Goal: Task Accomplishment & Management: Complete application form

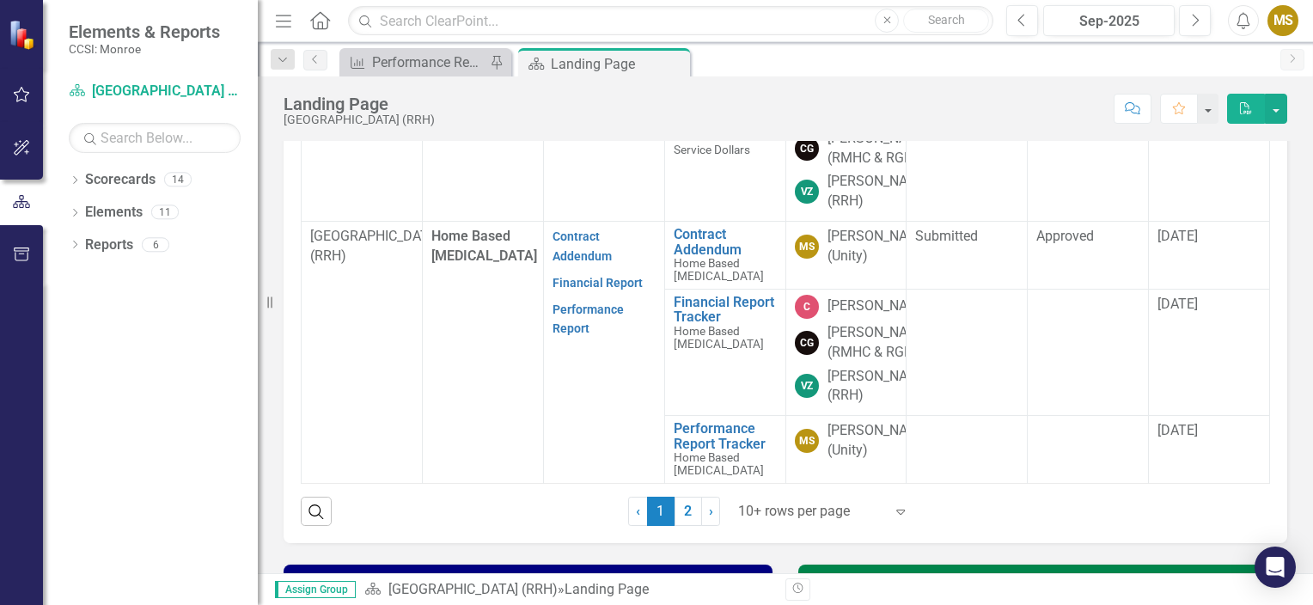
scroll to position [1048, 0]
click at [713, 451] on link "Performance Report Tracker" at bounding box center [725, 436] width 103 height 30
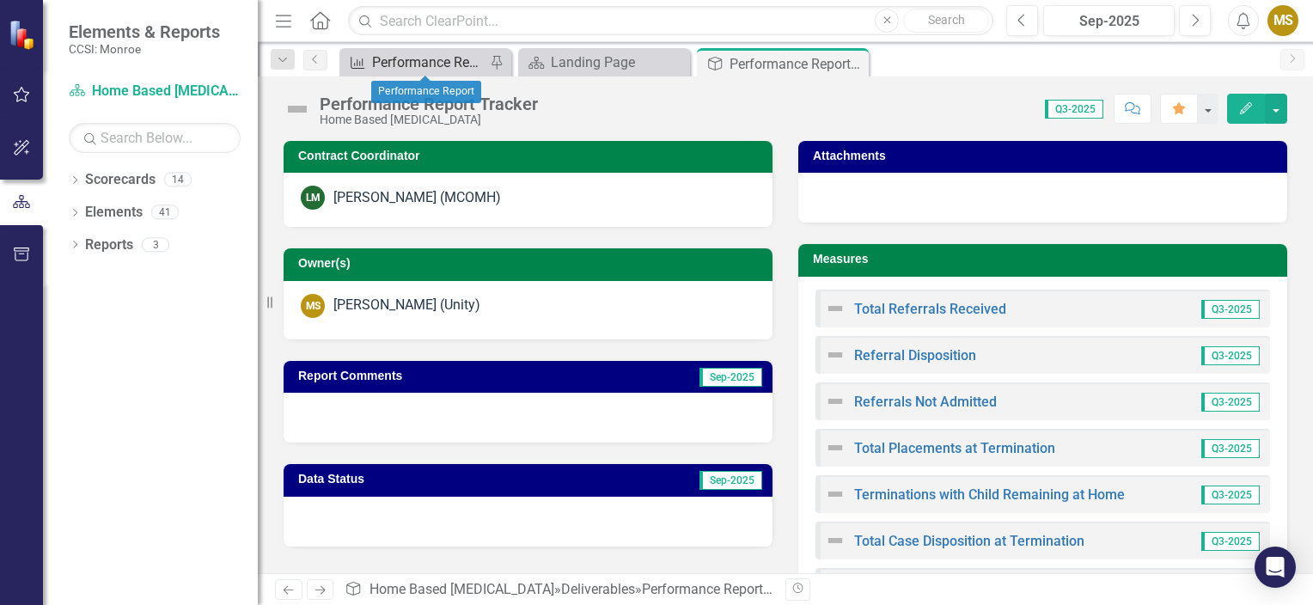
click at [437, 66] on div "Performance Report" at bounding box center [428, 62] width 113 height 21
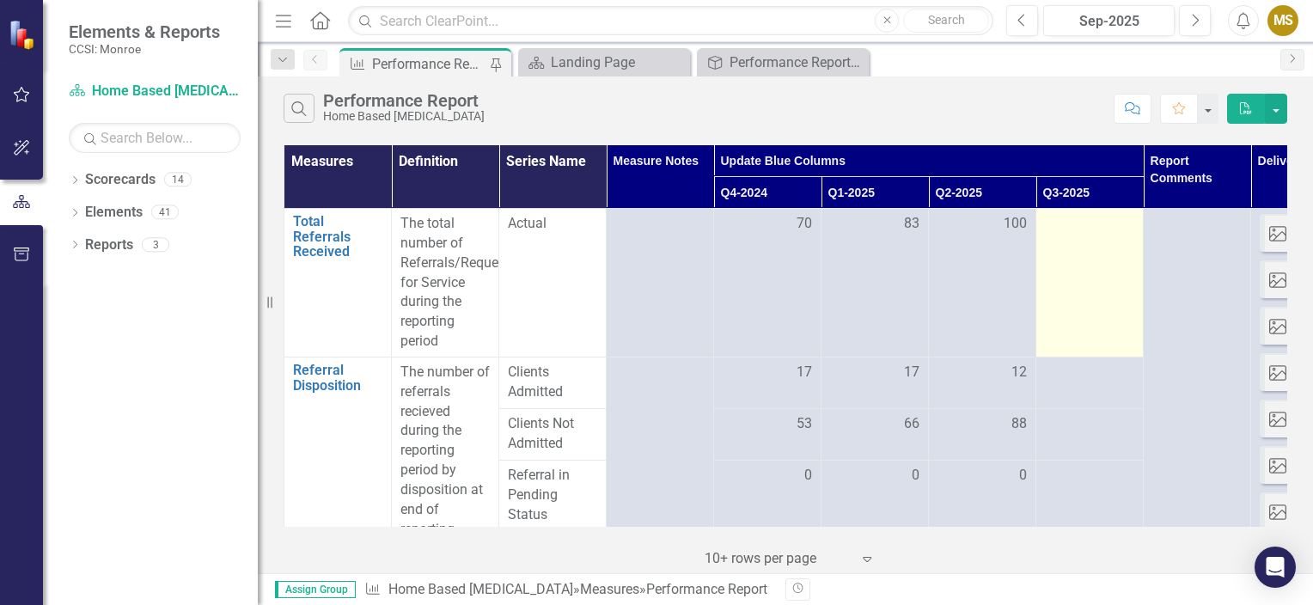
click at [1046, 301] on td at bounding box center [1089, 283] width 107 height 149
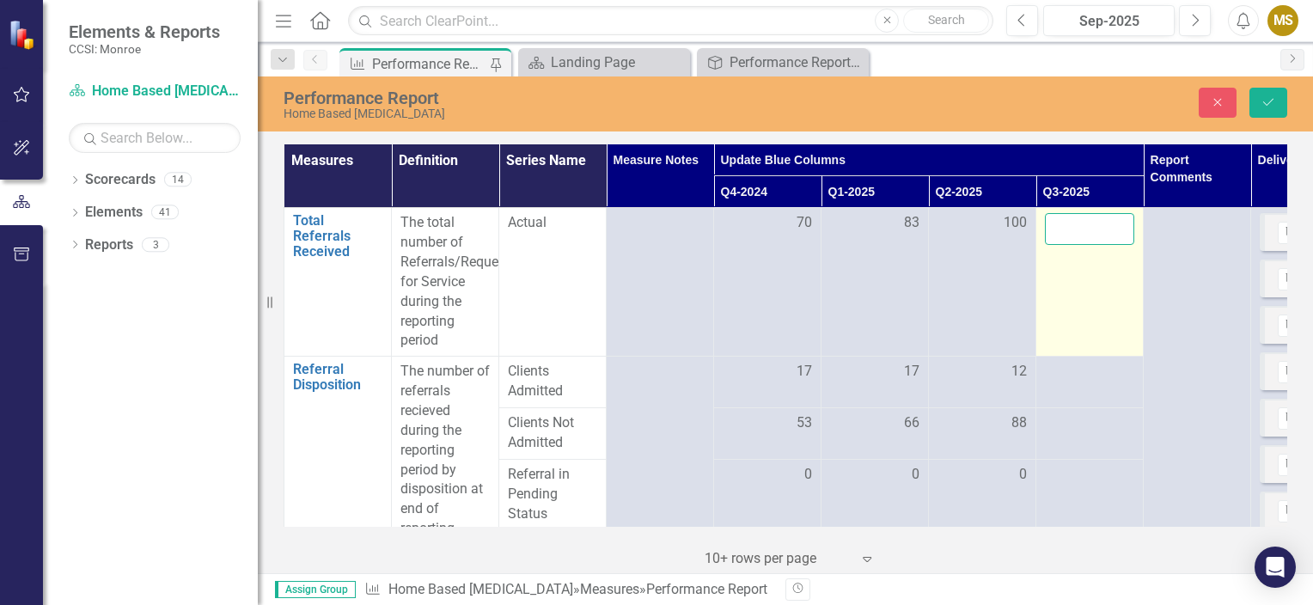
click at [1072, 241] on input "number" at bounding box center [1089, 229] width 89 height 32
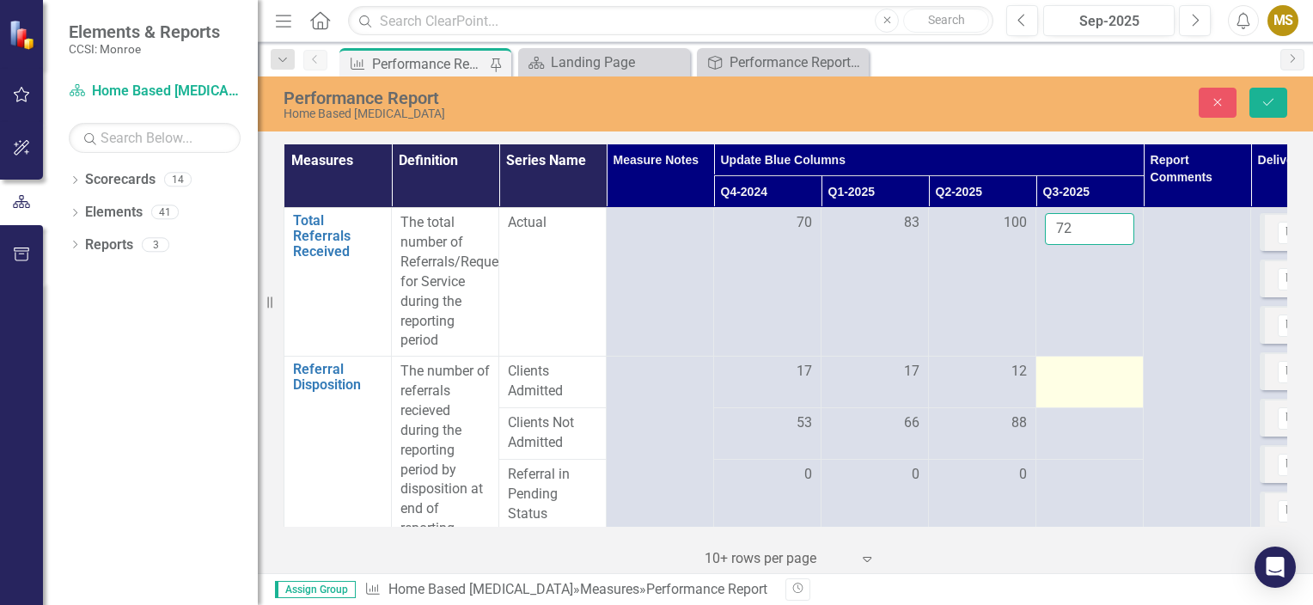
type input "72"
click at [1094, 381] on div at bounding box center [1089, 372] width 89 height 21
drag, startPoint x: 1094, startPoint y: 381, endPoint x: 1089, endPoint y: 371, distance: 10.8
click at [1089, 371] on input "number" at bounding box center [1089, 378] width 89 height 32
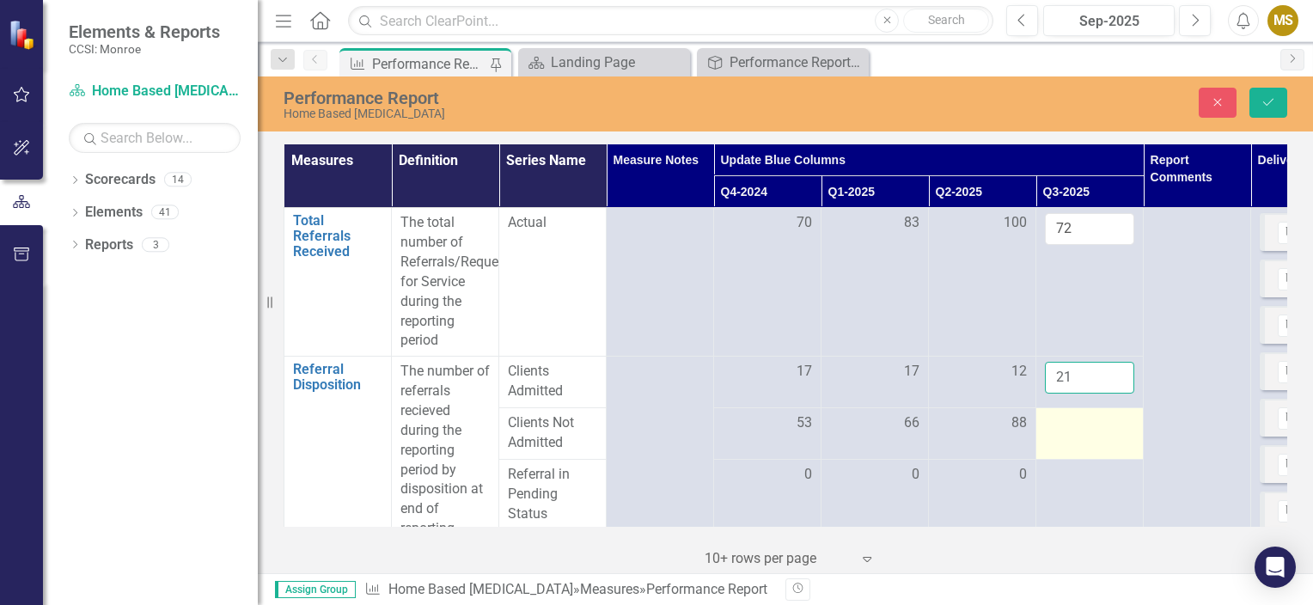
type input "21"
click at [1100, 444] on td at bounding box center [1089, 434] width 107 height 52
click at [1096, 437] on td at bounding box center [1089, 434] width 107 height 52
drag, startPoint x: 1096, startPoint y: 437, endPoint x: 1082, endPoint y: 375, distance: 64.2
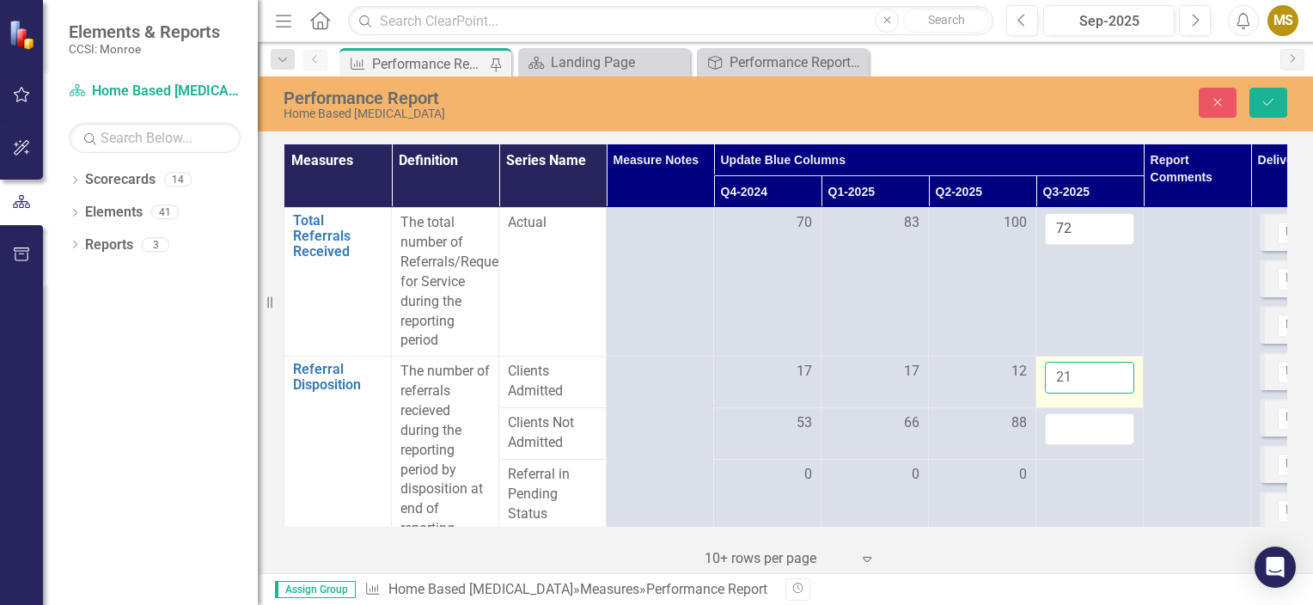
click at [1082, 375] on input "21" at bounding box center [1089, 378] width 89 height 32
click at [1080, 430] on input "number" at bounding box center [1089, 429] width 89 height 32
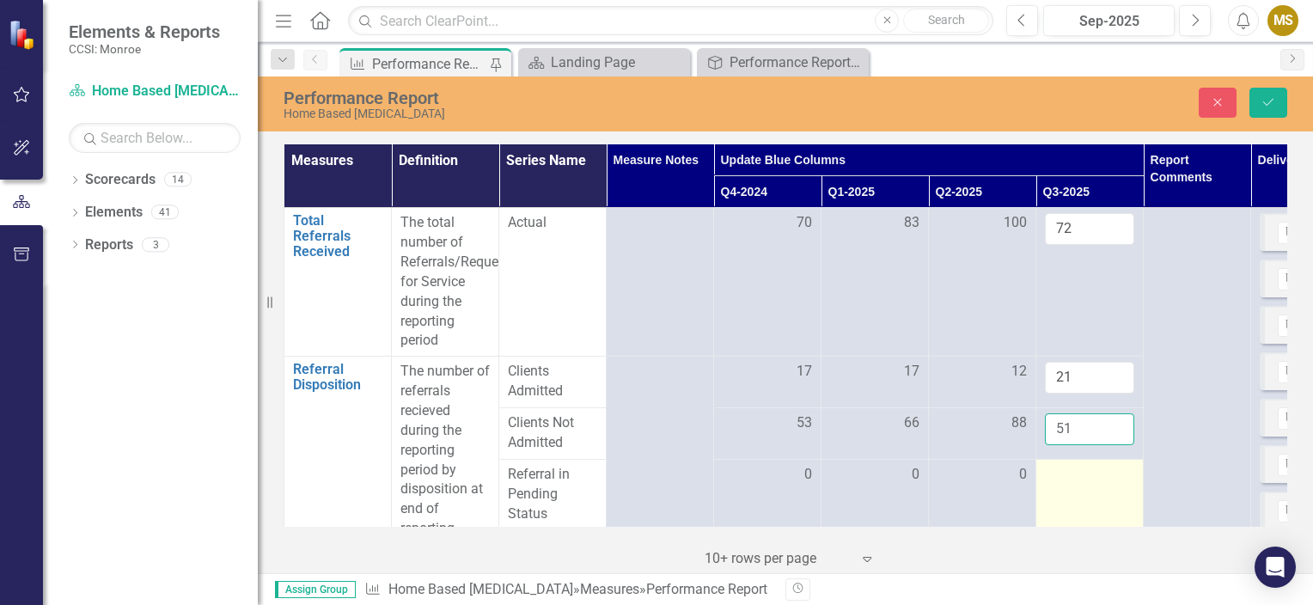
type input "51"
click at [1088, 485] on div at bounding box center [1089, 475] width 89 height 21
click at [1082, 480] on input "number" at bounding box center [1089, 481] width 89 height 32
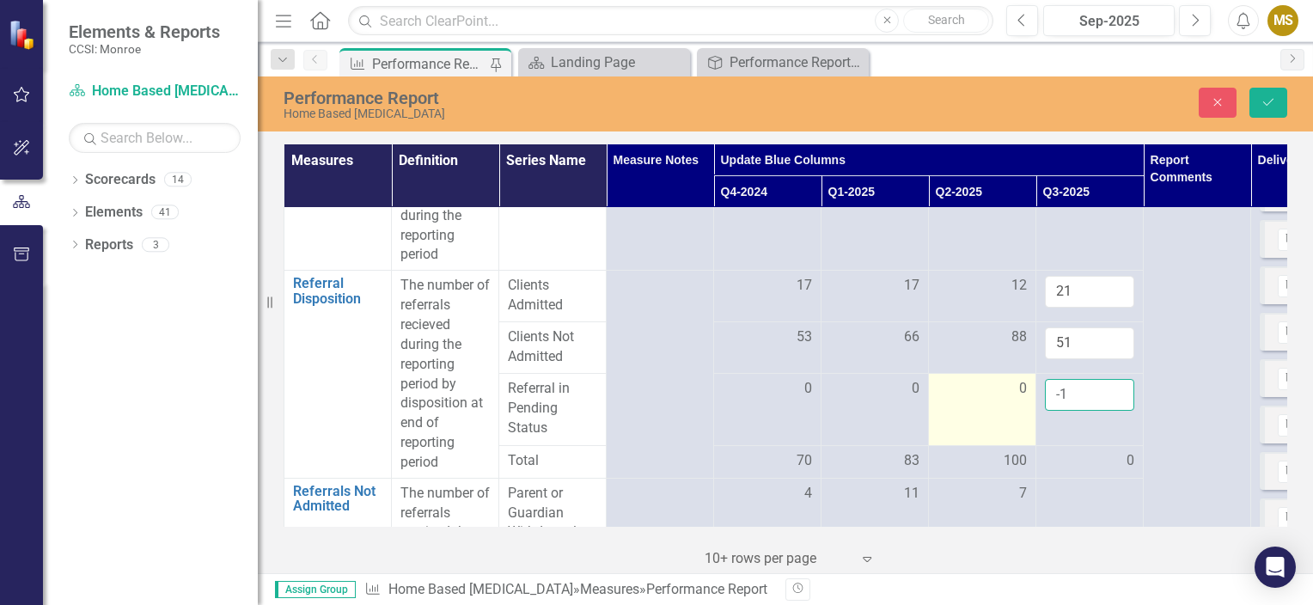
drag, startPoint x: 1077, startPoint y: 391, endPoint x: 1011, endPoint y: 387, distance: 66.3
click at [1011, 387] on tr "Referral in [GEOGRAPHIC_DATA] Status 0 0 0 -1" at bounding box center [874, 409] width 1181 height 71
type input "0"
click at [1097, 461] on div "0" at bounding box center [1089, 461] width 89 height 20
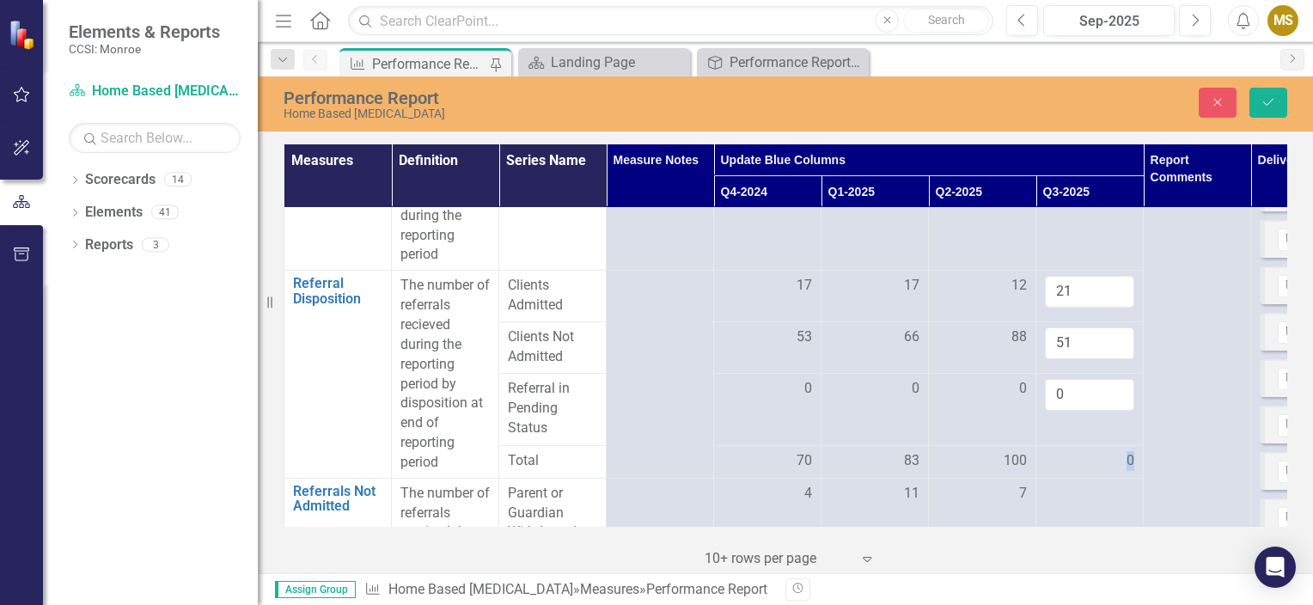
click at [1097, 461] on div "0" at bounding box center [1089, 461] width 89 height 20
drag, startPoint x: 1097, startPoint y: 461, endPoint x: 1077, endPoint y: 460, distance: 19.8
click at [1077, 460] on div "0" at bounding box center [1089, 461] width 89 height 20
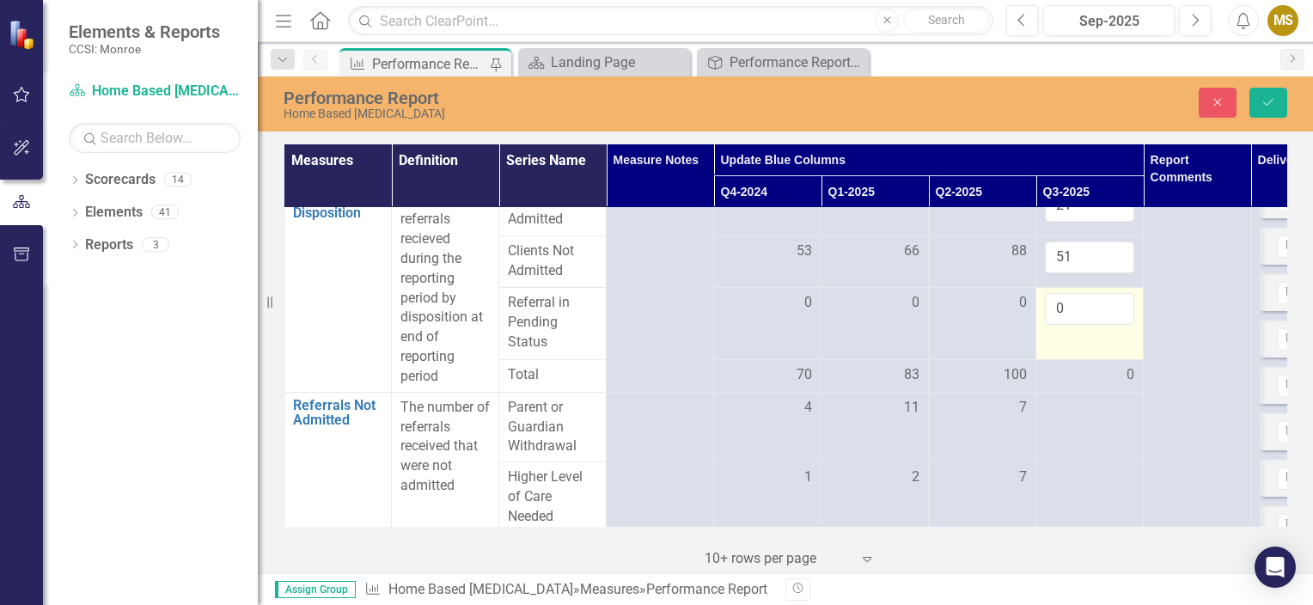
scroll to position [258, 0]
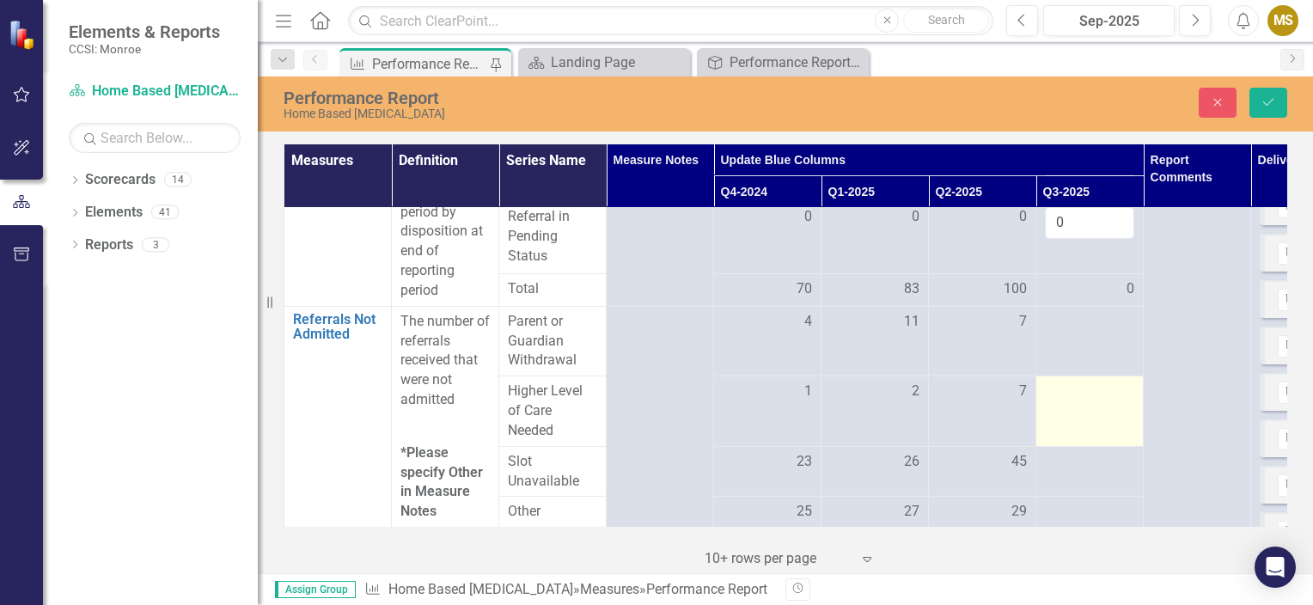
click at [1089, 381] on div at bounding box center [1089, 391] width 89 height 21
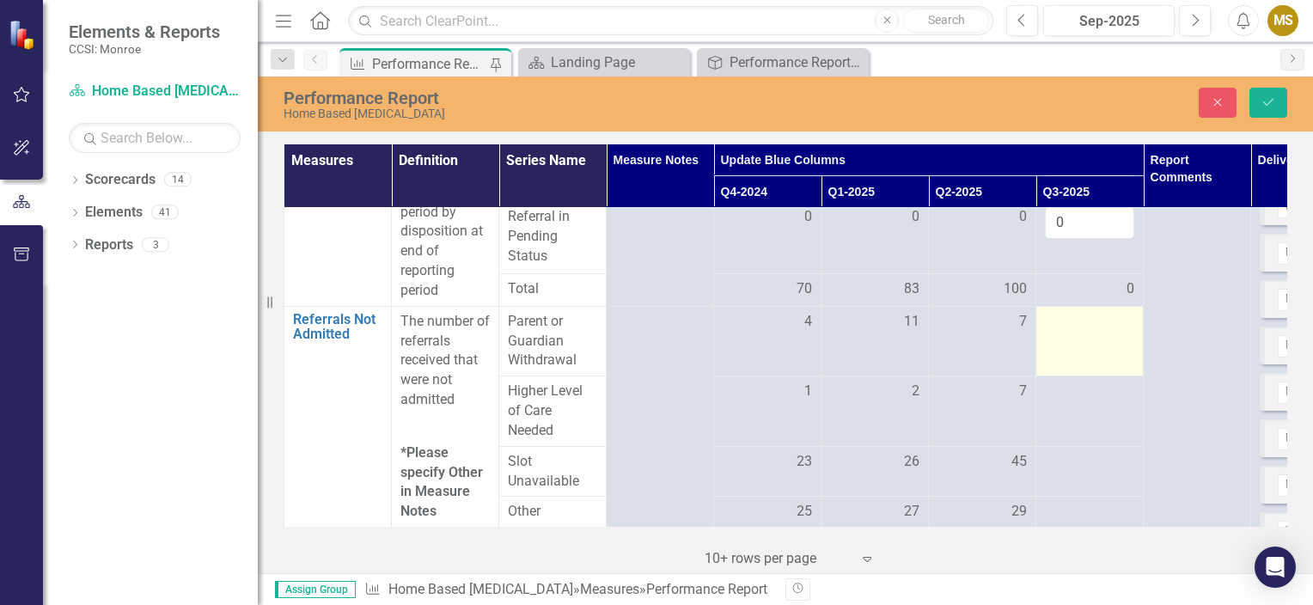
click at [1098, 352] on td at bounding box center [1089, 341] width 107 height 70
drag, startPoint x: 1098, startPoint y: 352, endPoint x: 1094, endPoint y: 330, distance: 22.7
click at [1094, 330] on input "number" at bounding box center [1089, 328] width 89 height 32
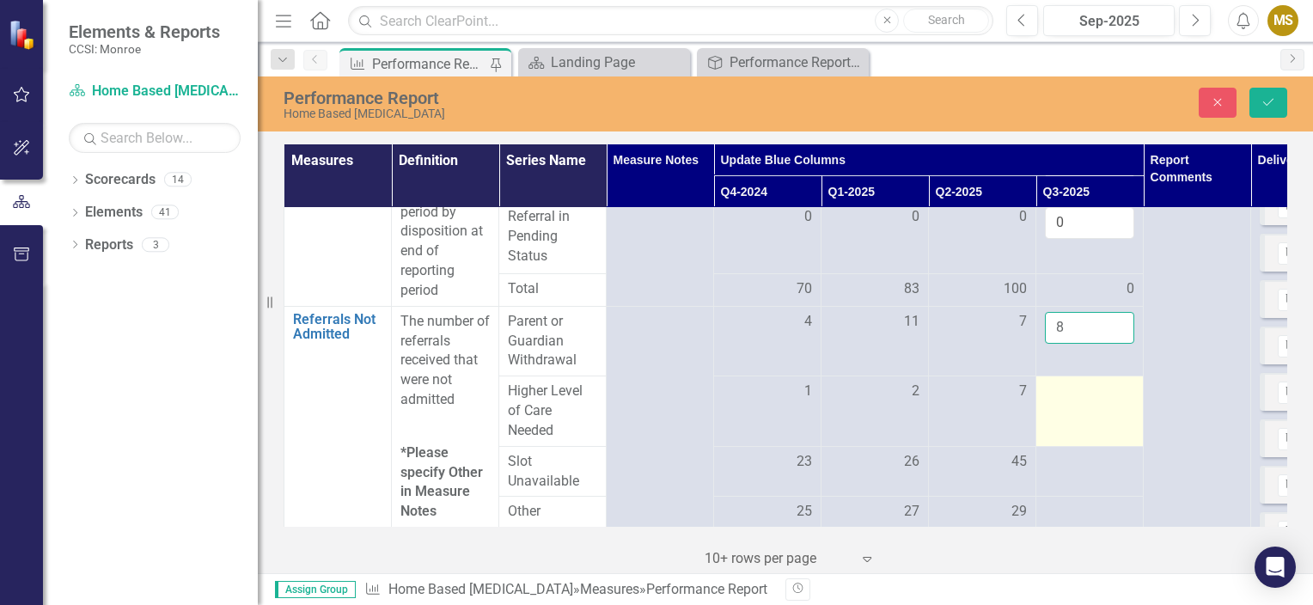
type input "8"
click at [1100, 395] on div at bounding box center [1089, 391] width 89 height 21
drag, startPoint x: 1100, startPoint y: 395, endPoint x: 1085, endPoint y: 401, distance: 15.8
click at [1085, 401] on input "number" at bounding box center [1089, 397] width 89 height 32
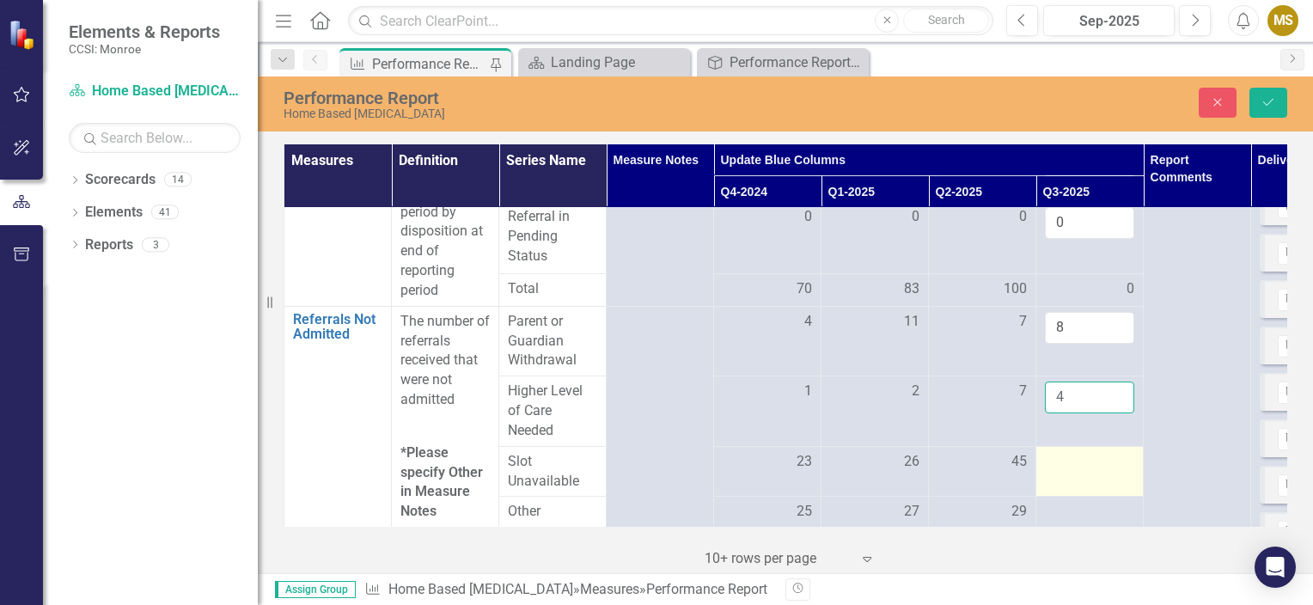
type input "4"
click at [1109, 483] on td at bounding box center [1089, 471] width 107 height 51
click at [1104, 474] on td at bounding box center [1089, 471] width 107 height 51
click at [1103, 474] on td at bounding box center [1089, 471] width 107 height 51
drag, startPoint x: 1103, startPoint y: 474, endPoint x: 1093, endPoint y: 467, distance: 12.4
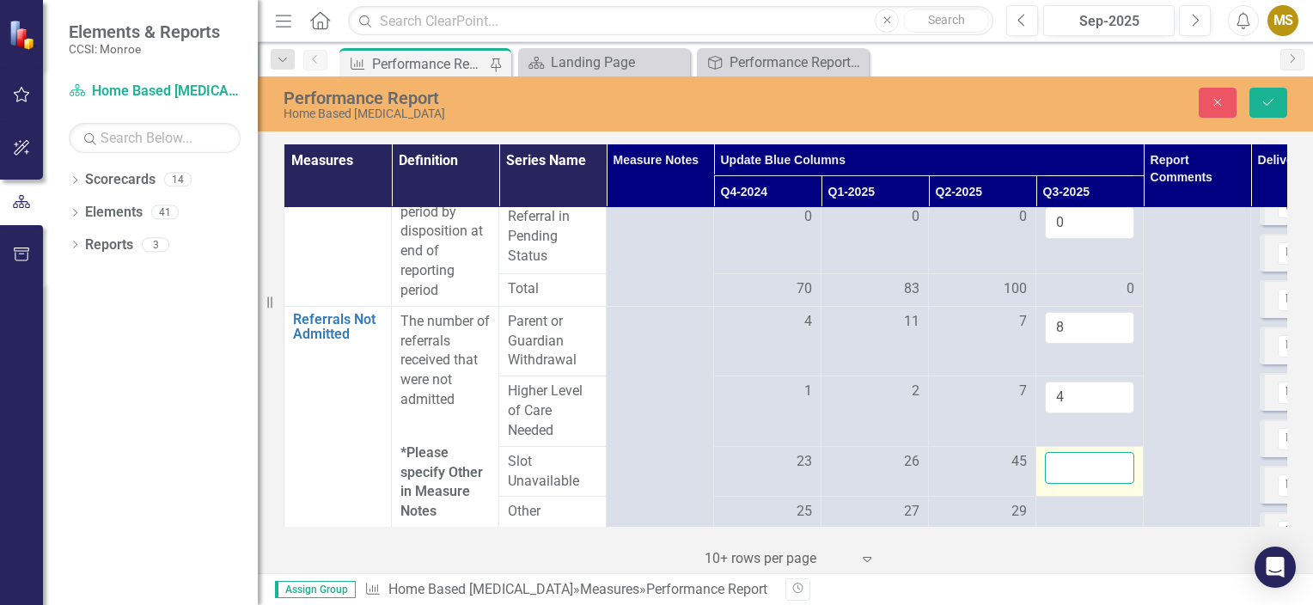
click at [1093, 467] on input "number" at bounding box center [1089, 468] width 89 height 32
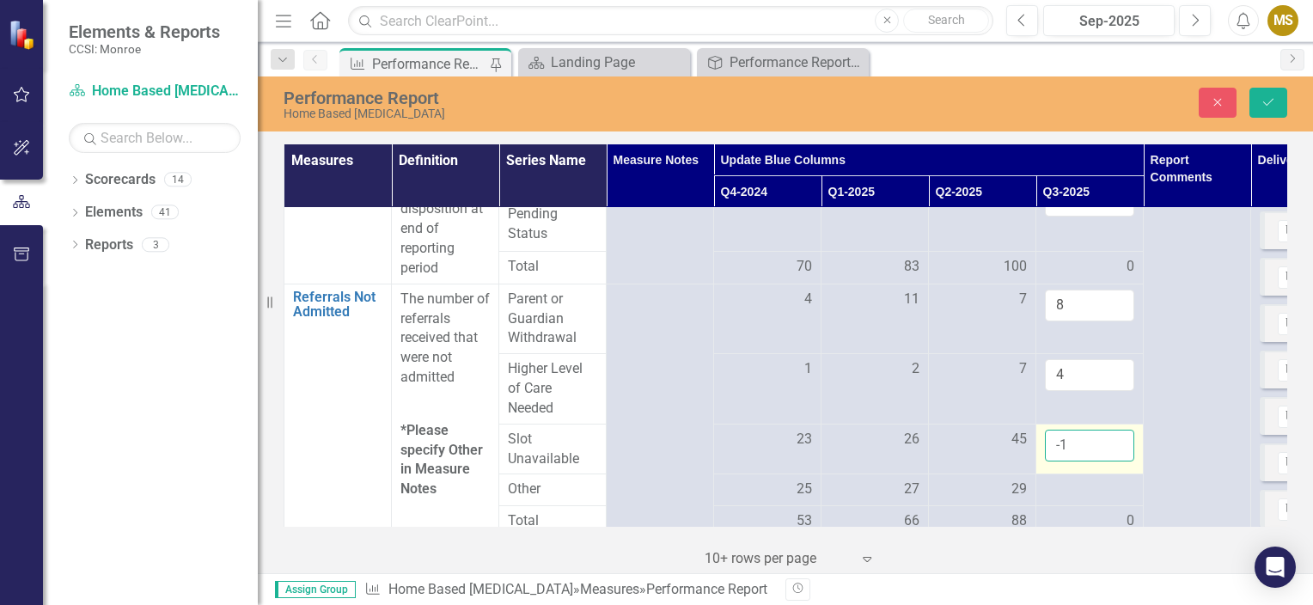
scroll to position [344, 0]
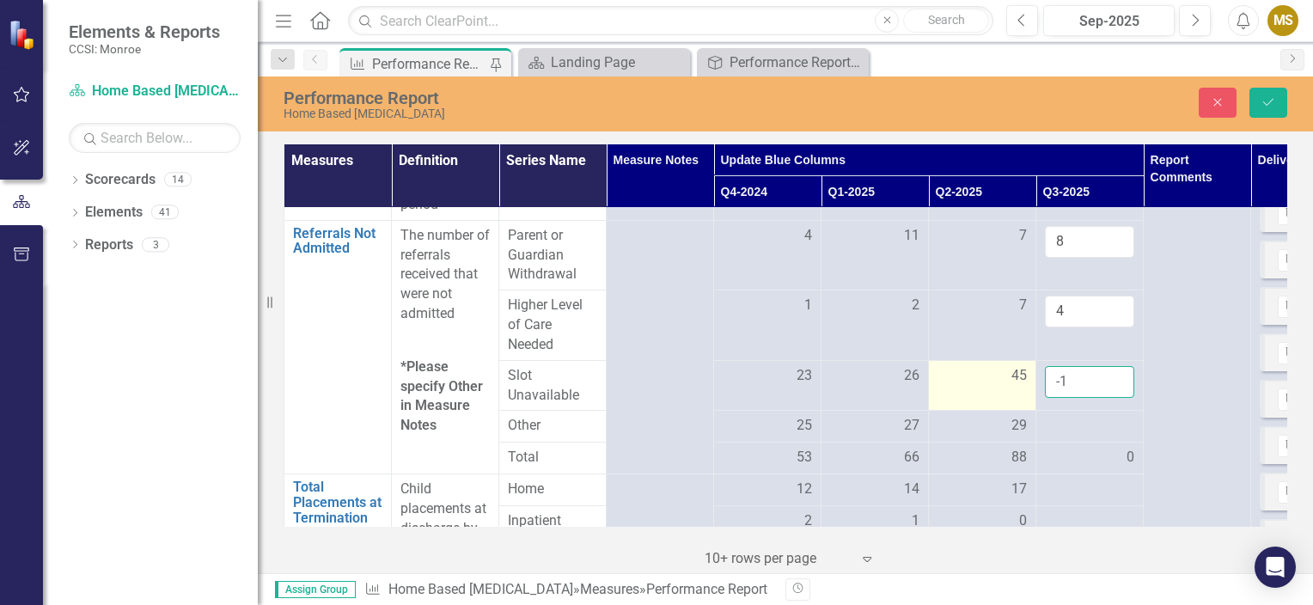
drag, startPoint x: 1070, startPoint y: 384, endPoint x: 989, endPoint y: 375, distance: 82.1
click at [993, 376] on tr "Slot Unavailable 23 26 45 -1" at bounding box center [874, 385] width 1181 height 51
type input "23"
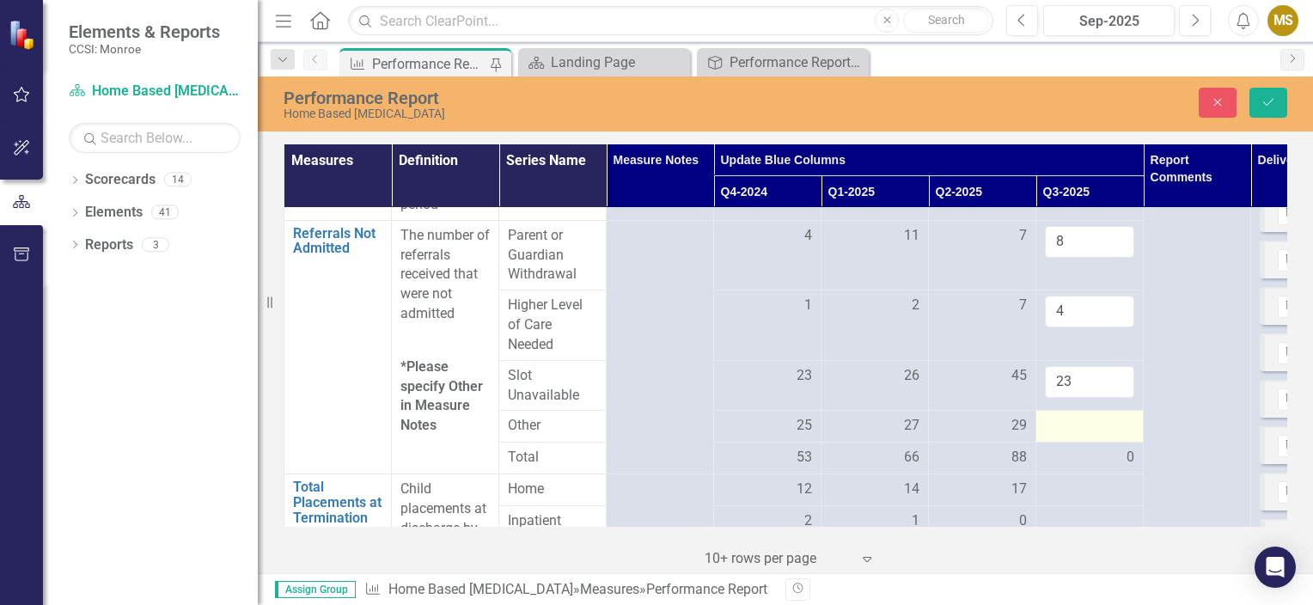
click at [1119, 430] on div at bounding box center [1089, 426] width 89 height 21
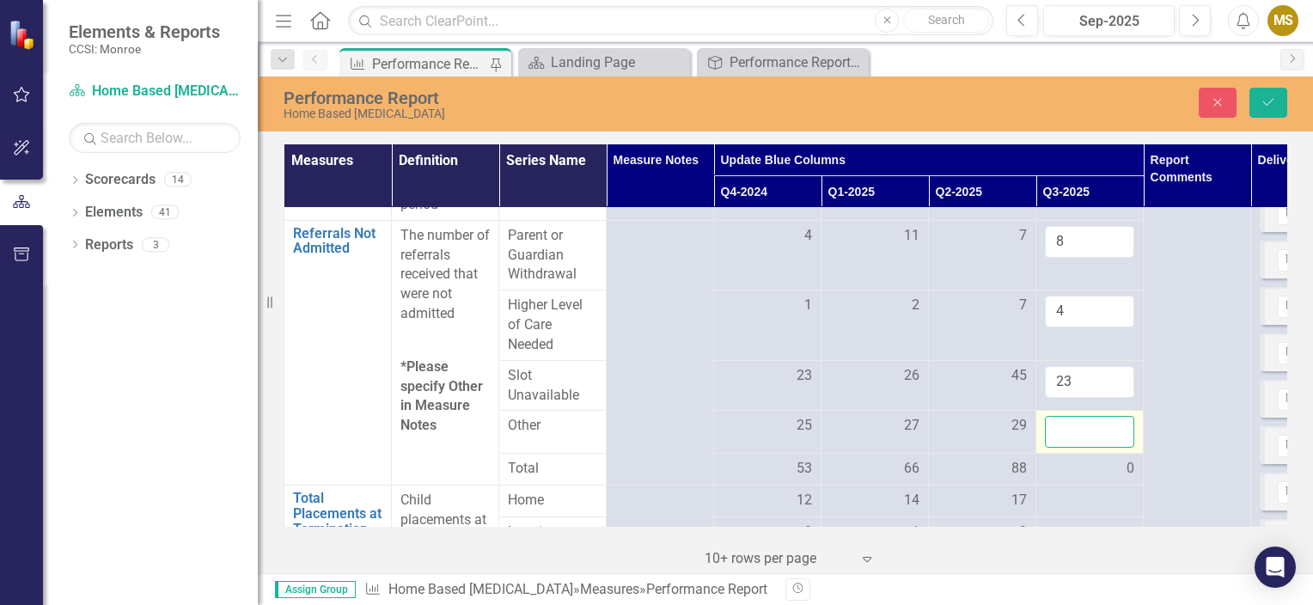
drag, startPoint x: 1119, startPoint y: 430, endPoint x: 1096, endPoint y: 430, distance: 23.2
click at [1096, 430] on input "number" at bounding box center [1089, 432] width 89 height 32
type input "16"
click at [1076, 467] on div "0" at bounding box center [1089, 469] width 89 height 20
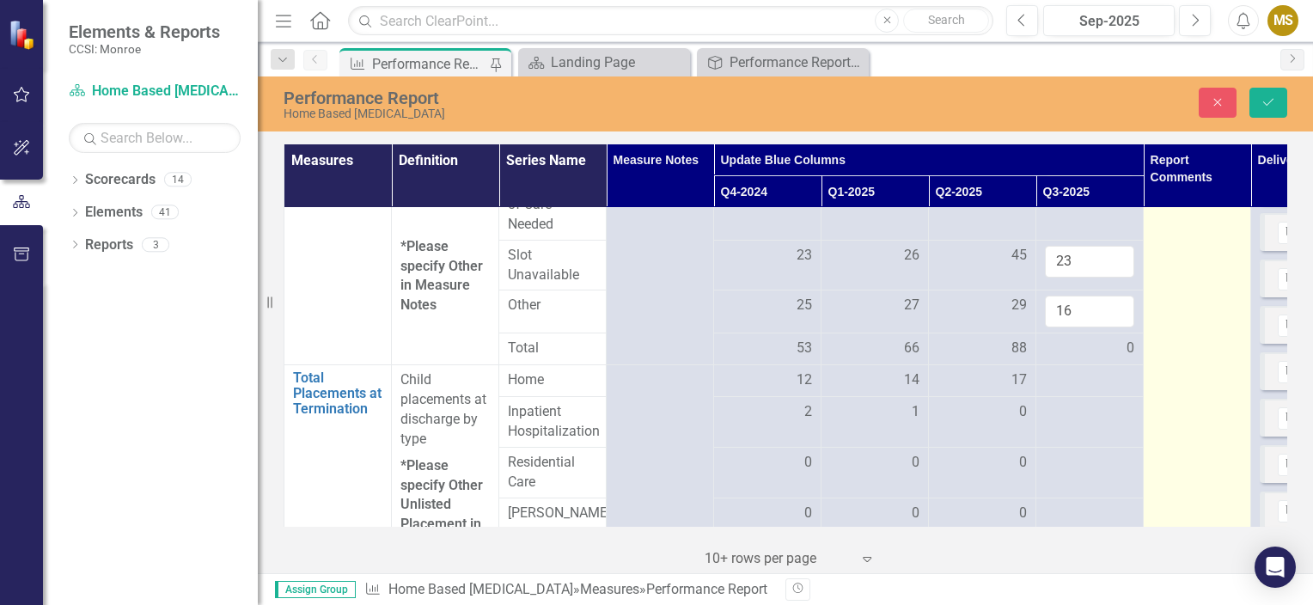
scroll to position [515, 0]
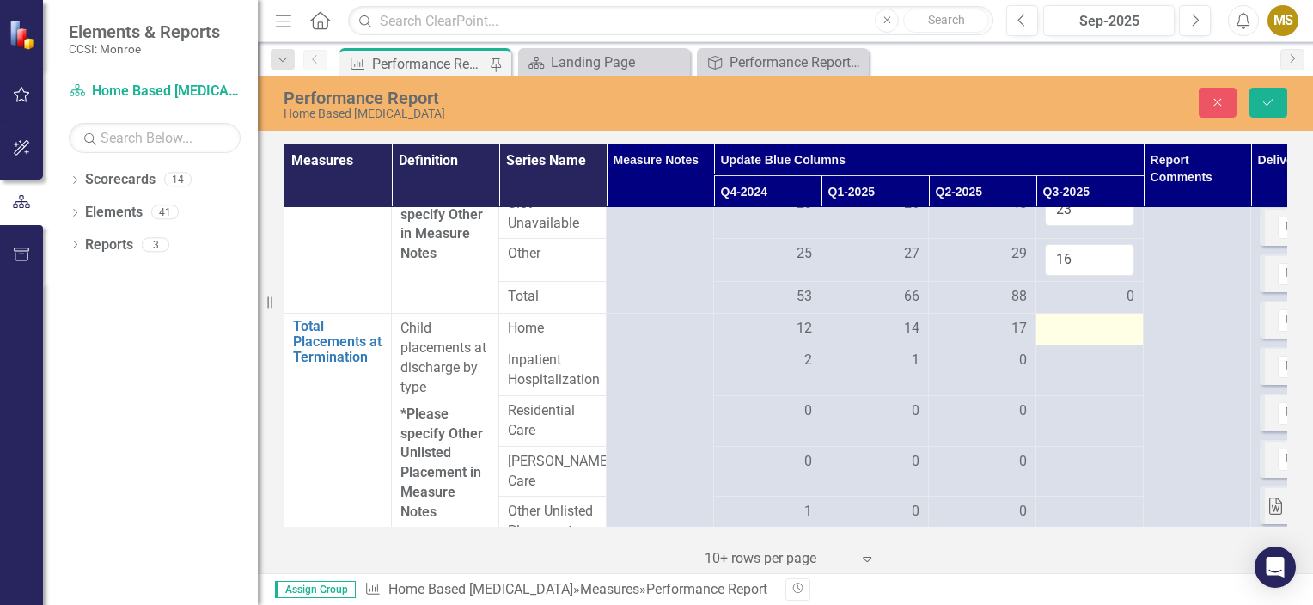
click at [1093, 333] on div at bounding box center [1089, 329] width 89 height 21
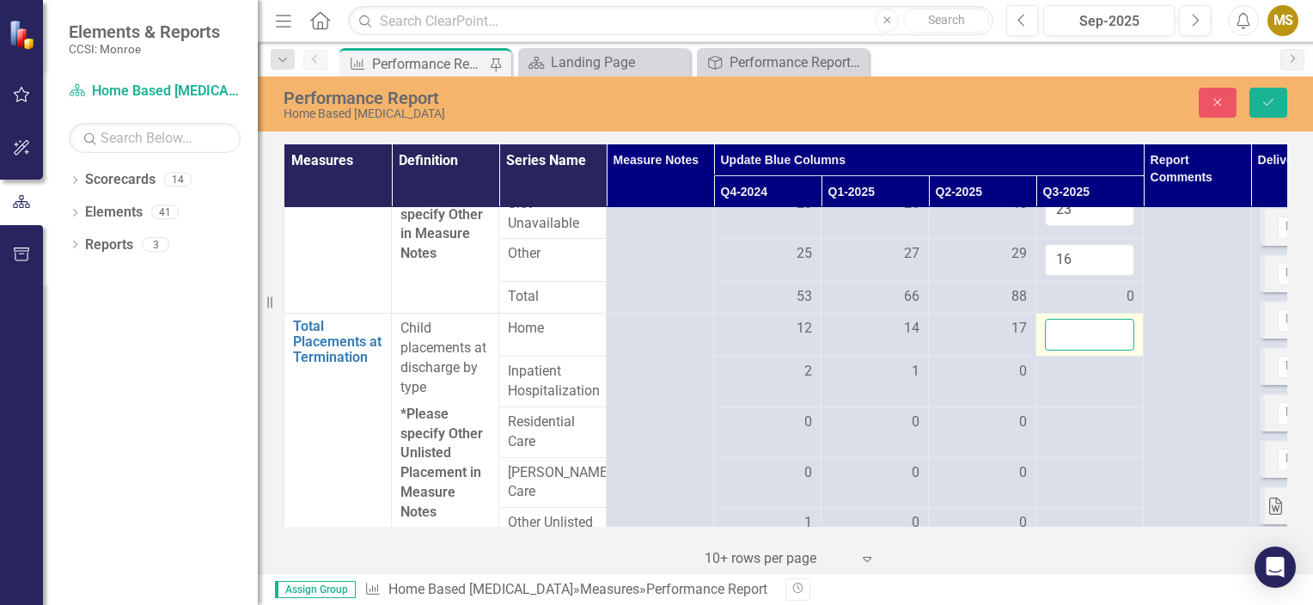
click at [1098, 330] on input "number" at bounding box center [1089, 335] width 89 height 32
click at [1059, 326] on input "number" at bounding box center [1089, 335] width 89 height 32
type input "17"
click at [1059, 381] on td at bounding box center [1089, 382] width 107 height 51
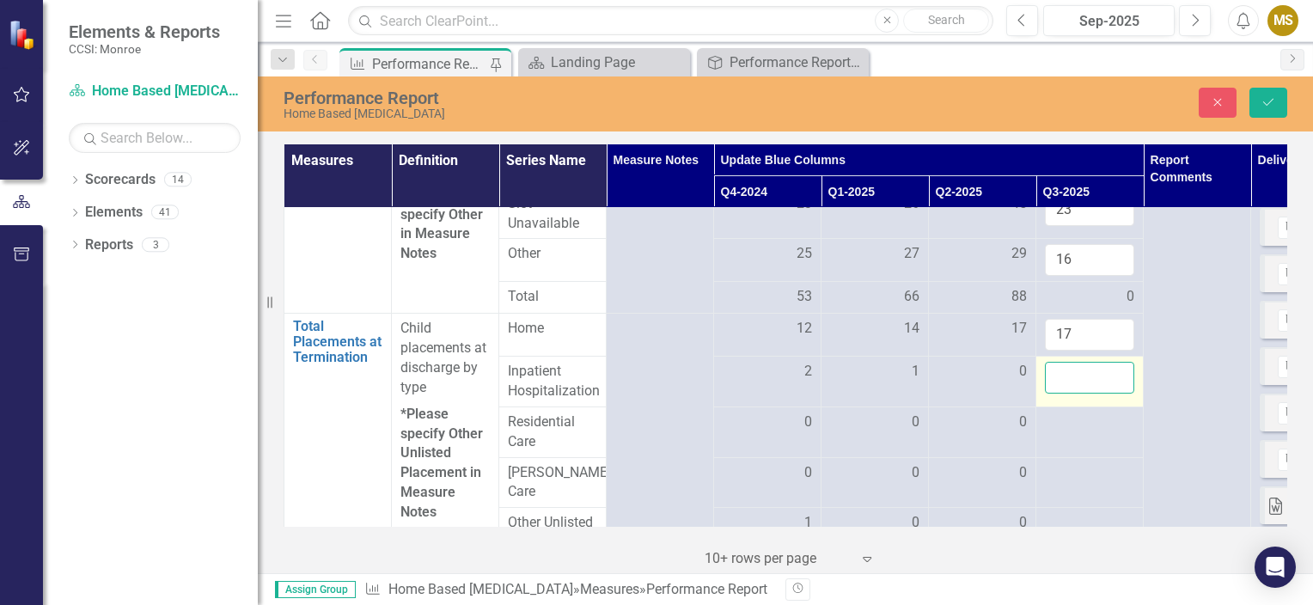
click at [1062, 375] on input "number" at bounding box center [1089, 378] width 89 height 32
type input "0"
click at [1058, 423] on div at bounding box center [1089, 422] width 89 height 21
click at [1060, 423] on input "number" at bounding box center [1089, 428] width 89 height 32
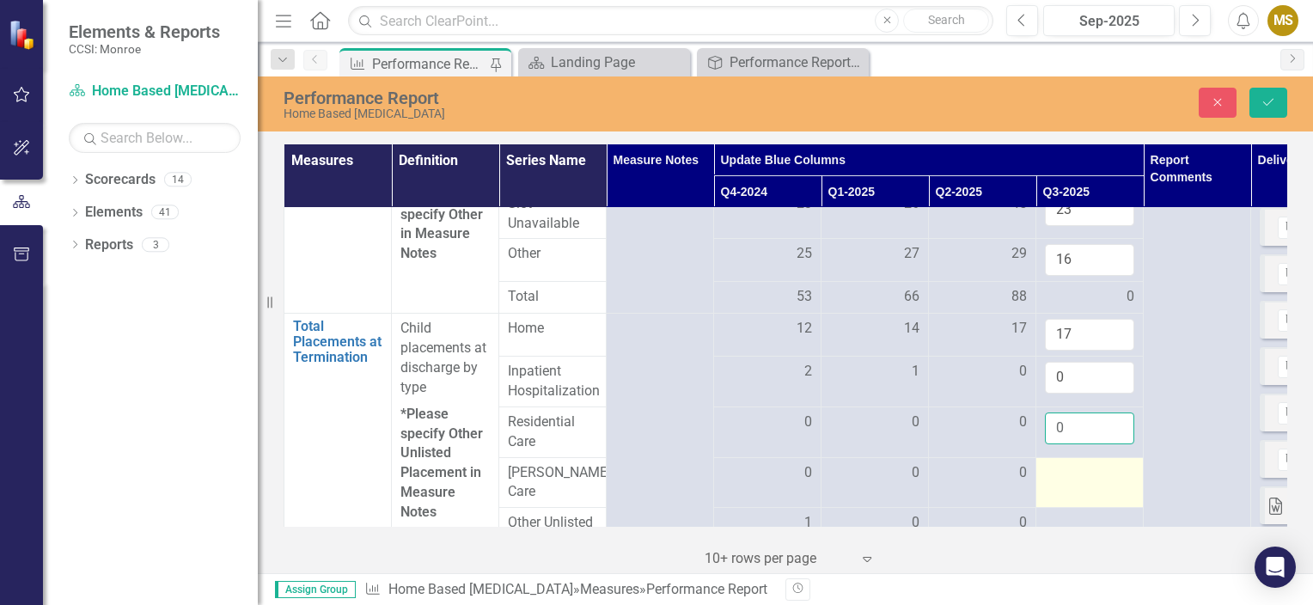
type input "0"
click at [1068, 468] on div at bounding box center [1089, 473] width 89 height 21
click at [1068, 468] on input "number" at bounding box center [1089, 479] width 89 height 32
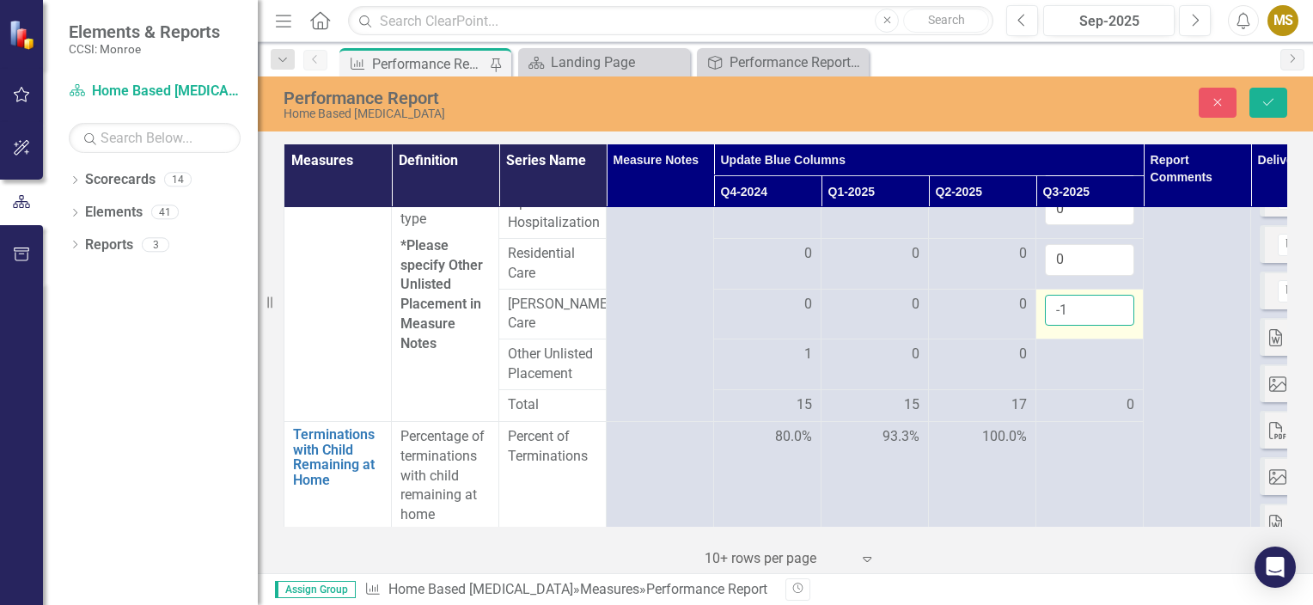
scroll to position [687, 0]
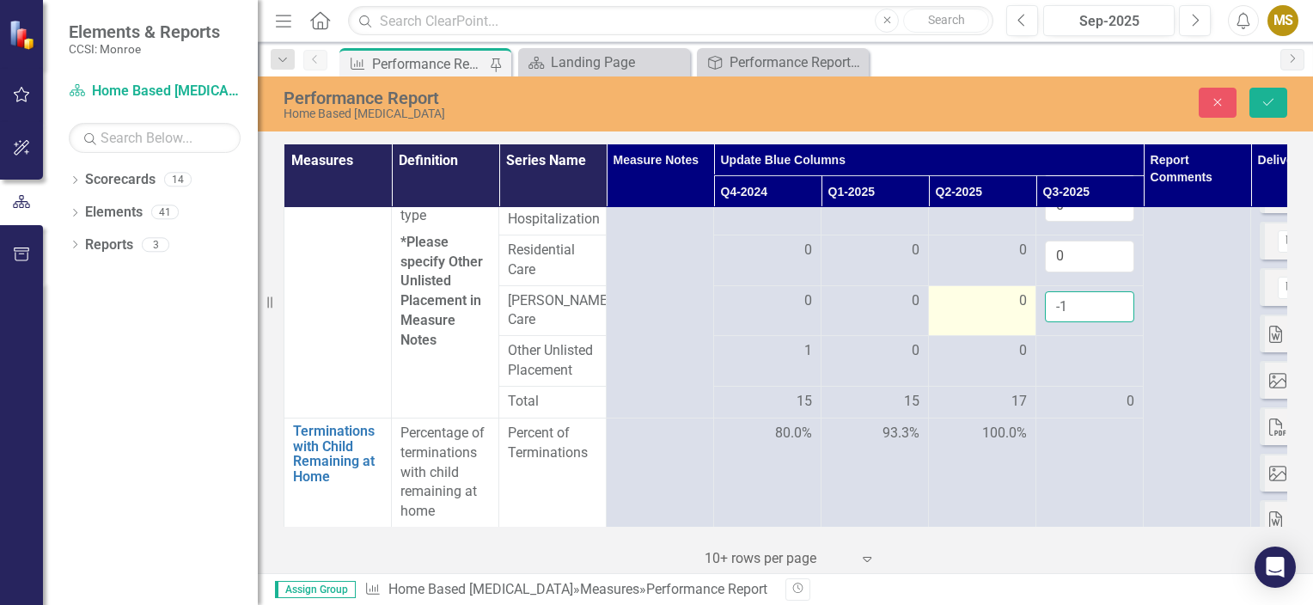
drag, startPoint x: 1065, startPoint y: 306, endPoint x: 952, endPoint y: 296, distance: 113.9
click at [952, 296] on tr "[PERSON_NAME] Care 0 0 0 -1" at bounding box center [874, 310] width 1181 height 51
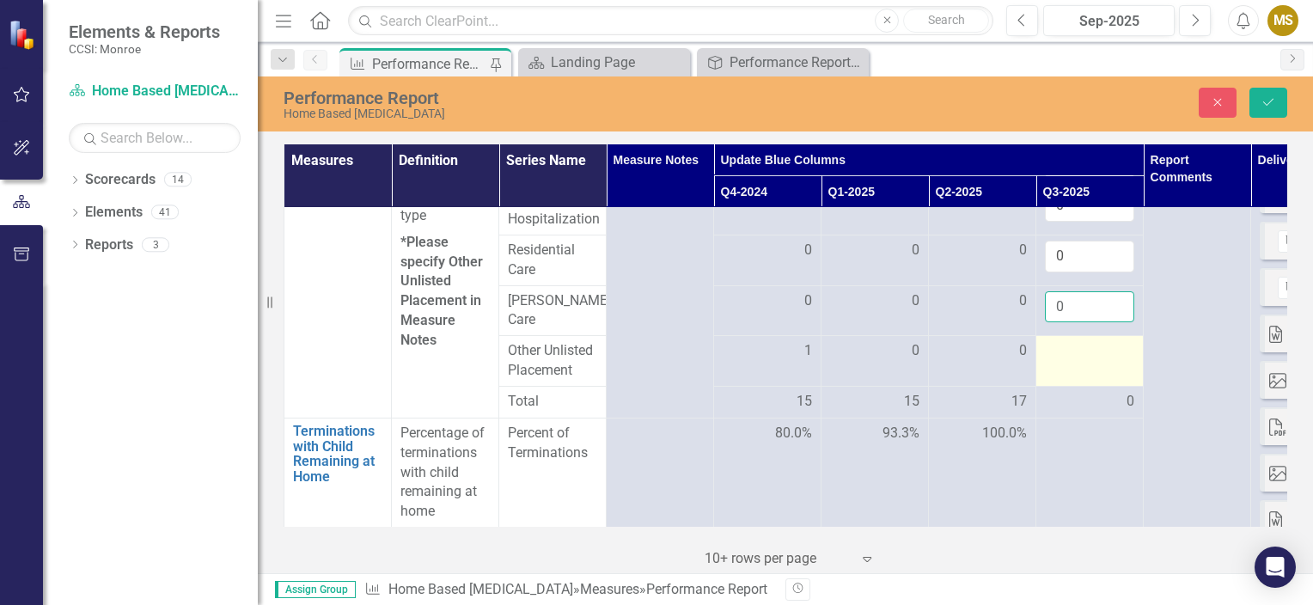
type input "0"
click at [1072, 344] on div at bounding box center [1089, 351] width 89 height 21
click at [1072, 344] on input "number" at bounding box center [1089, 357] width 89 height 32
type input "0"
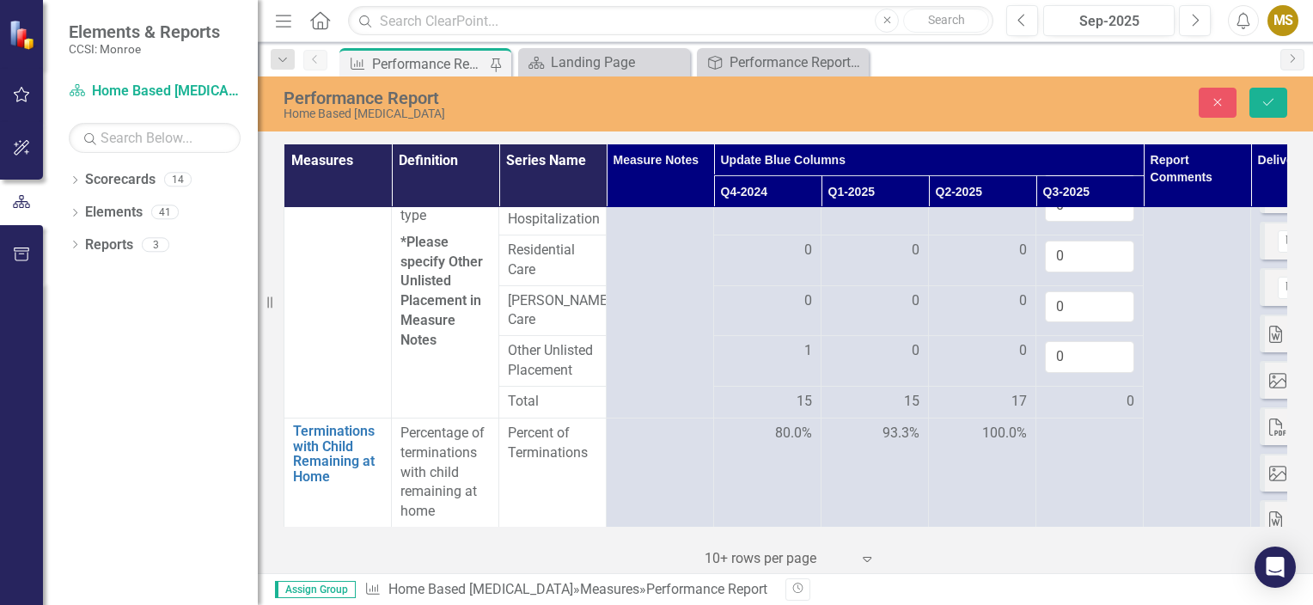
click at [1070, 395] on div "0" at bounding box center [1089, 402] width 89 height 20
click at [1066, 392] on div "0" at bounding box center [1089, 402] width 89 height 20
click at [1065, 392] on div "0" at bounding box center [1089, 402] width 89 height 20
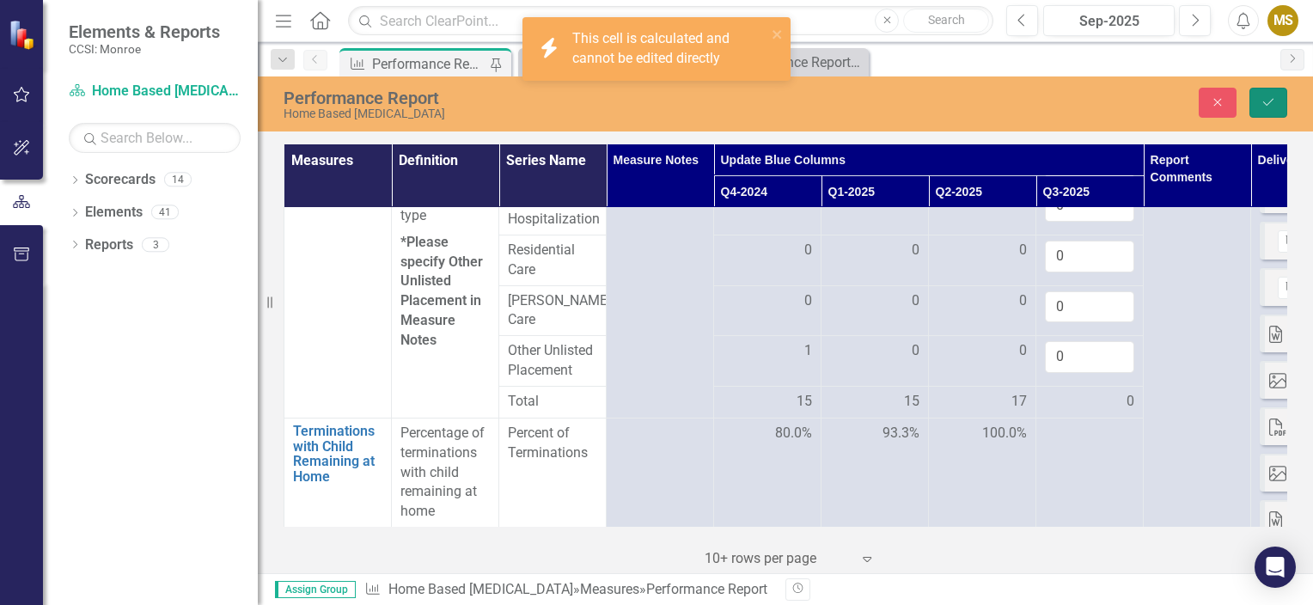
click at [1271, 109] on button "Save" at bounding box center [1268, 103] width 38 height 30
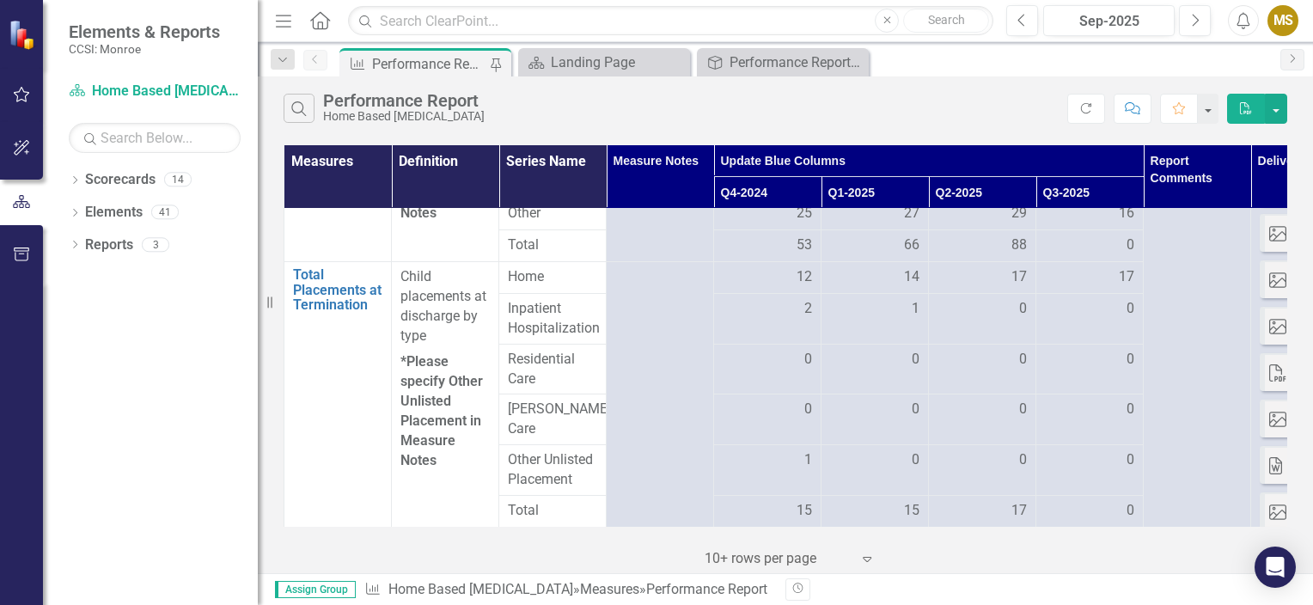
scroll to position [773, 0]
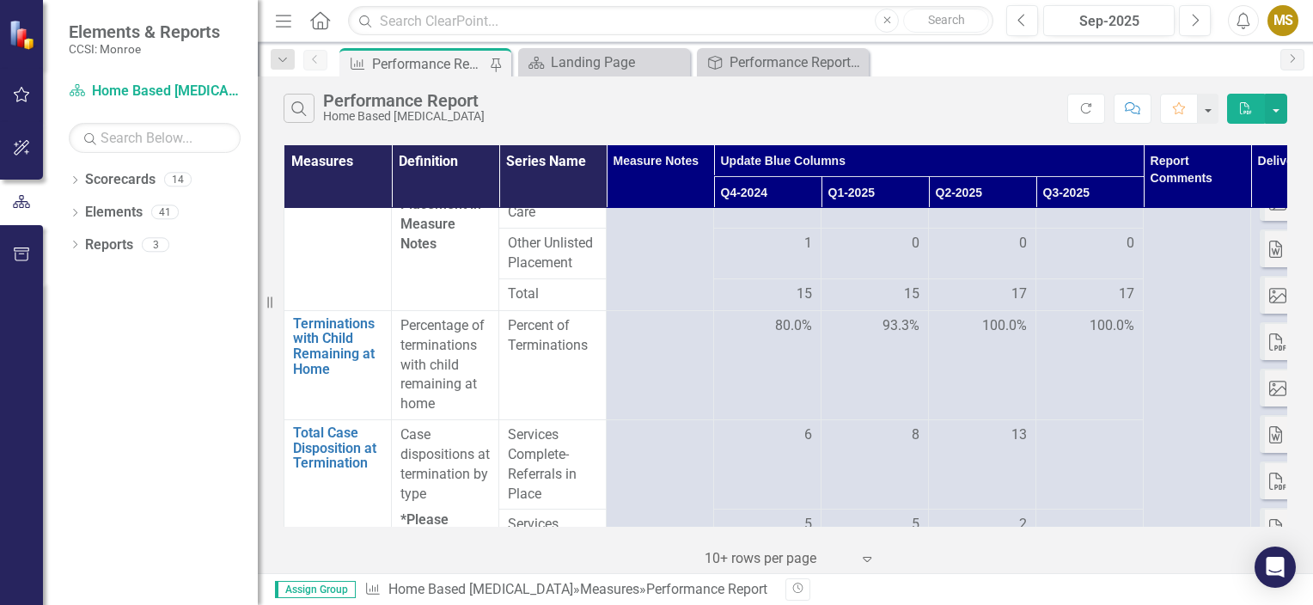
click at [1070, 373] on td "100.0%" at bounding box center [1089, 364] width 107 height 109
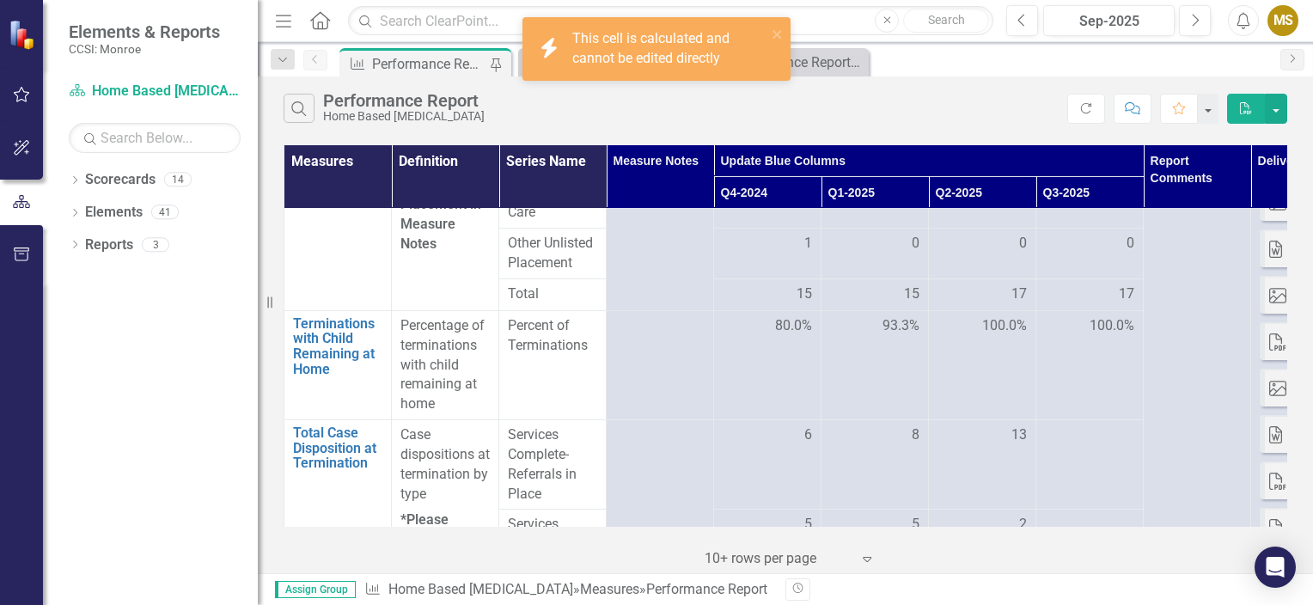
drag, startPoint x: 1070, startPoint y: 373, endPoint x: 1063, endPoint y: 391, distance: 19.3
click at [1063, 391] on td "100.0%" at bounding box center [1089, 364] width 107 height 109
click at [1094, 460] on td at bounding box center [1089, 464] width 107 height 89
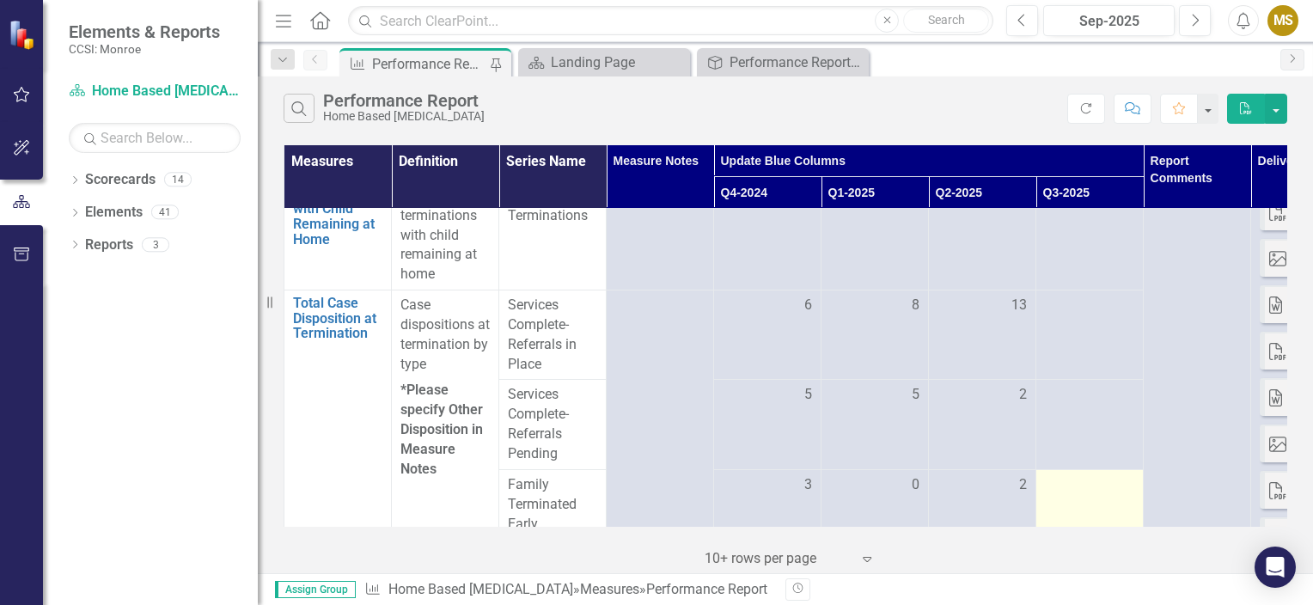
scroll to position [945, 0]
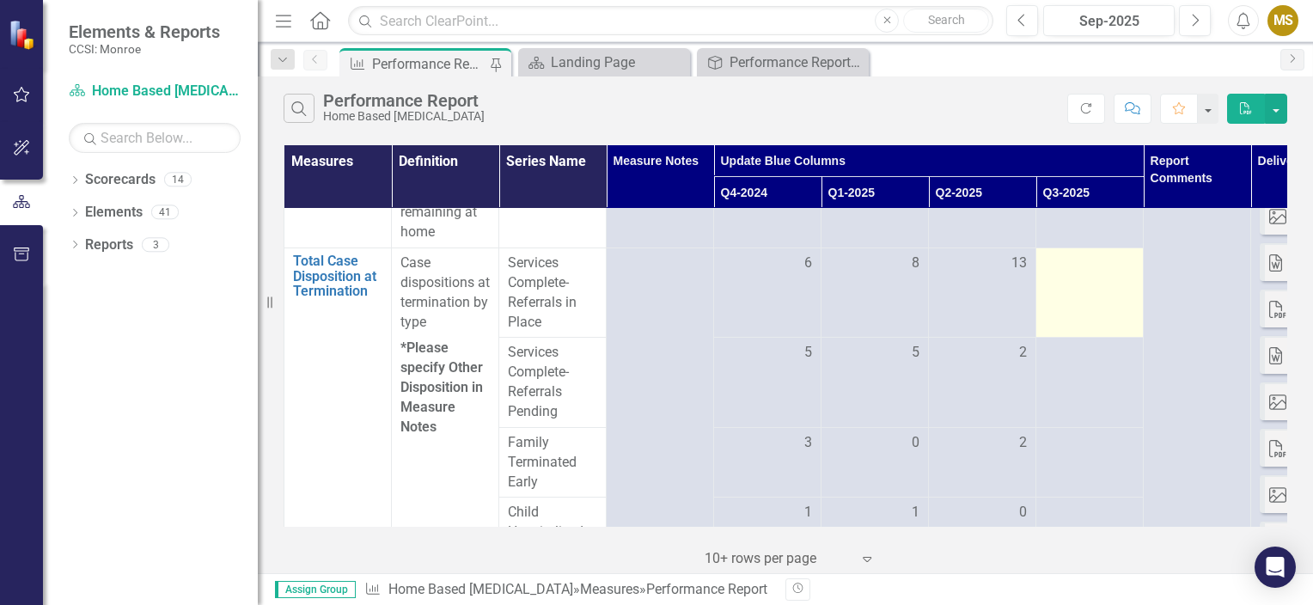
click at [1107, 280] on td at bounding box center [1089, 292] width 107 height 89
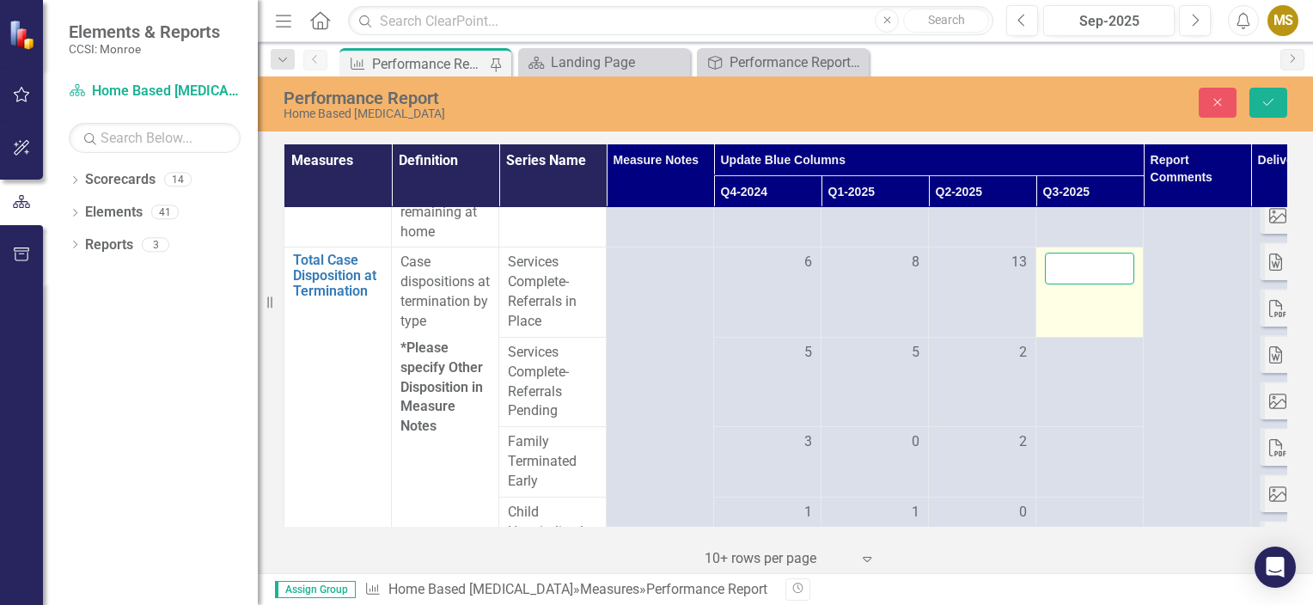
click at [1070, 253] on input "number" at bounding box center [1089, 269] width 89 height 32
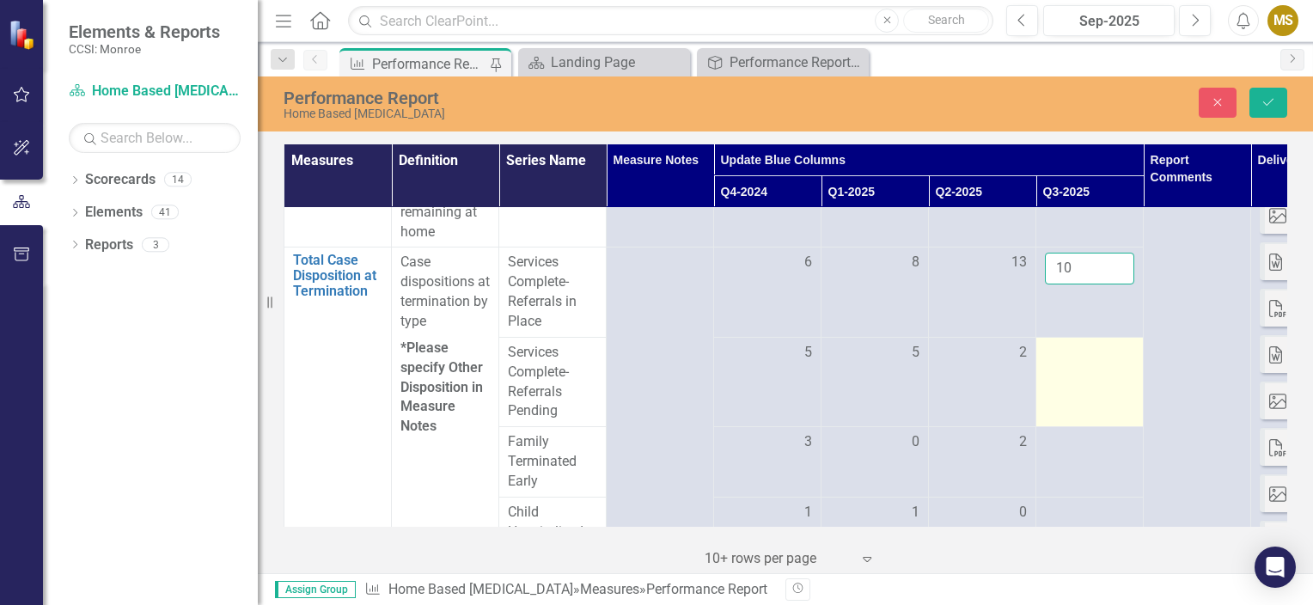
type input "10"
click at [1082, 347] on td at bounding box center [1089, 381] width 107 height 89
click at [1085, 361] on td at bounding box center [1089, 381] width 107 height 89
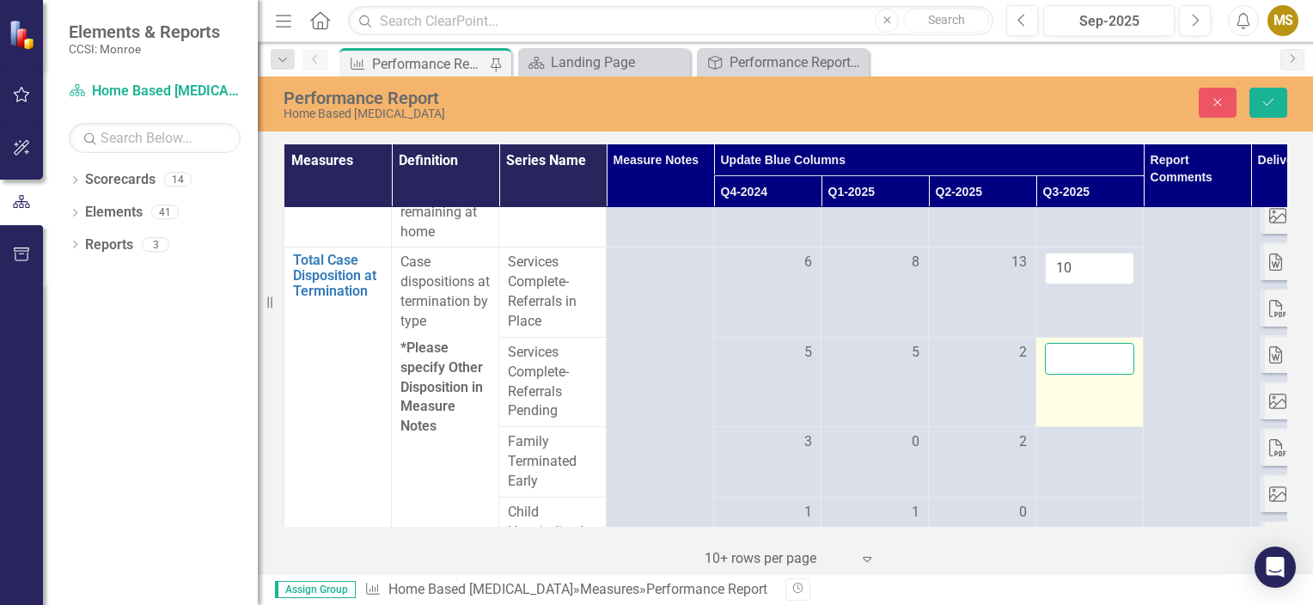
drag, startPoint x: 1085, startPoint y: 361, endPoint x: 1048, endPoint y: 337, distance: 44.1
click at [1048, 343] on input "number" at bounding box center [1089, 359] width 89 height 32
click at [1094, 343] on input "number" at bounding box center [1089, 359] width 89 height 32
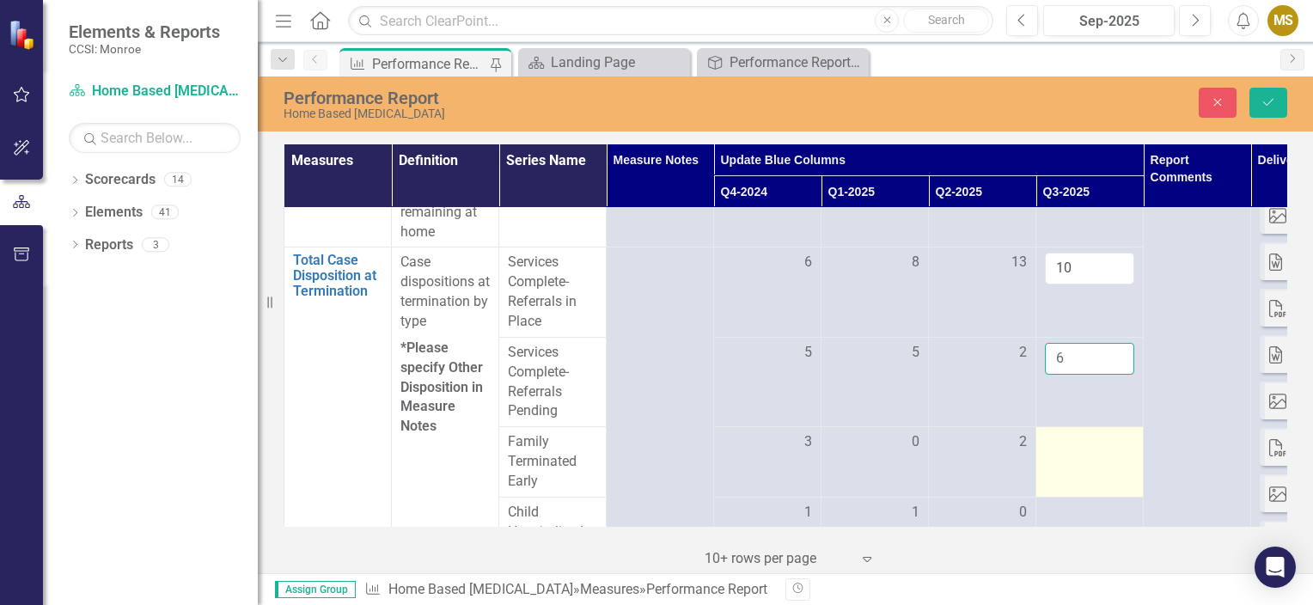
type input "6"
click at [1085, 448] on td at bounding box center [1089, 462] width 107 height 70
drag, startPoint x: 1085, startPoint y: 448, endPoint x: 1069, endPoint y: 441, distance: 18.1
click at [1069, 441] on input "number" at bounding box center [1089, 448] width 89 height 32
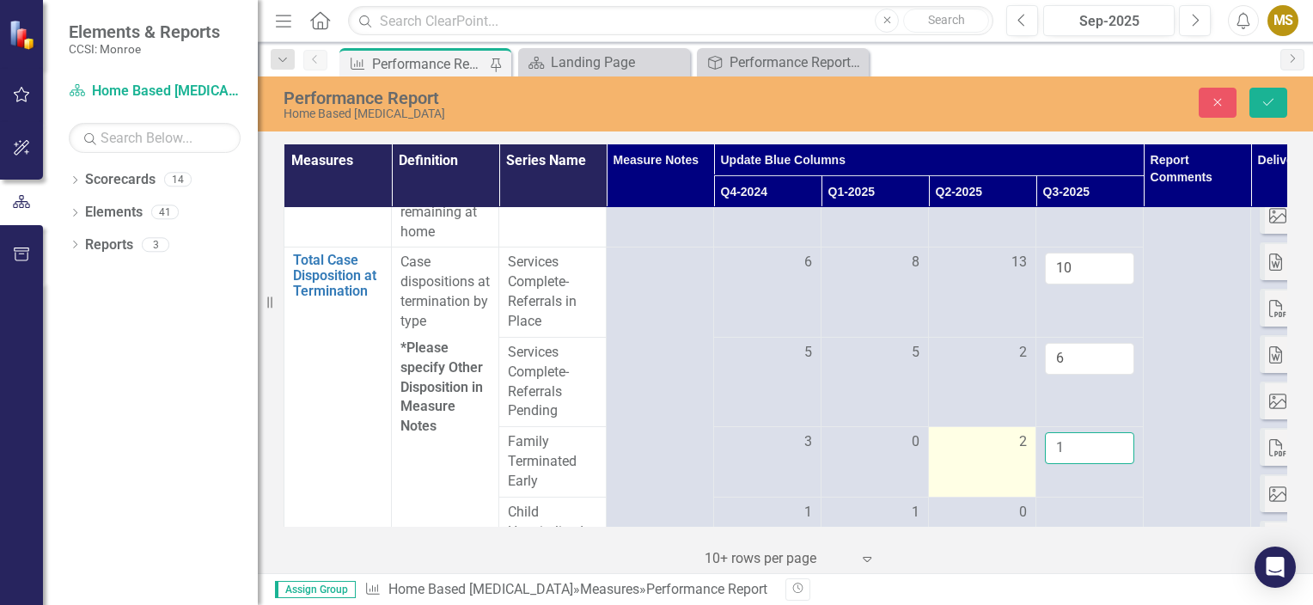
type input "1"
click at [1012, 465] on td "2" at bounding box center [982, 462] width 107 height 70
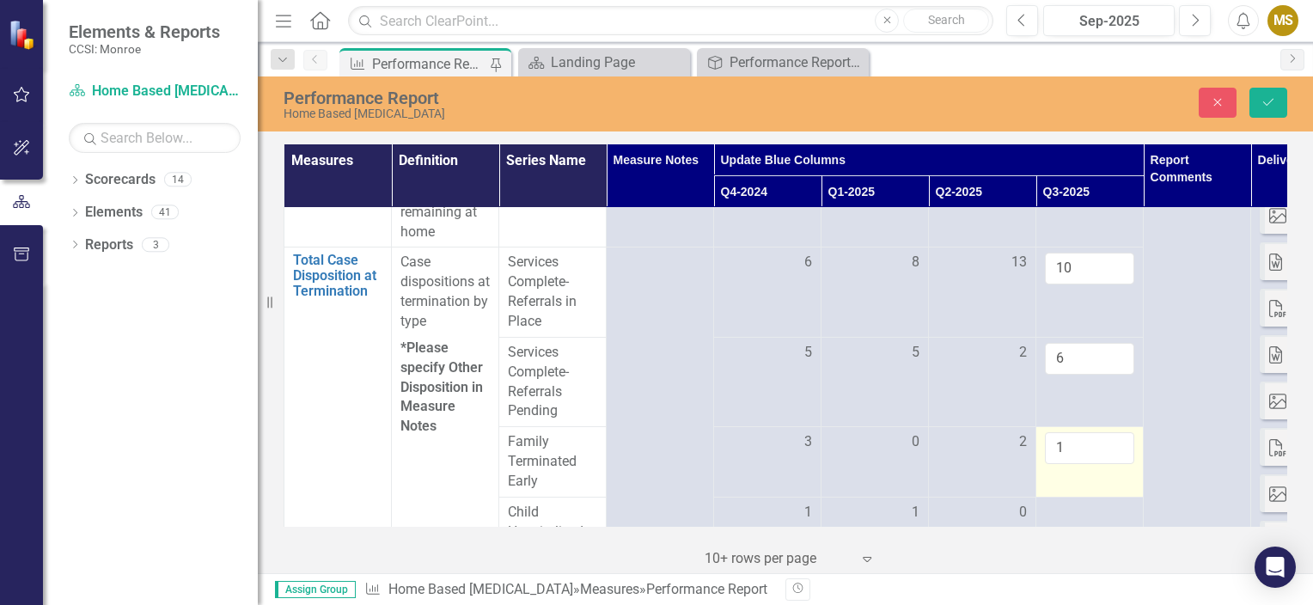
click at [1068, 470] on td "1" at bounding box center [1089, 462] width 107 height 70
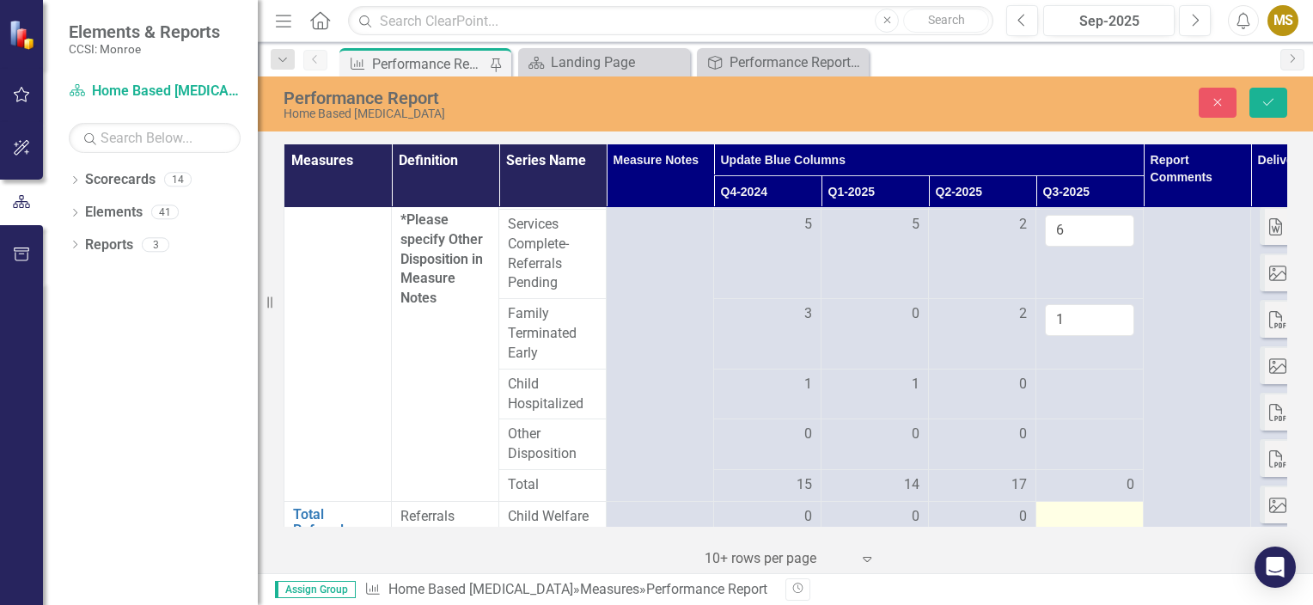
scroll to position [1117, 0]
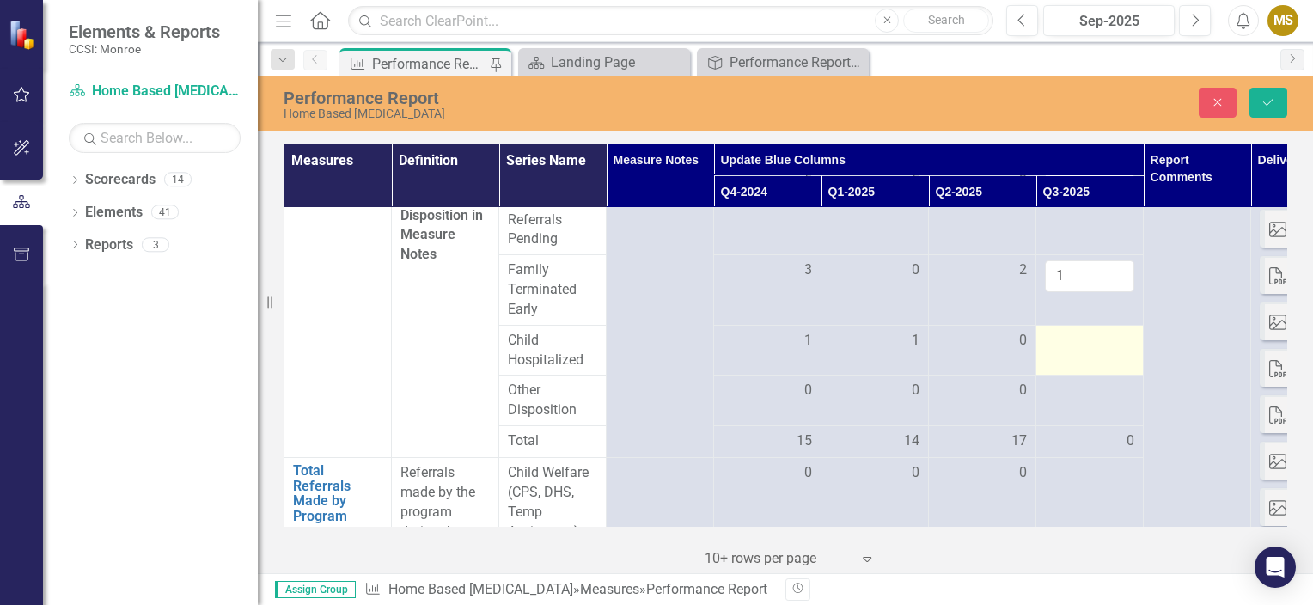
click at [1105, 340] on td at bounding box center [1089, 350] width 107 height 51
drag, startPoint x: 1105, startPoint y: 340, endPoint x: 1081, endPoint y: 326, distance: 27.7
click at [1081, 331] on input "number" at bounding box center [1089, 347] width 89 height 32
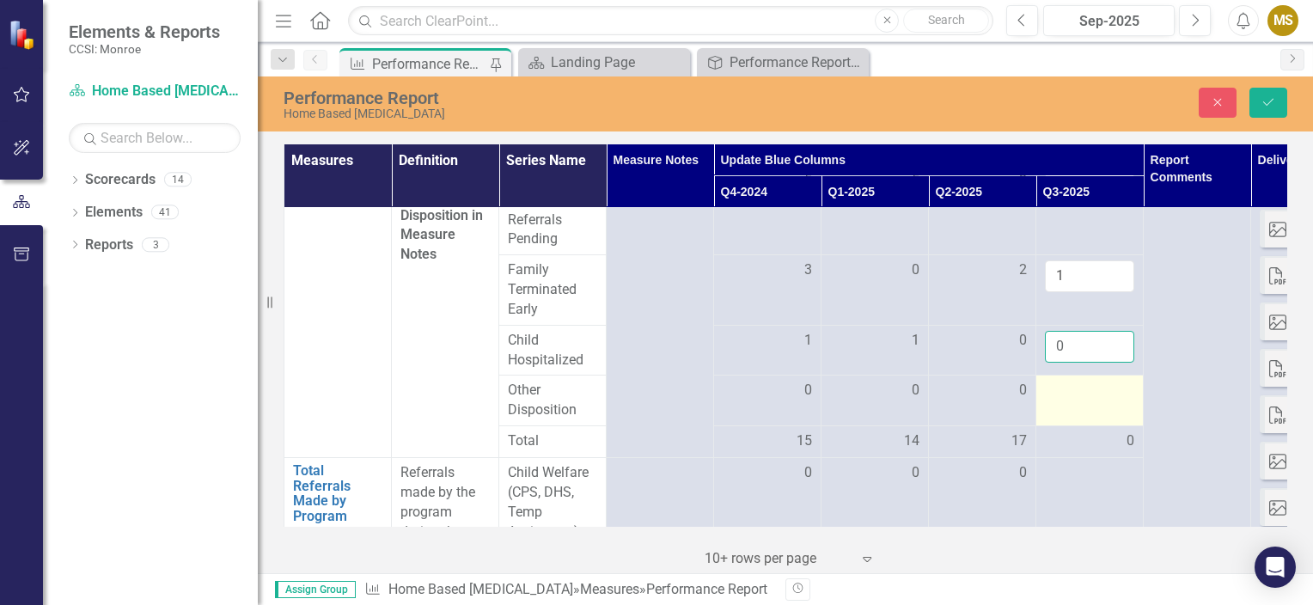
type input "0"
click at [1093, 381] on div at bounding box center [1089, 391] width 89 height 21
drag, startPoint x: 1093, startPoint y: 375, endPoint x: 1052, endPoint y: 364, distance: 41.9
click at [1052, 381] on input "number" at bounding box center [1089, 397] width 89 height 32
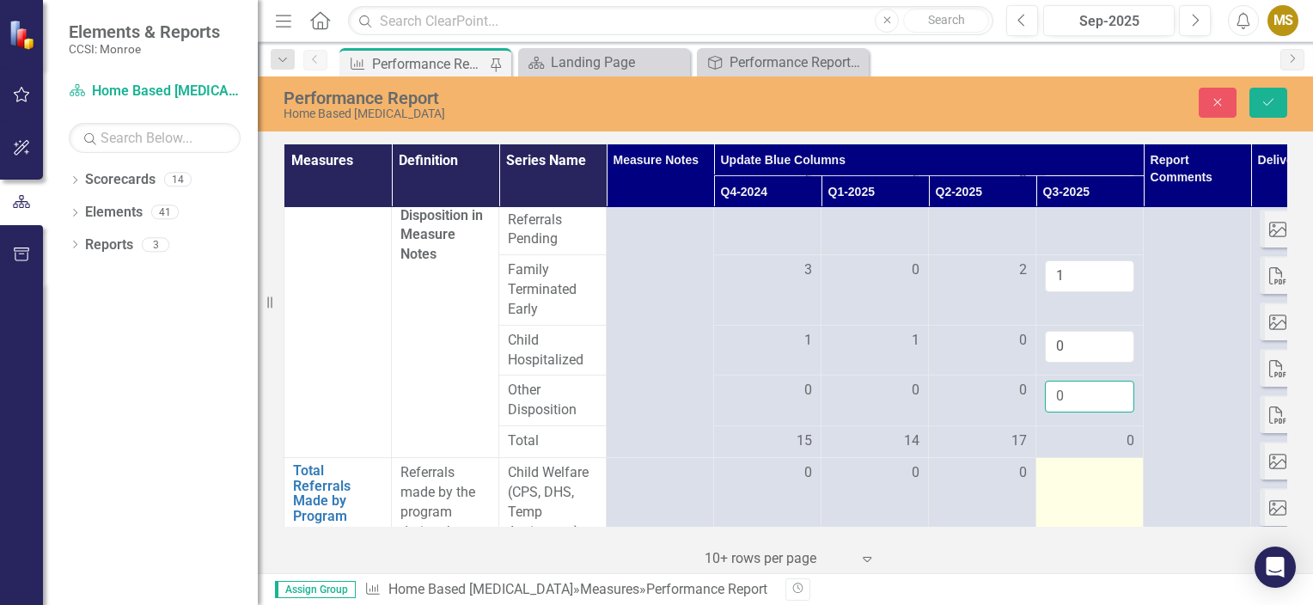
type input "0"
click at [1085, 467] on td at bounding box center [1089, 502] width 107 height 89
drag, startPoint x: 1085, startPoint y: 467, endPoint x: 1076, endPoint y: 466, distance: 8.8
click at [1076, 466] on input "number" at bounding box center [1089, 479] width 89 height 32
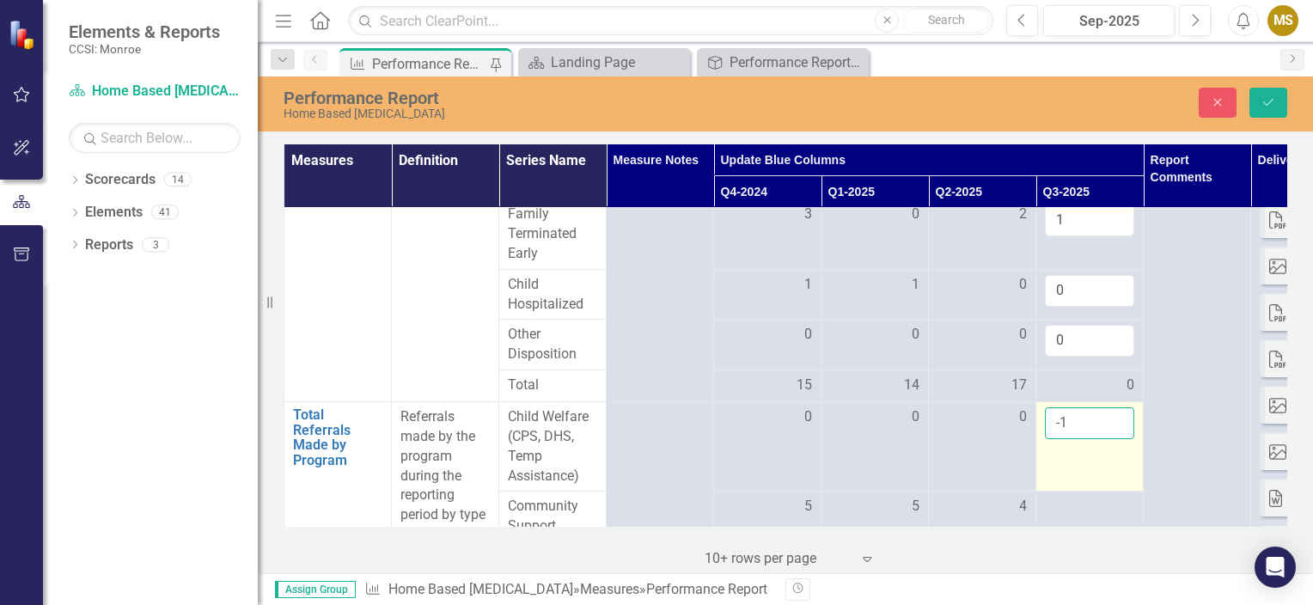
scroll to position [1289, 0]
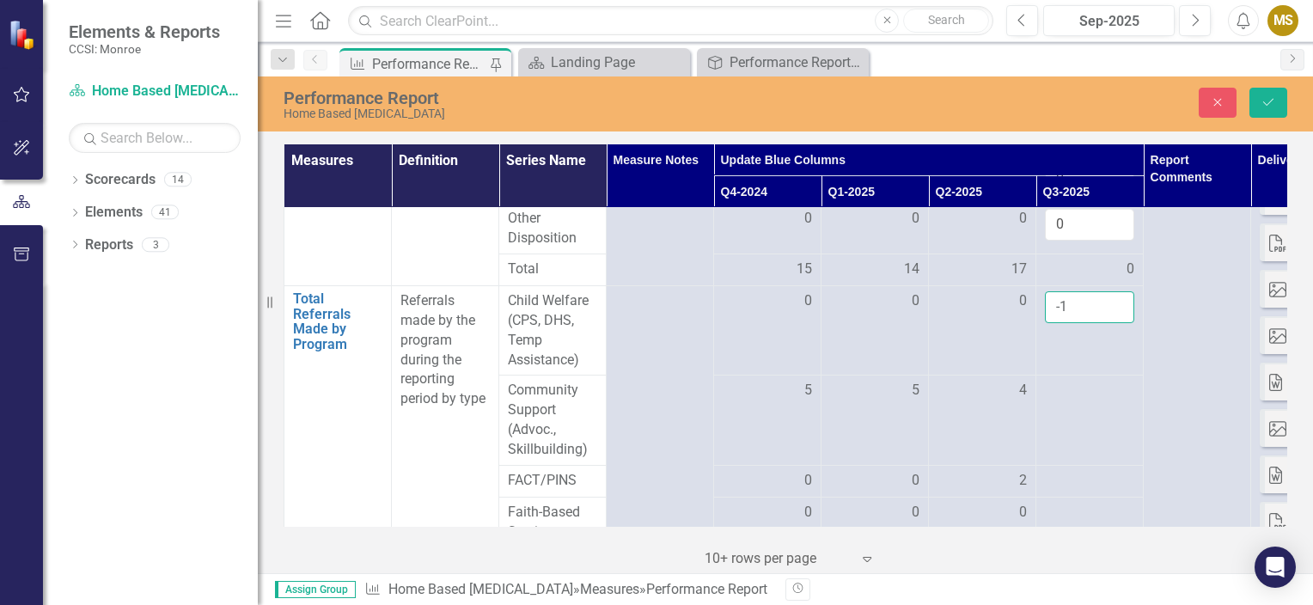
type input "-1"
click at [1096, 259] on div "0" at bounding box center [1089, 269] width 89 height 20
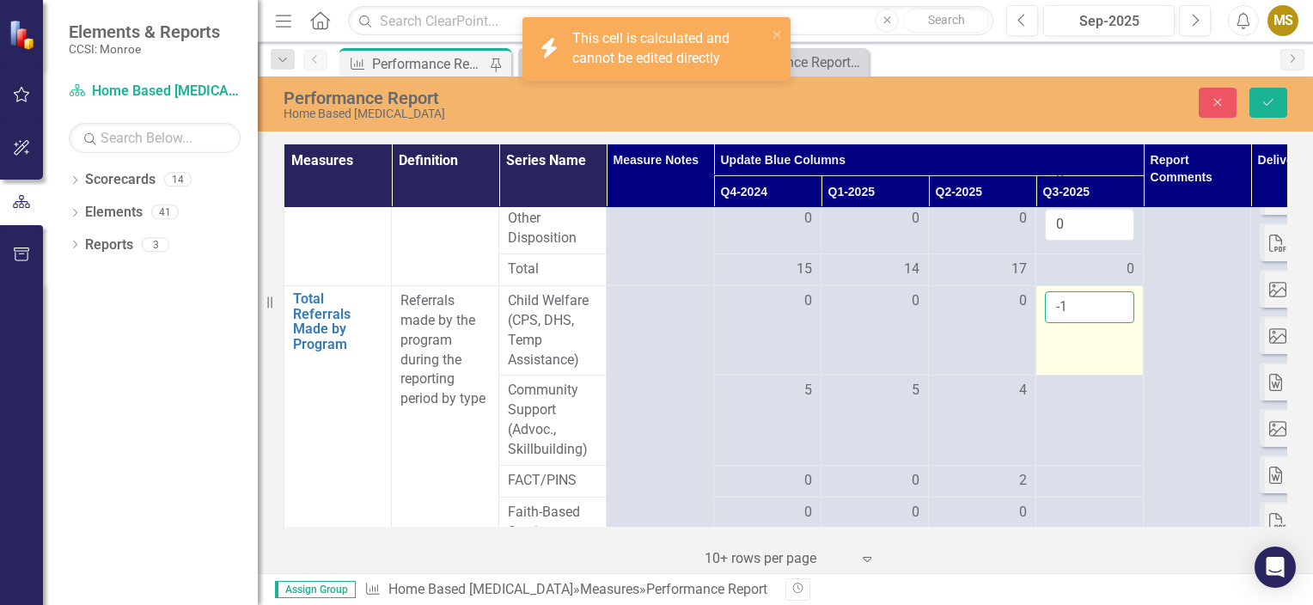
drag, startPoint x: 1096, startPoint y: 246, endPoint x: 1077, endPoint y: 285, distance: 43.8
click at [1077, 291] on input "-1" at bounding box center [1089, 307] width 89 height 32
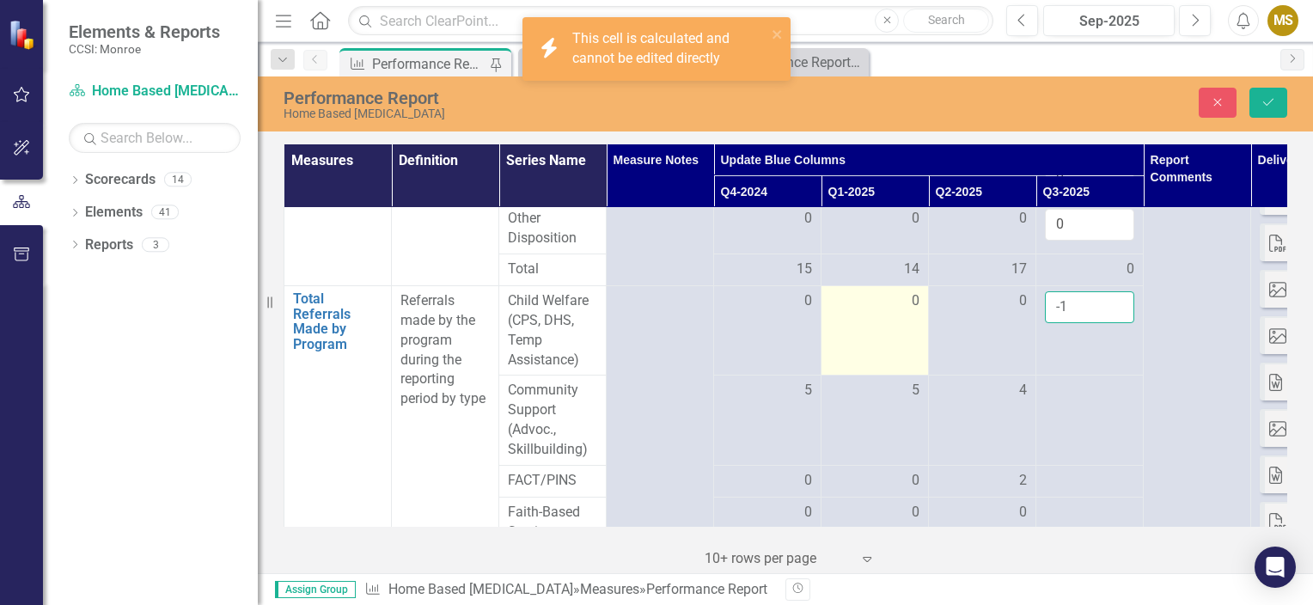
drag, startPoint x: 1077, startPoint y: 285, endPoint x: 926, endPoint y: 274, distance: 151.6
click at [926, 286] on tr "Total Referrals Made by Program Link Open Element Referrals made by the program…" at bounding box center [874, 330] width 1181 height 89
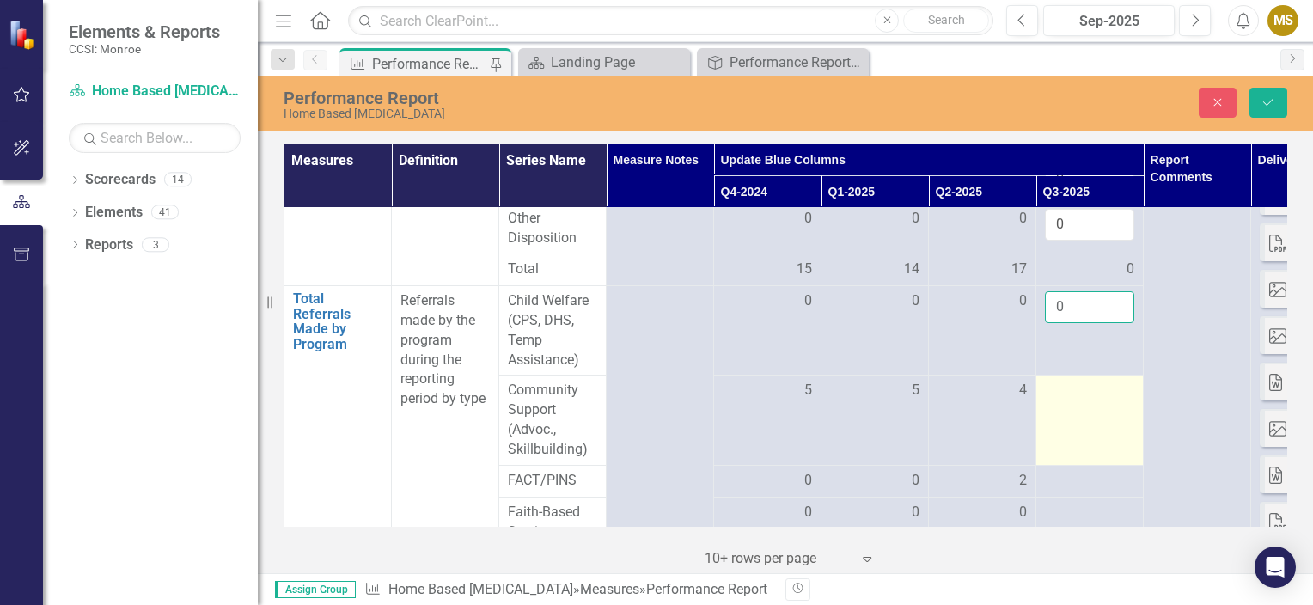
type input "0"
click at [1106, 387] on td at bounding box center [1089, 419] width 107 height 89
drag, startPoint x: 1106, startPoint y: 387, endPoint x: 1099, endPoint y: 375, distance: 14.6
click at [1099, 381] on input "number" at bounding box center [1089, 397] width 89 height 32
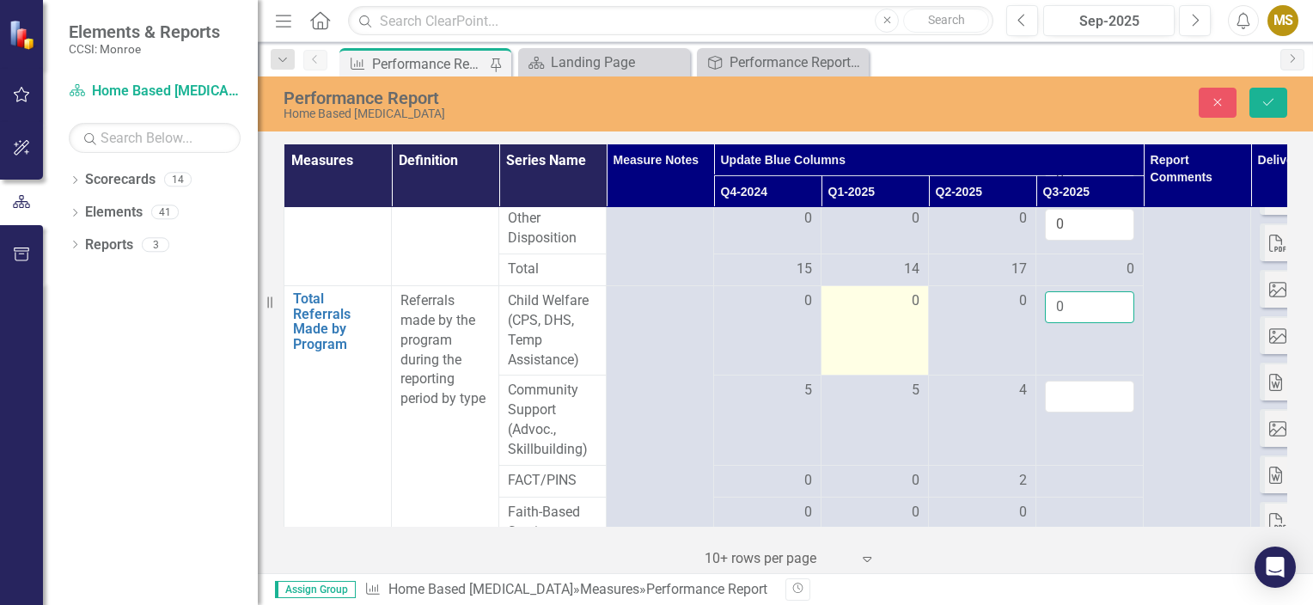
drag, startPoint x: 1079, startPoint y: 285, endPoint x: 901, endPoint y: 286, distance: 177.8
click at [901, 286] on tr "Total Referrals Made by Program Link Open Element Referrals made by the program…" at bounding box center [874, 330] width 1181 height 89
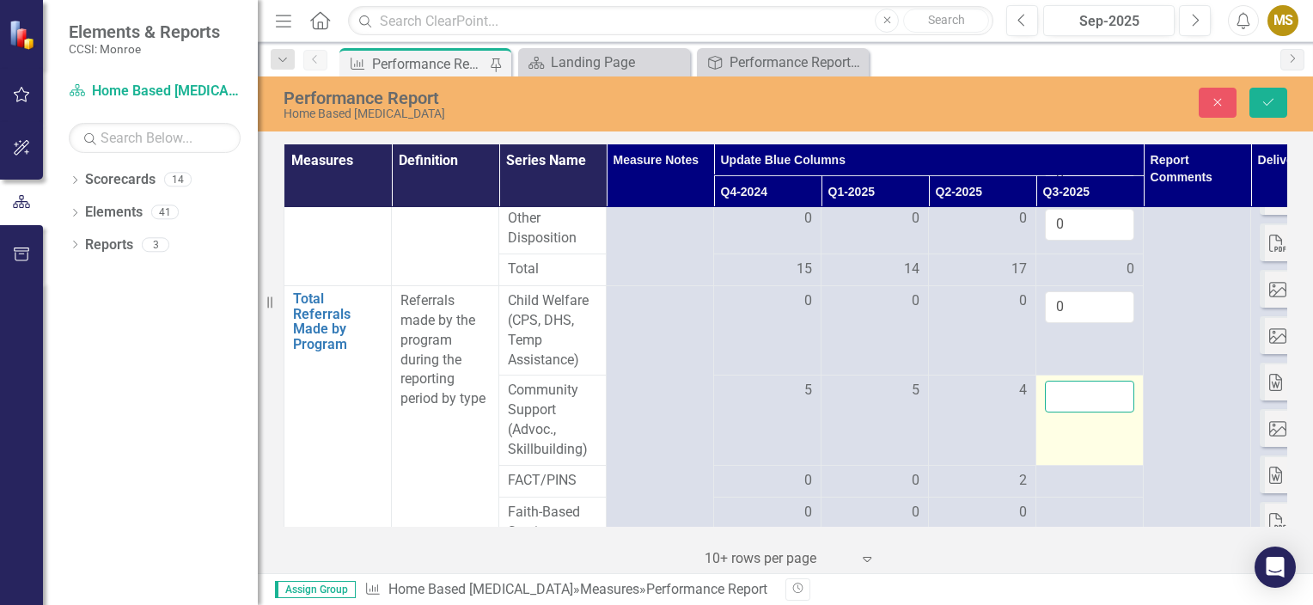
click at [1081, 383] on input "number" at bounding box center [1089, 397] width 89 height 32
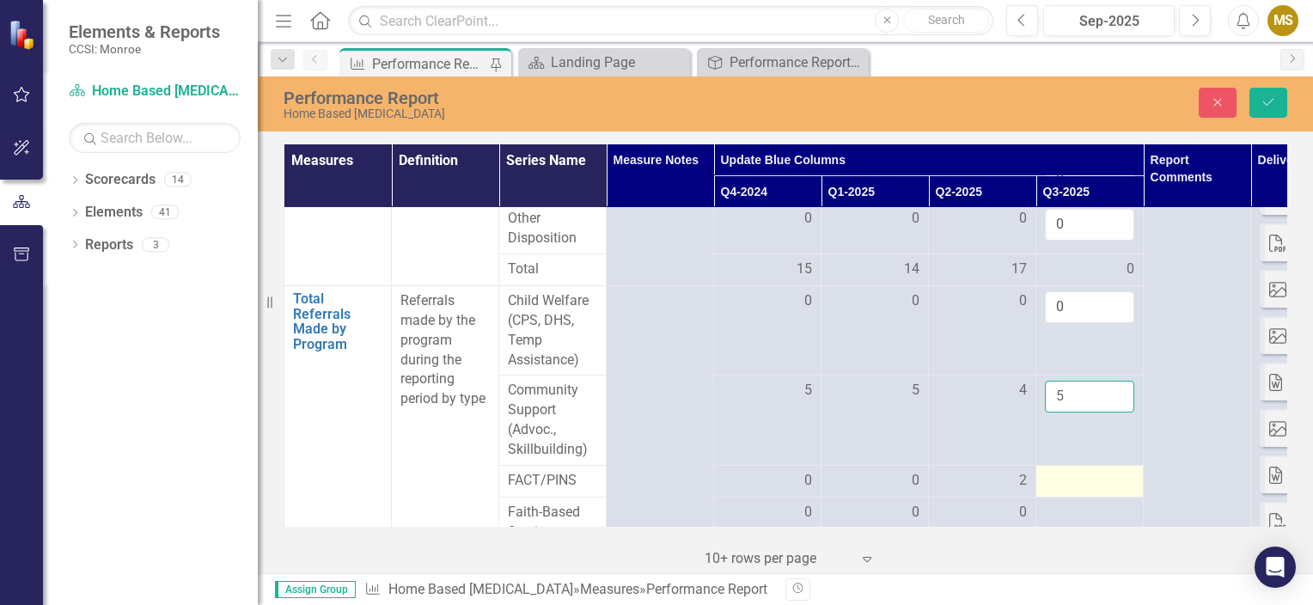
type input "5"
click at [1082, 471] on div at bounding box center [1089, 481] width 89 height 21
click at [1064, 471] on input "number" at bounding box center [1089, 487] width 89 height 32
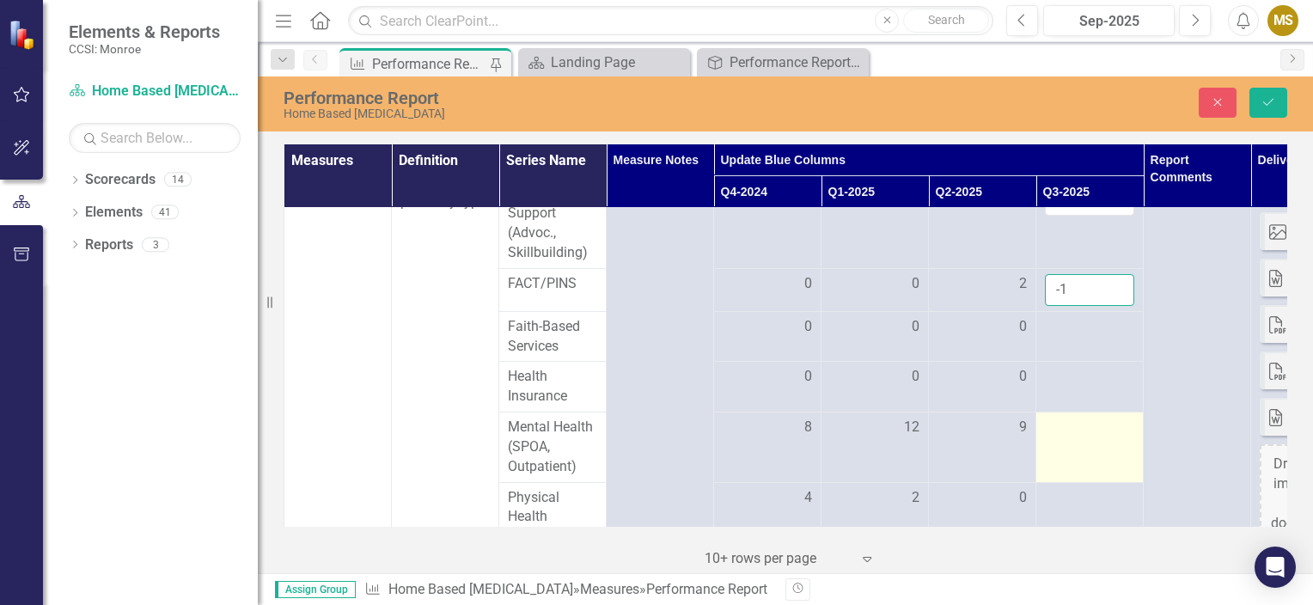
scroll to position [1460, 0]
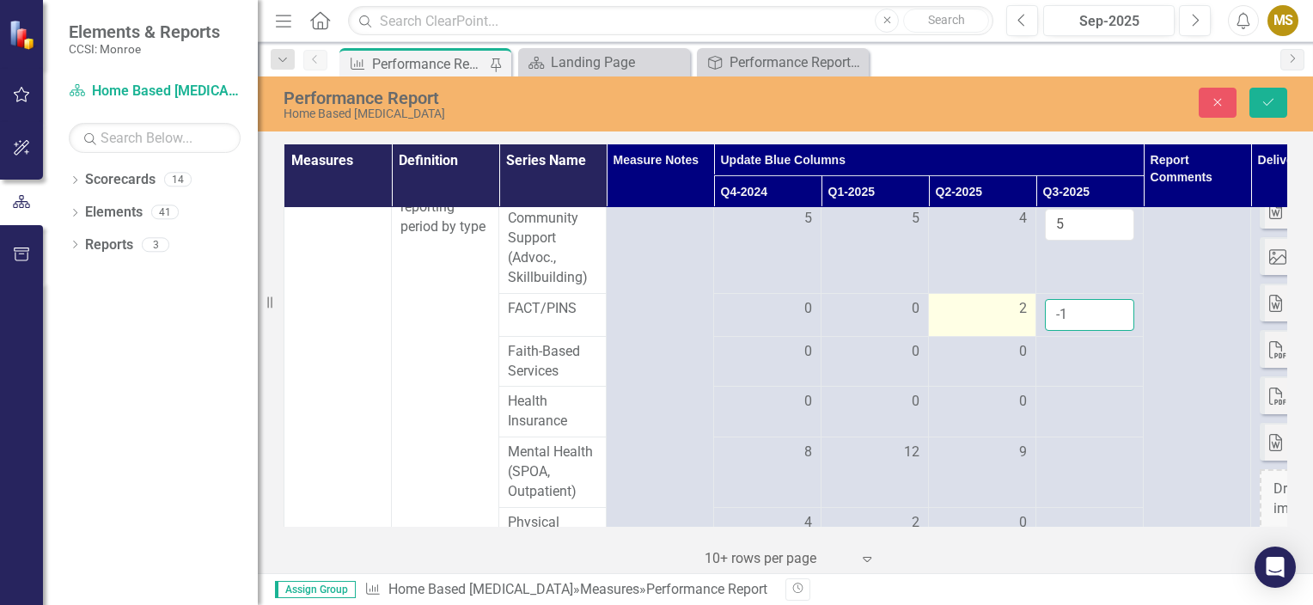
drag, startPoint x: 1076, startPoint y: 292, endPoint x: 936, endPoint y: 296, distance: 140.1
click at [936, 296] on tr "FACT/PINS 0 0 2 -1" at bounding box center [874, 314] width 1181 height 43
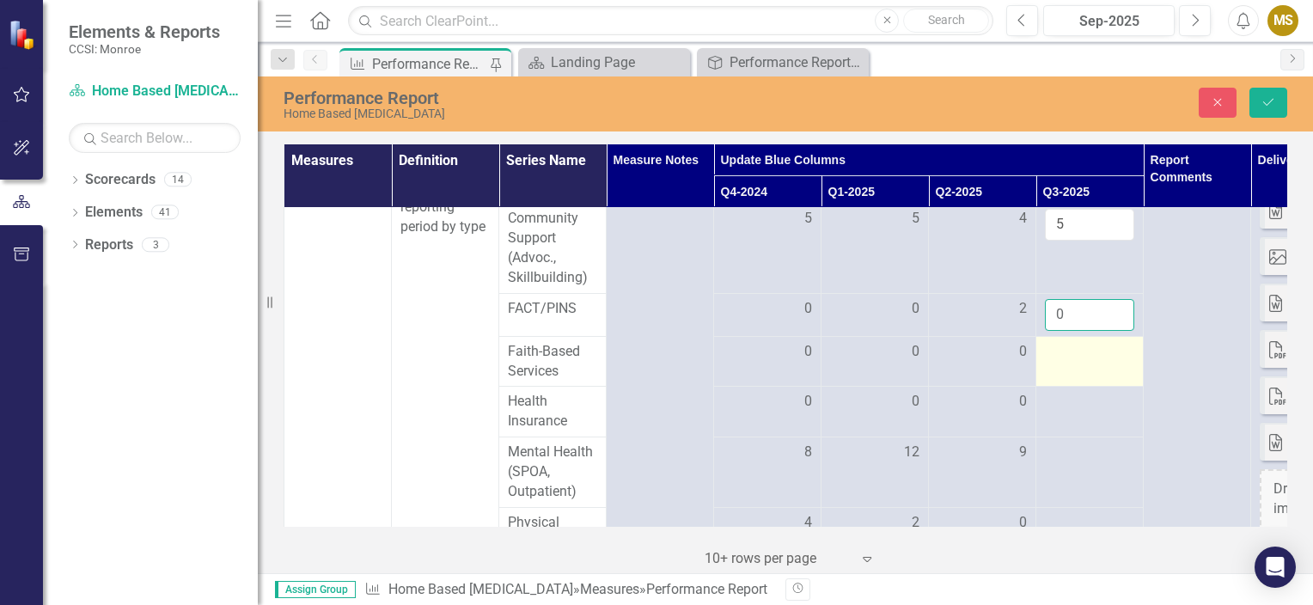
type input "0"
click at [1110, 345] on td at bounding box center [1089, 361] width 107 height 51
drag, startPoint x: 1110, startPoint y: 345, endPoint x: 1094, endPoint y: 316, distance: 33.5
click at [1094, 336] on td at bounding box center [1089, 361] width 107 height 51
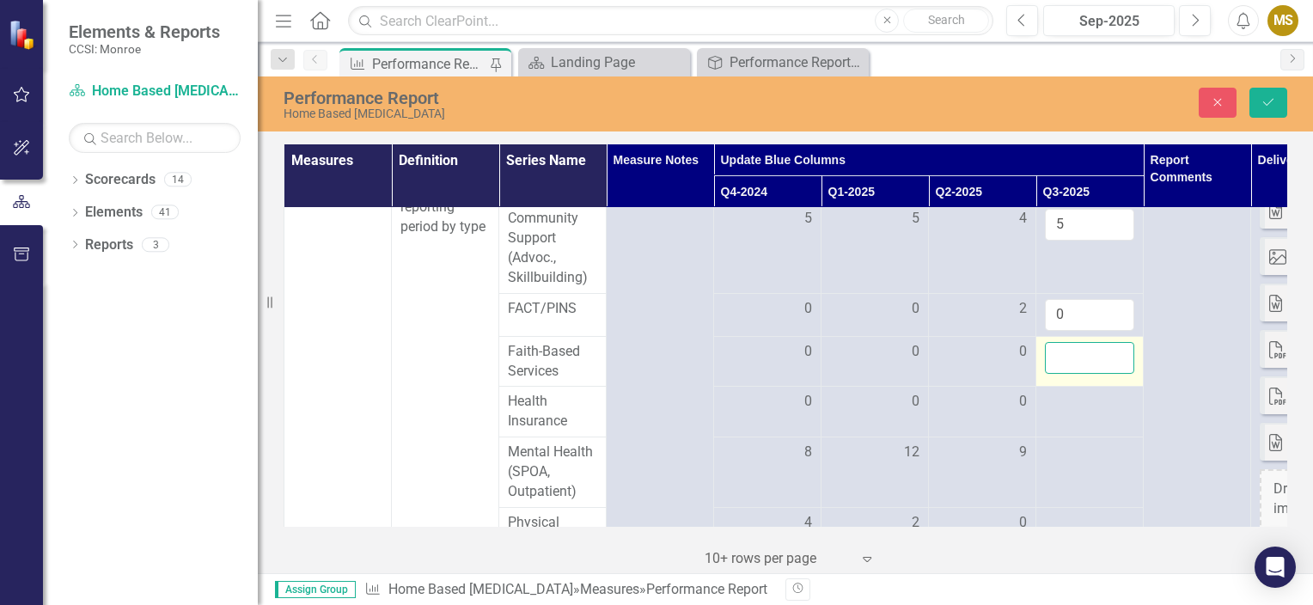
click at [1076, 342] on input "number" at bounding box center [1089, 358] width 89 height 32
type input "0"
click at [1098, 392] on div at bounding box center [1089, 402] width 89 height 21
click at [1094, 392] on div at bounding box center [1089, 402] width 89 height 21
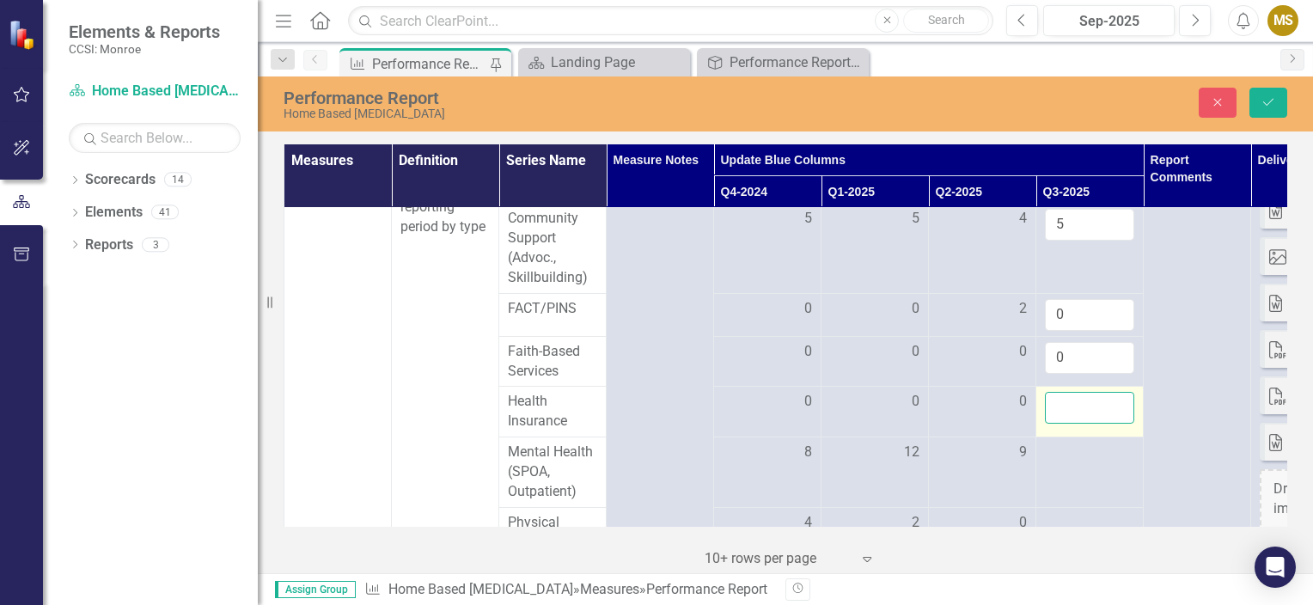
click at [1094, 392] on input "number" at bounding box center [1089, 408] width 89 height 32
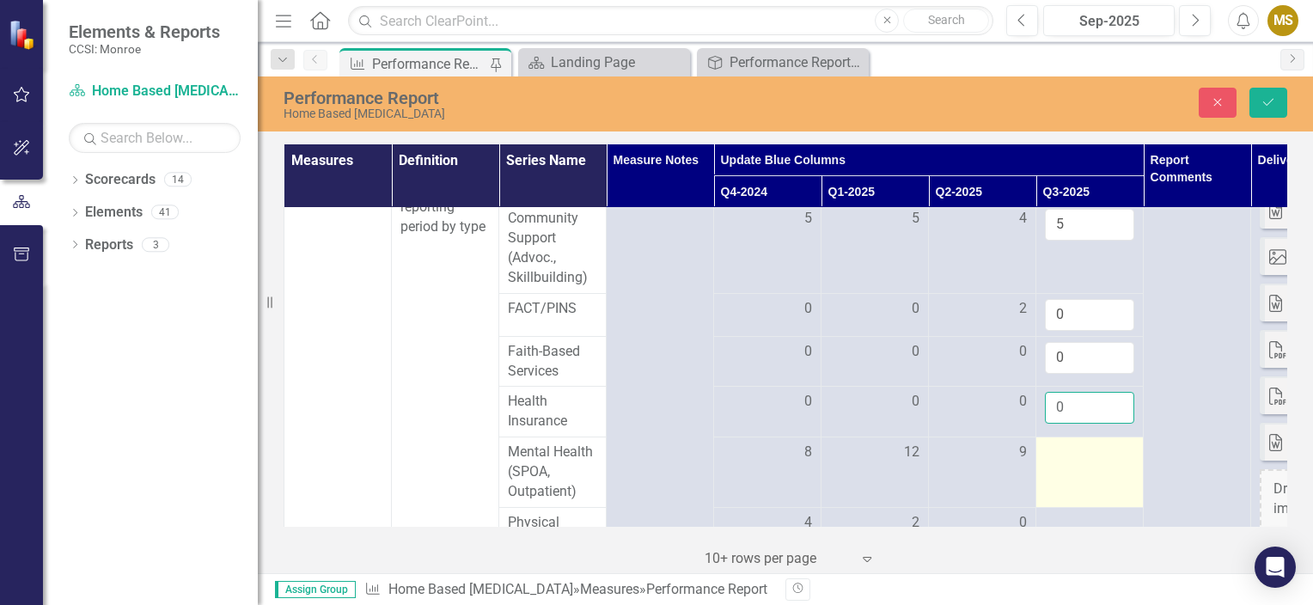
type input "0"
click at [1094, 442] on div at bounding box center [1089, 452] width 89 height 21
drag, startPoint x: 1094, startPoint y: 430, endPoint x: 1081, endPoint y: 433, distance: 13.1
click at [1081, 442] on input "number" at bounding box center [1089, 458] width 89 height 32
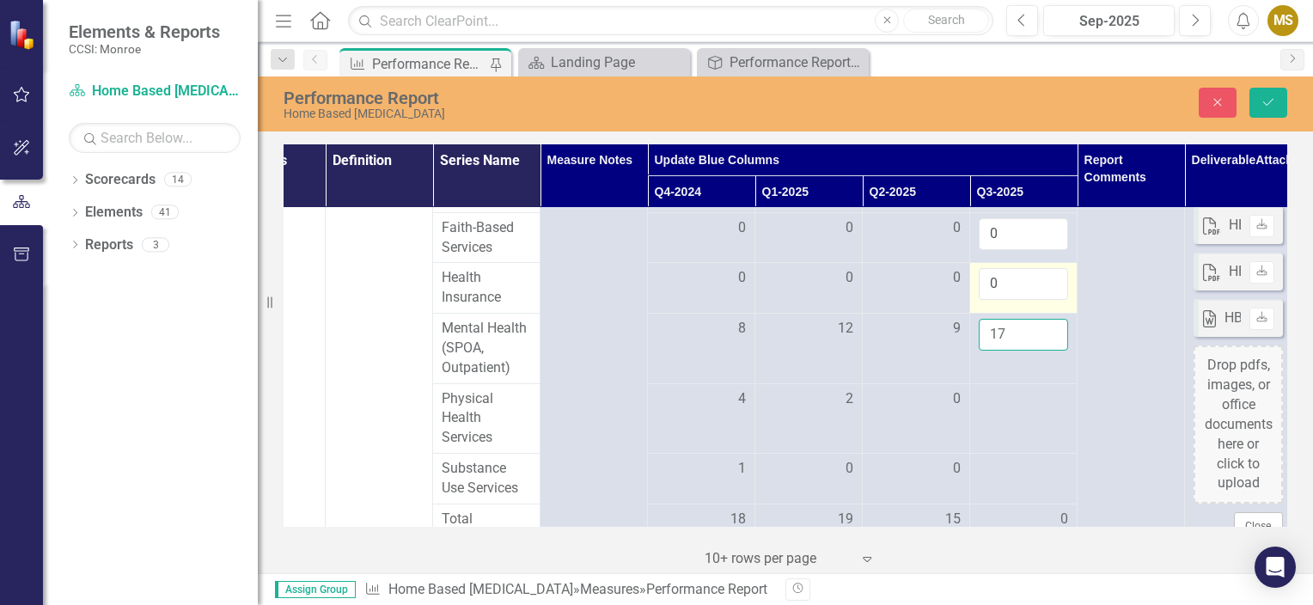
scroll to position [1632, 66]
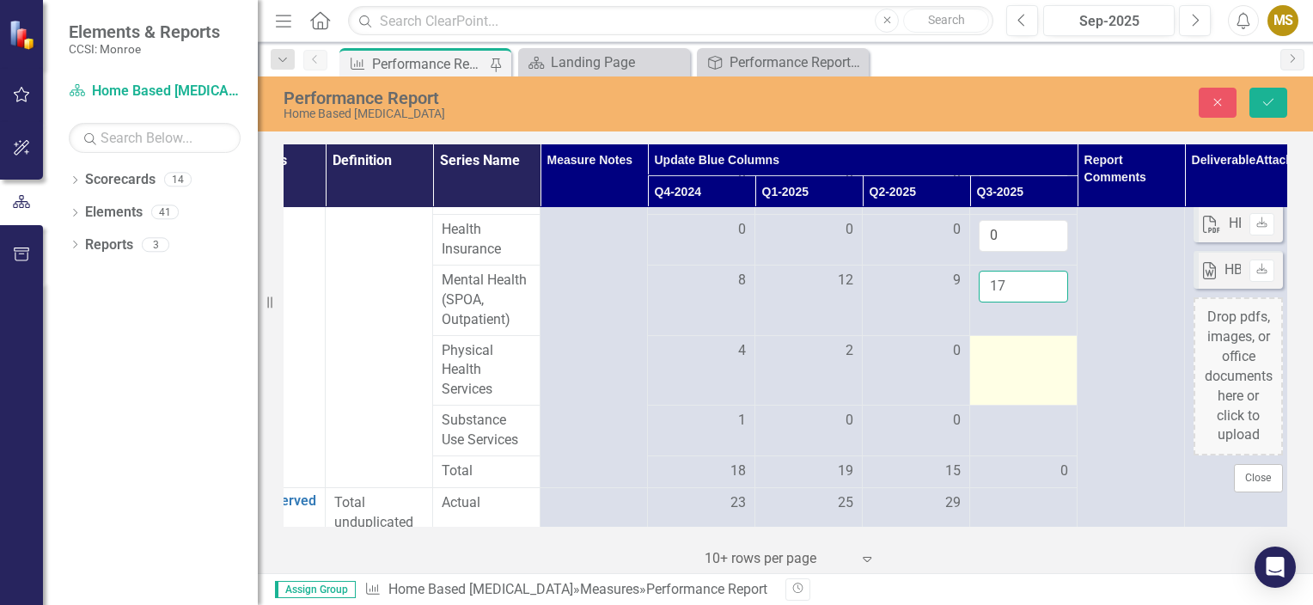
type input "17"
click at [1042, 350] on td at bounding box center [1023, 370] width 107 height 70
click at [1029, 351] on td at bounding box center [1023, 370] width 107 height 70
drag, startPoint x: 1029, startPoint y: 351, endPoint x: 1022, endPoint y: 337, distance: 15.4
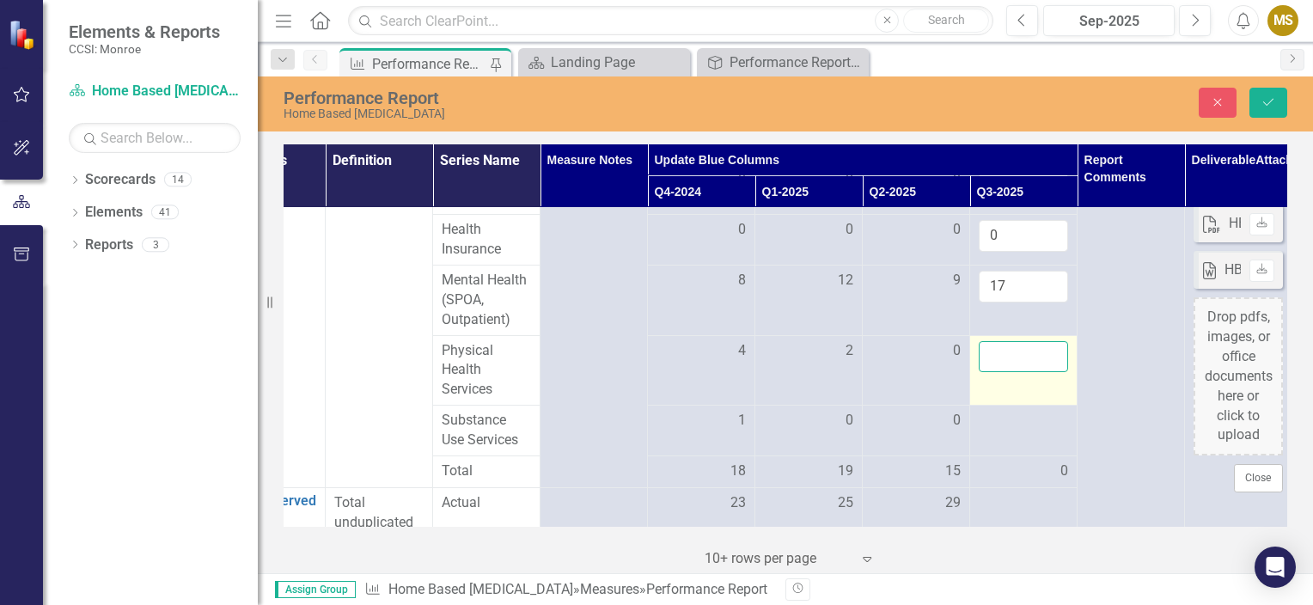
click at [1007, 341] on input "number" at bounding box center [1022, 357] width 89 height 32
click at [1018, 341] on input "number" at bounding box center [1022, 357] width 89 height 32
type input "7"
click at [1008, 411] on div at bounding box center [1022, 421] width 89 height 21
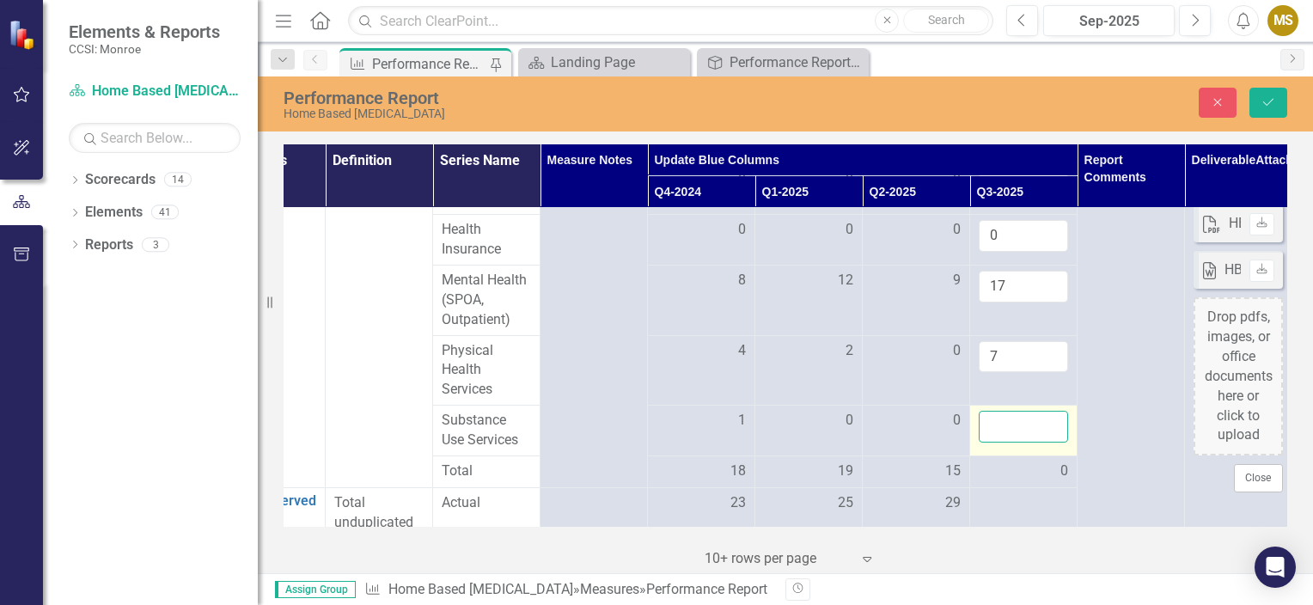
drag, startPoint x: 1008, startPoint y: 393, endPoint x: 1017, endPoint y: 405, distance: 15.3
click at [1017, 411] on input "number" at bounding box center [1022, 427] width 89 height 32
type input "0"
click at [1028, 463] on td "0" at bounding box center [1023, 471] width 107 height 32
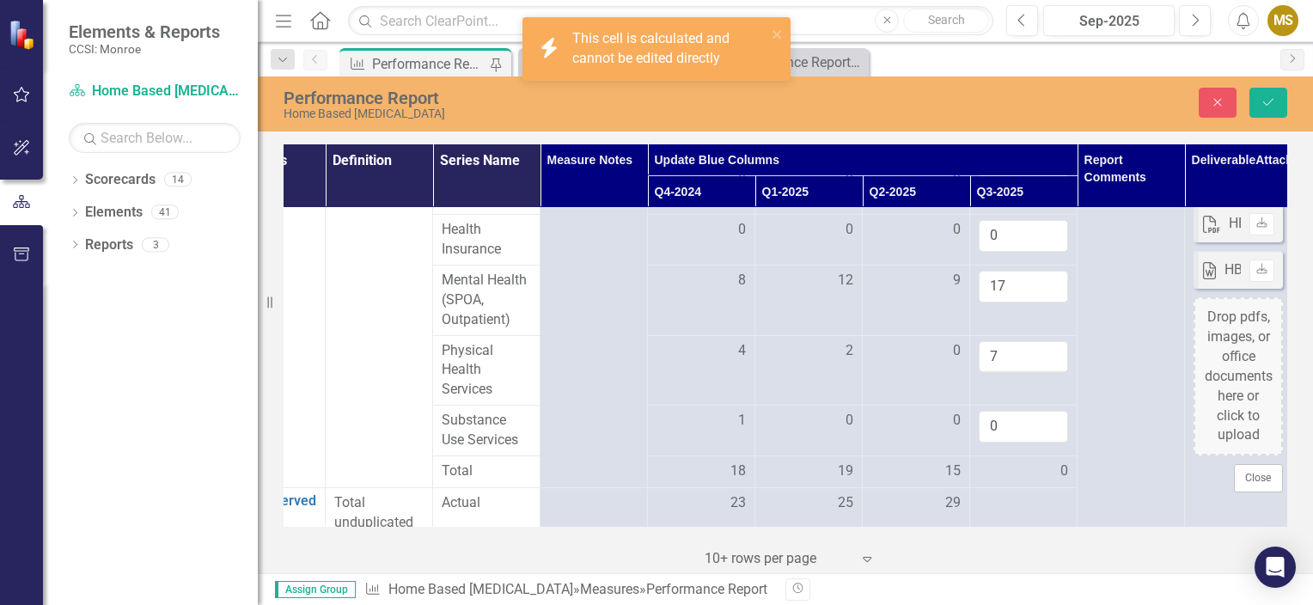
drag, startPoint x: 1028, startPoint y: 463, endPoint x: 998, endPoint y: 453, distance: 31.8
click at [998, 461] on div "0" at bounding box center [1022, 471] width 89 height 20
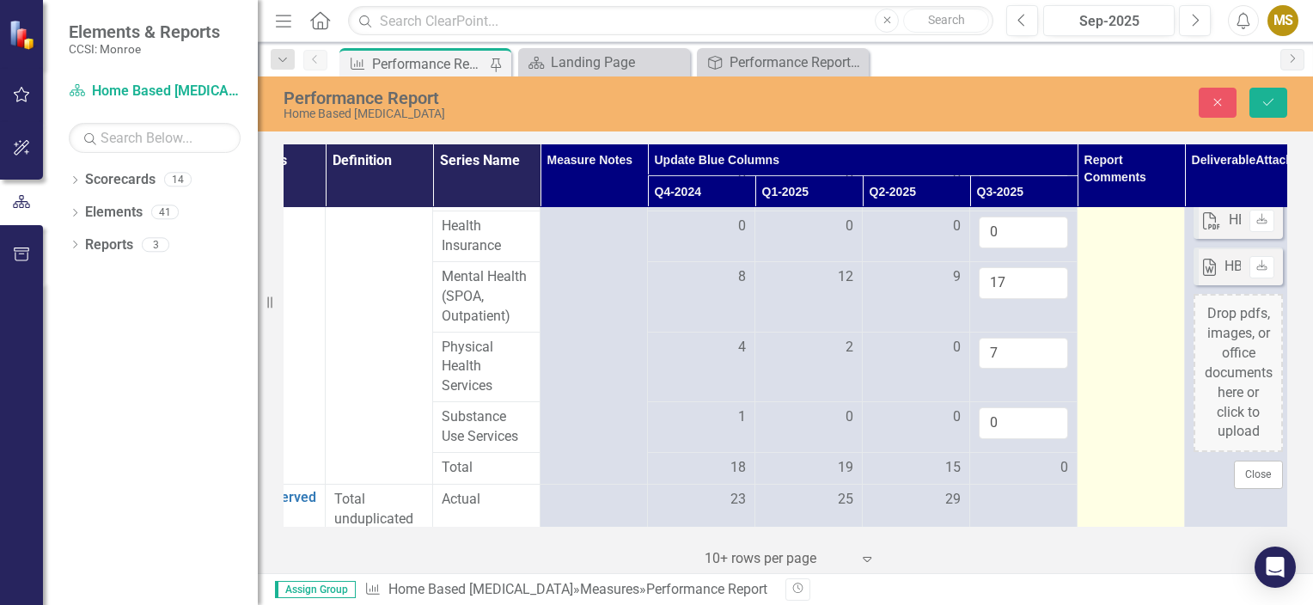
scroll to position [1718, 66]
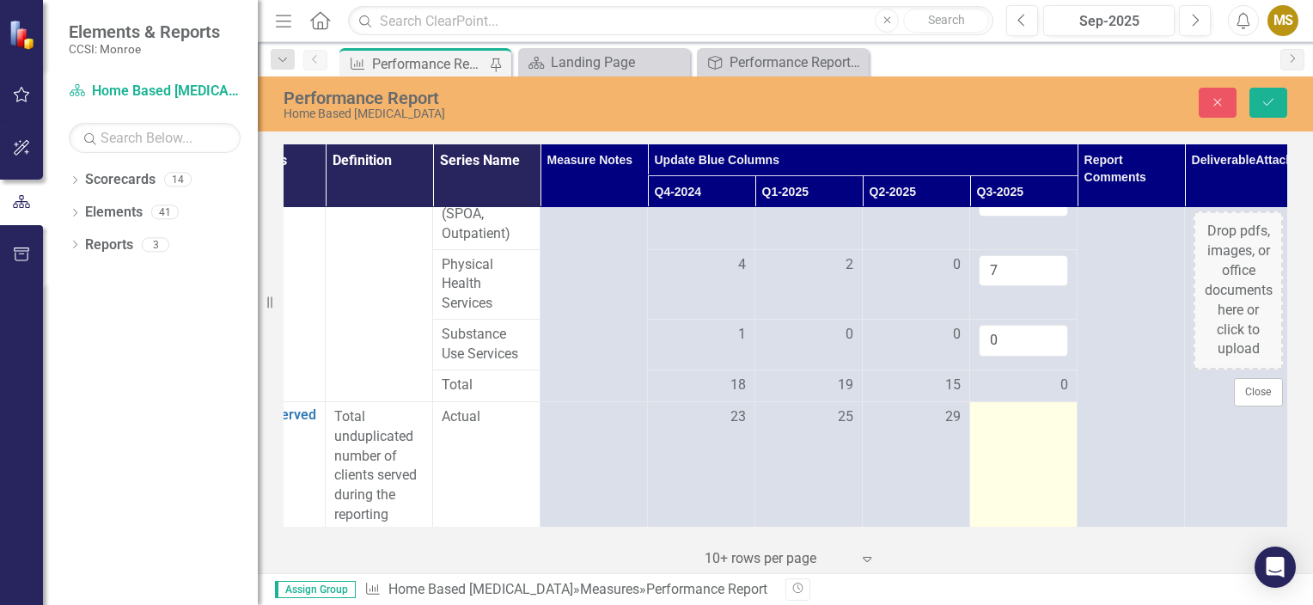
click at [1048, 424] on td at bounding box center [1023, 475] width 107 height 149
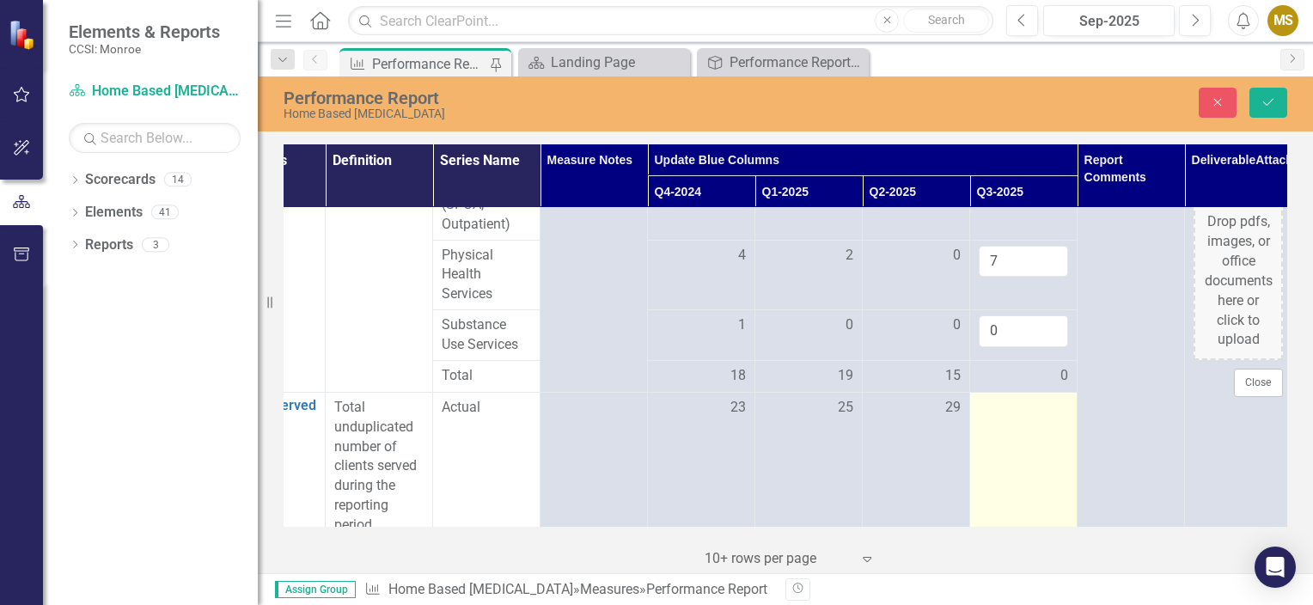
scroll to position [1730, 66]
click at [1041, 442] on td at bounding box center [1023, 463] width 107 height 149
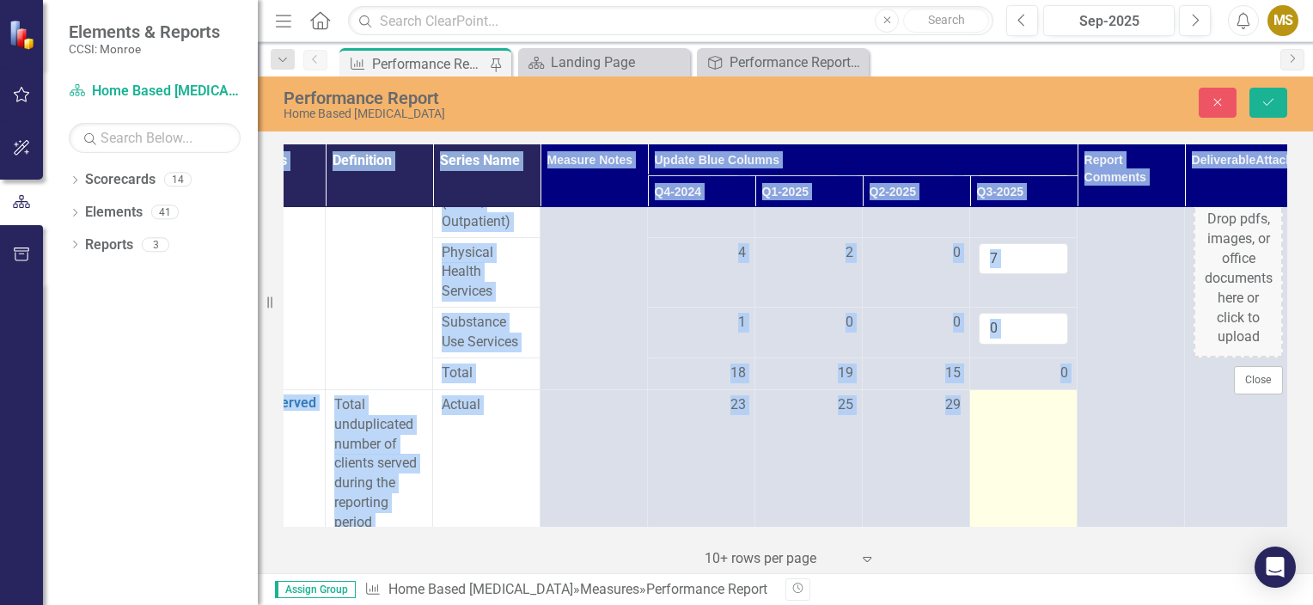
click at [1041, 442] on td at bounding box center [1023, 463] width 107 height 149
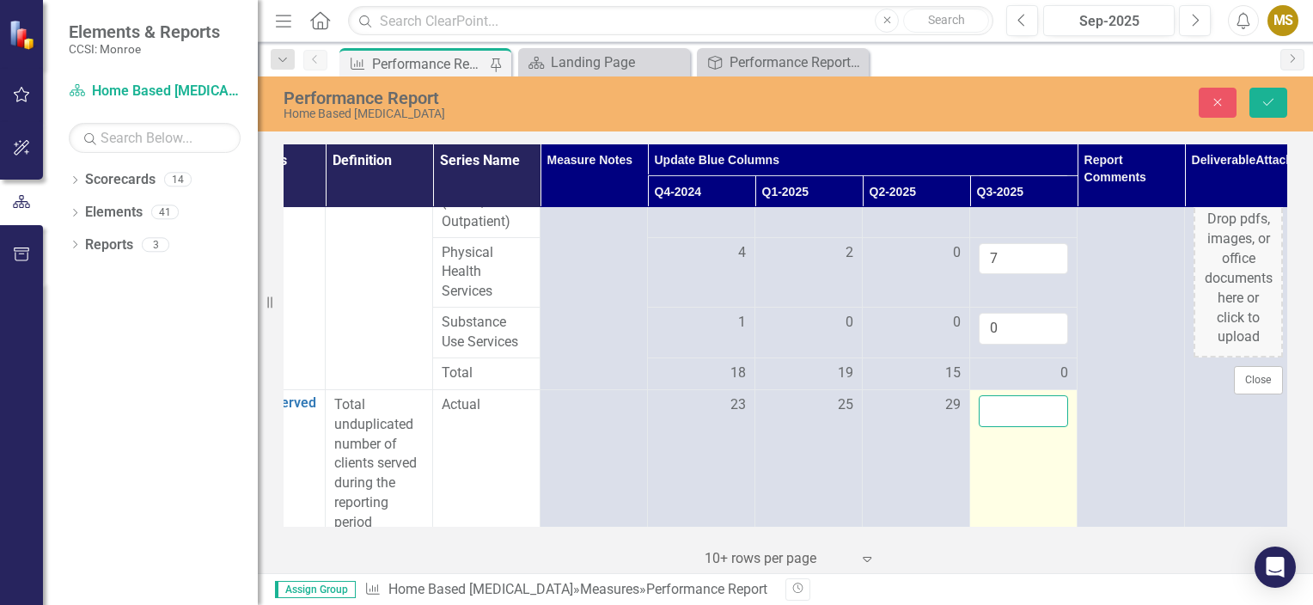
click at [1025, 395] on input "number" at bounding box center [1022, 411] width 89 height 32
click at [1002, 395] on input "number" at bounding box center [1022, 411] width 89 height 32
type input "25"
click at [1027, 439] on td "25" at bounding box center [1023, 463] width 107 height 149
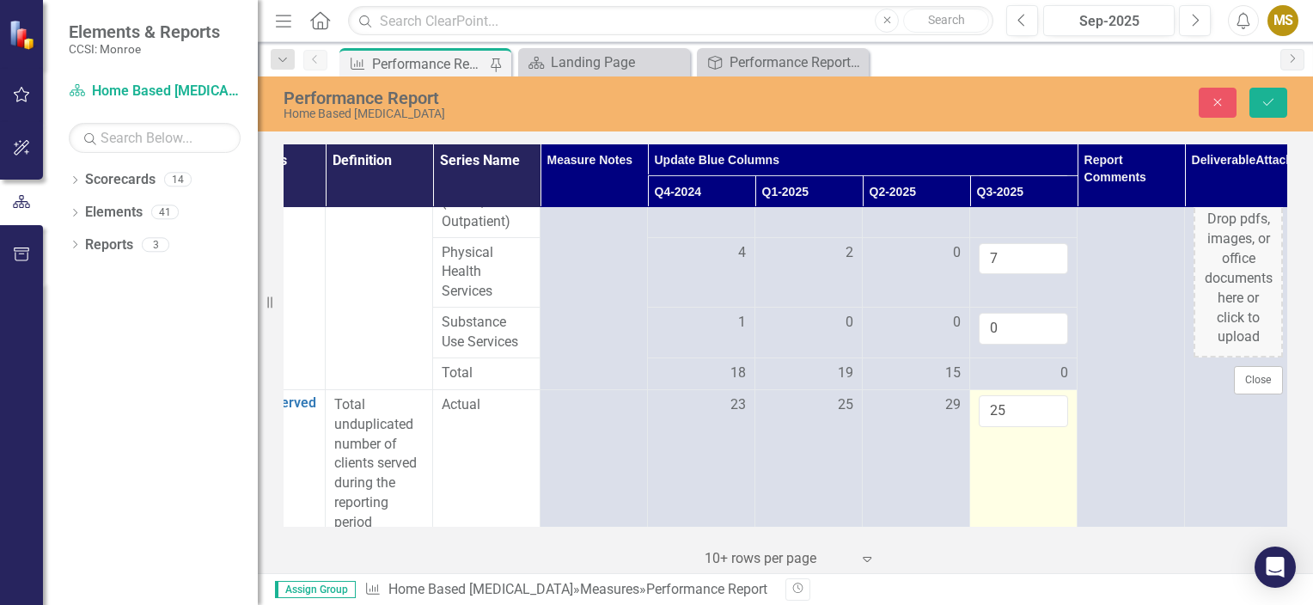
click at [1038, 431] on td "25" at bounding box center [1023, 463] width 107 height 149
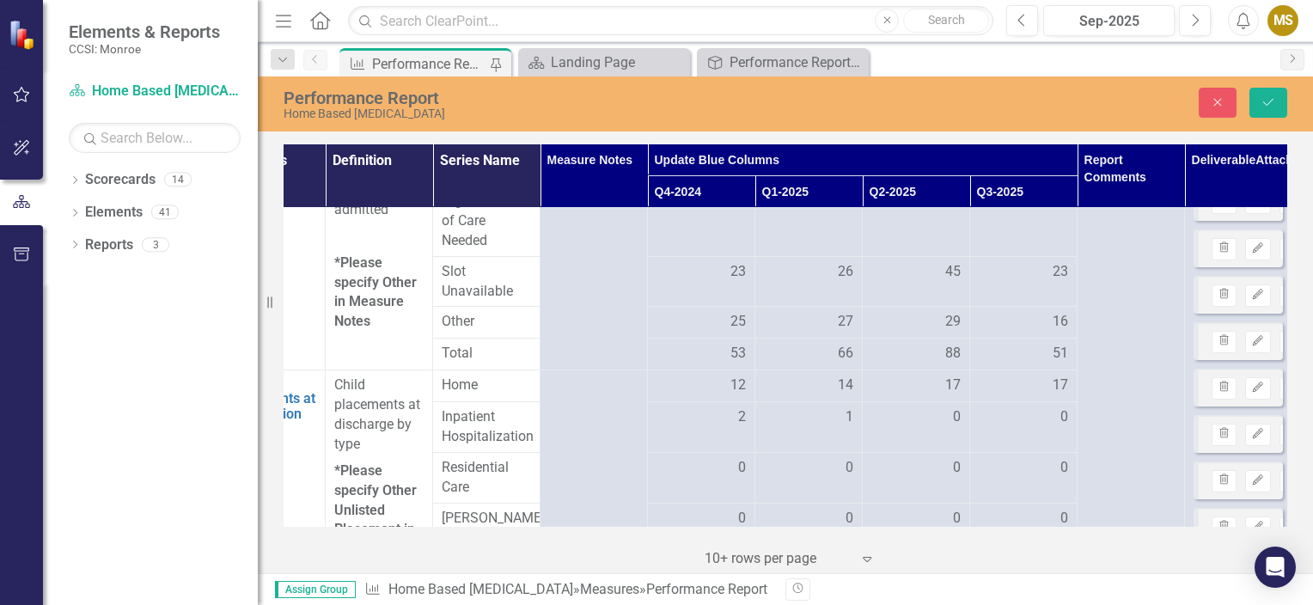
scroll to position [460, 66]
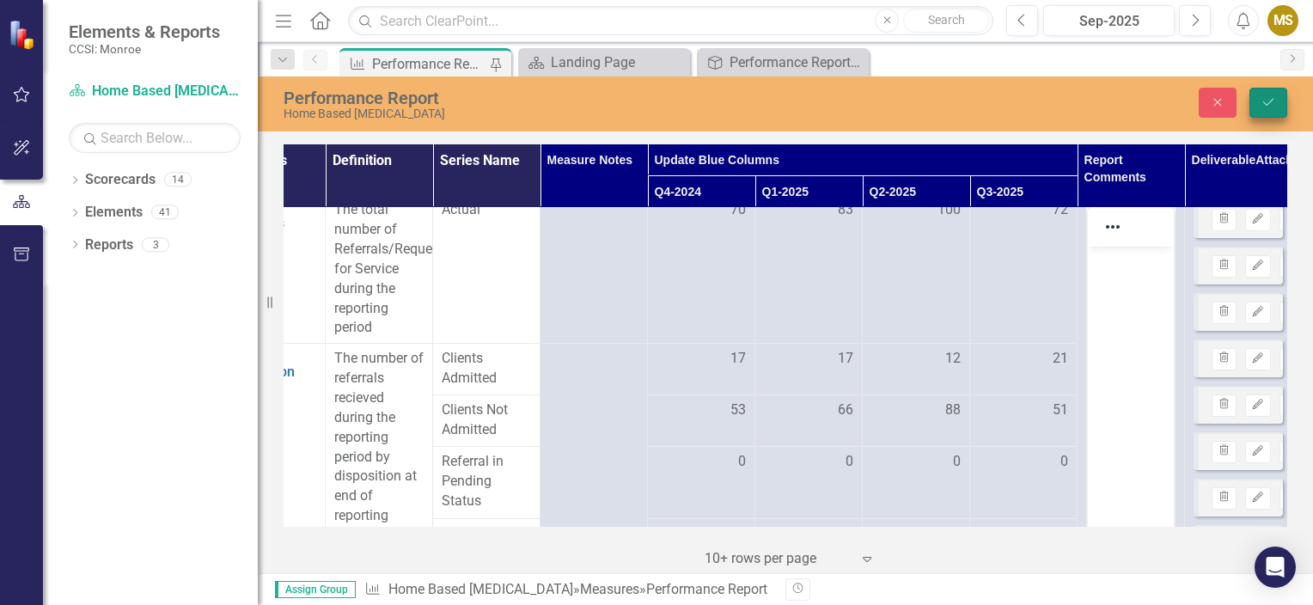
scroll to position [12, 66]
click at [1267, 107] on icon "Save" at bounding box center [1267, 102] width 15 height 12
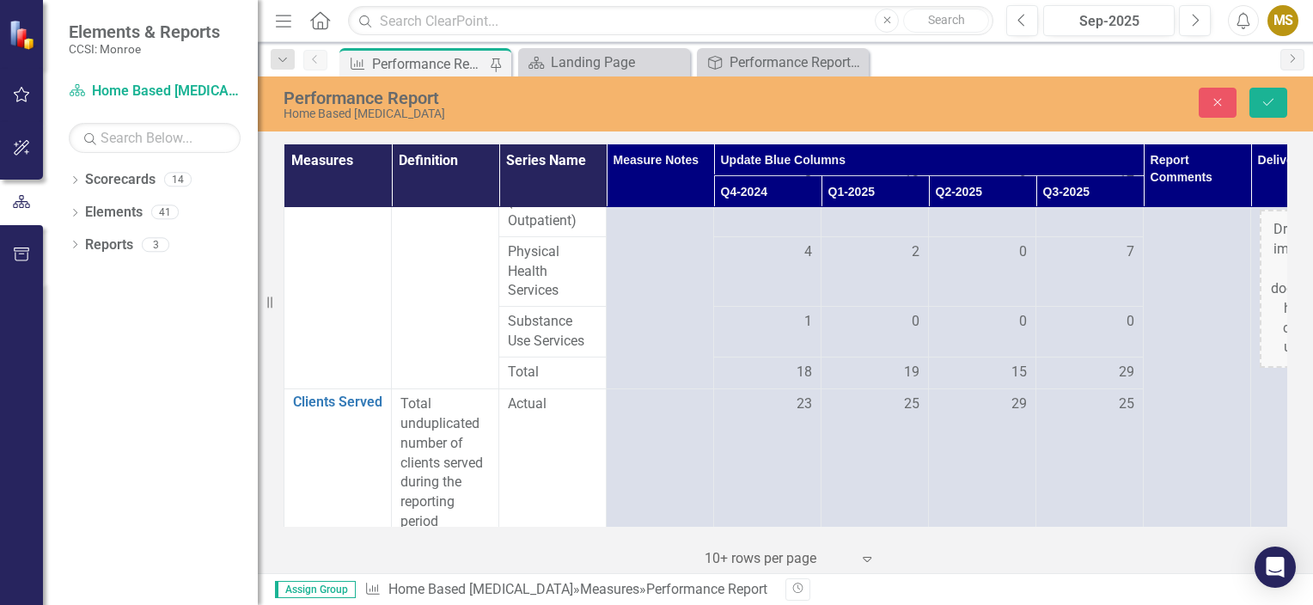
scroll to position [0, 0]
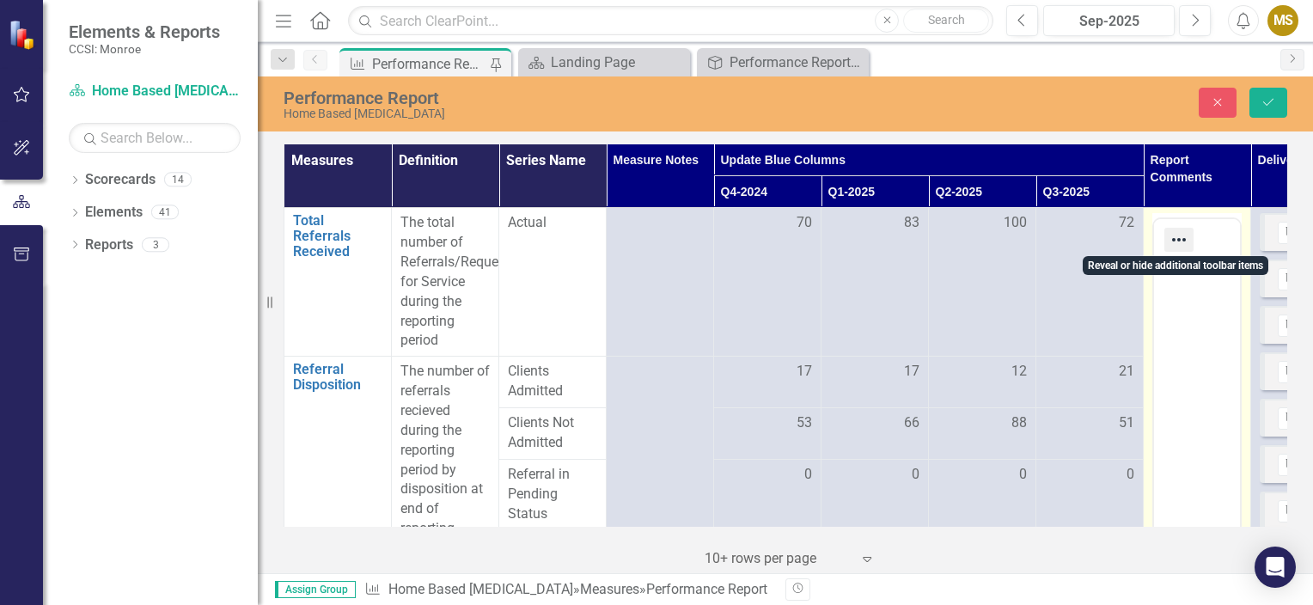
click at [1175, 237] on icon "Reveal or hide additional toolbar items" at bounding box center [1178, 239] width 21 height 21
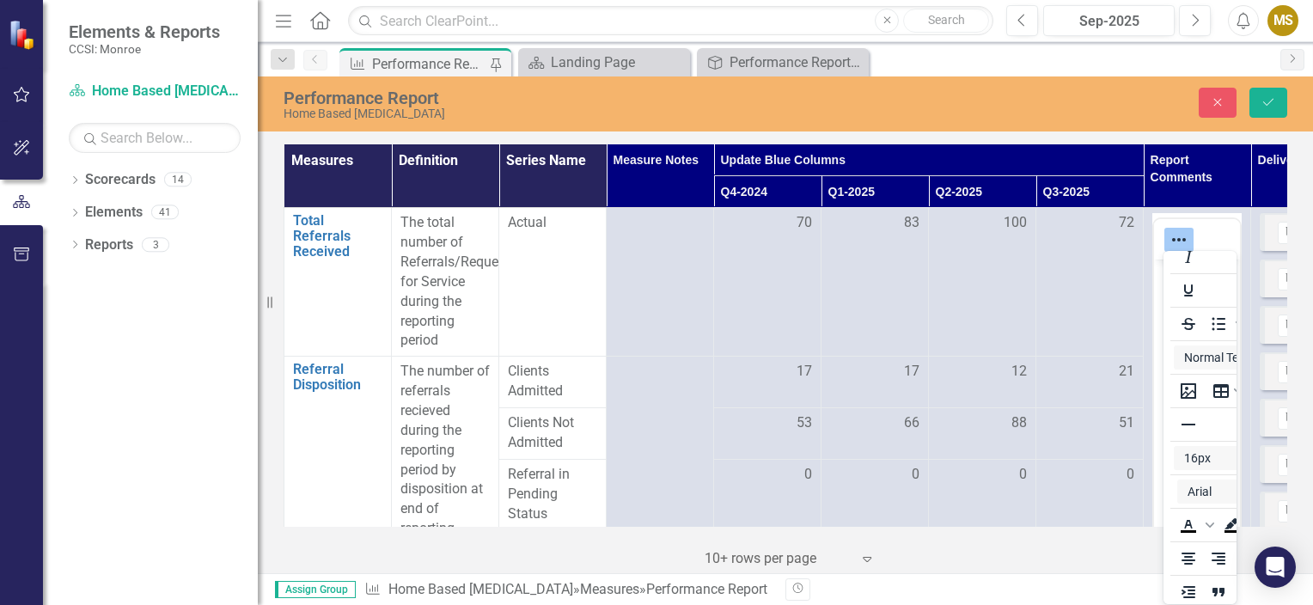
scroll to position [89, 0]
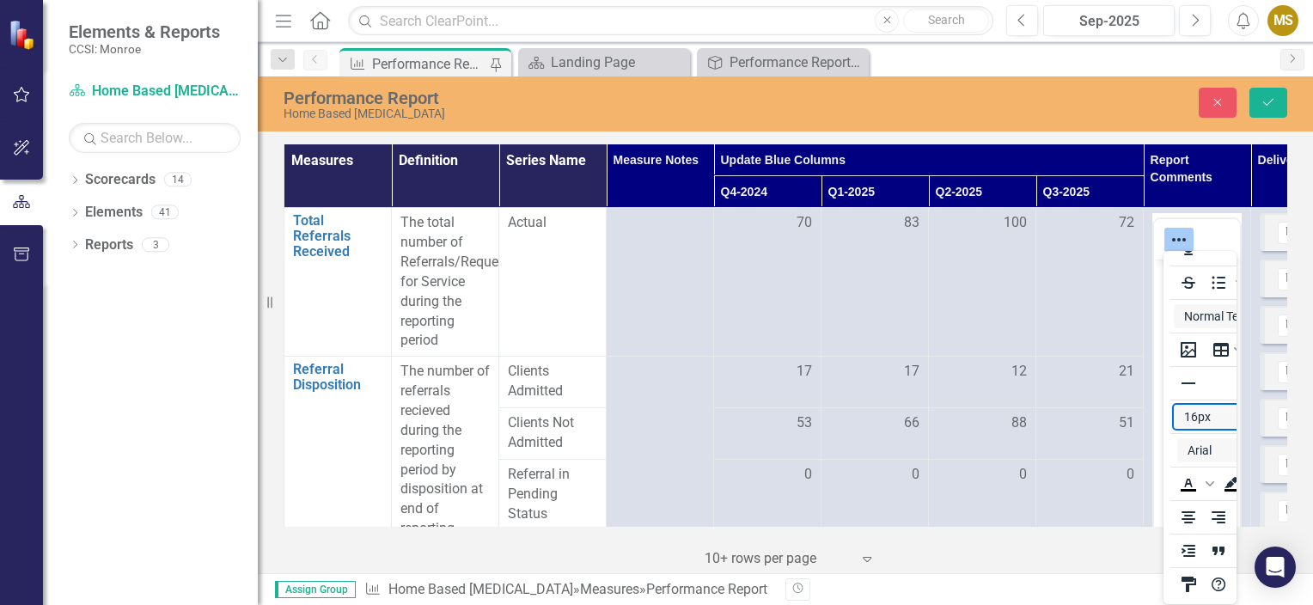
click at [1198, 416] on button "16px" at bounding box center [1233, 417] width 119 height 24
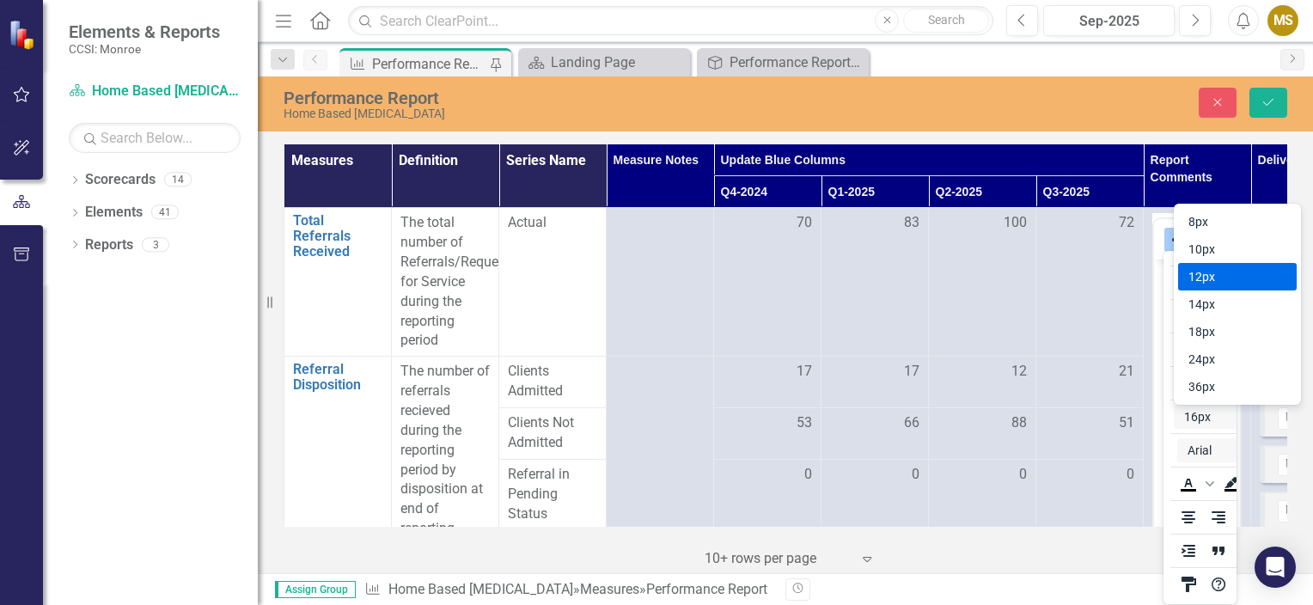
click at [1197, 273] on div "12px" at bounding box center [1225, 276] width 74 height 21
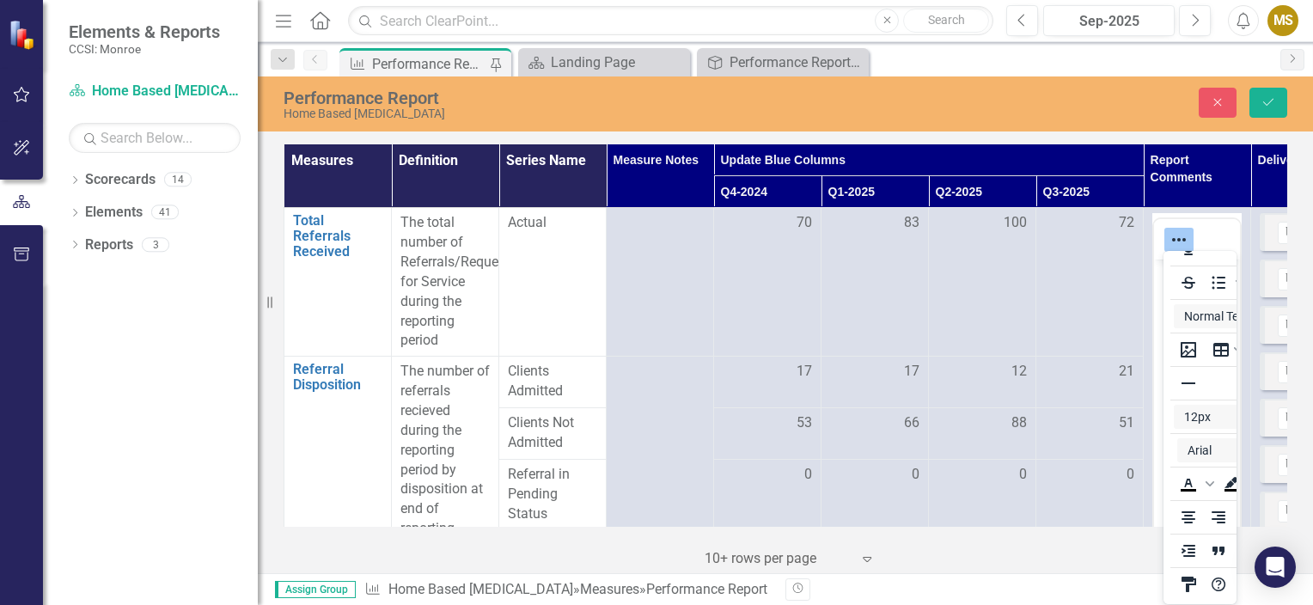
click at [1124, 548] on div "‹ Previous 1 (current) › Next 10+ rows per page Expand" at bounding box center [784, 552] width 1003 height 42
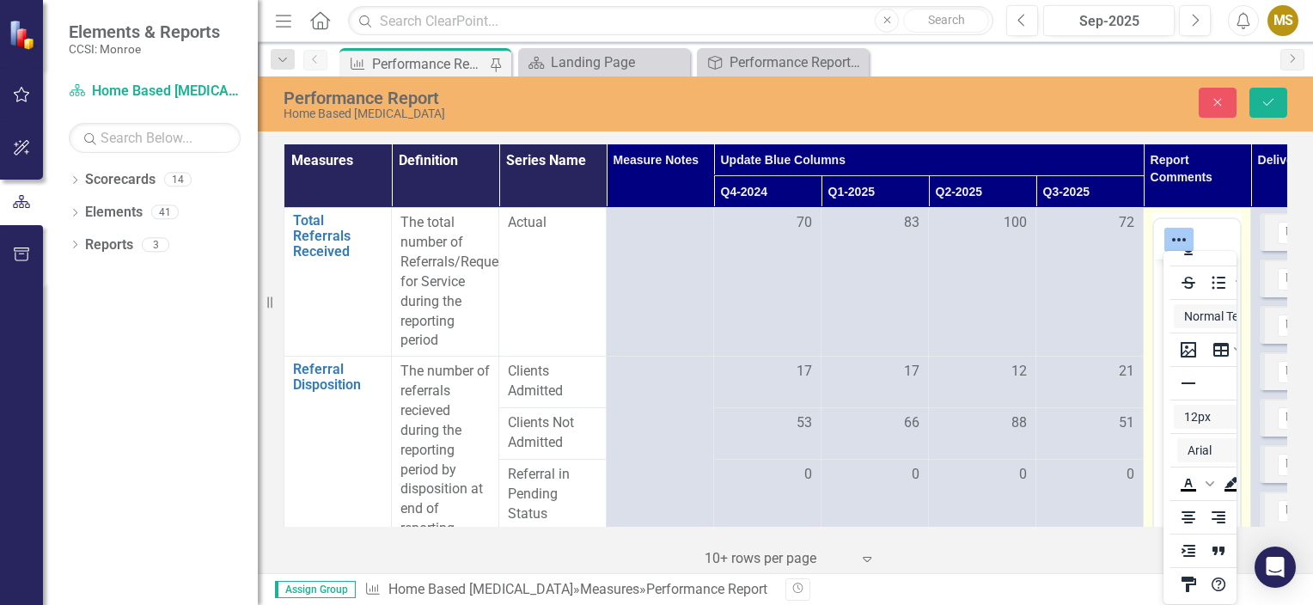
click at [1210, 235] on div at bounding box center [1197, 240] width 86 height 34
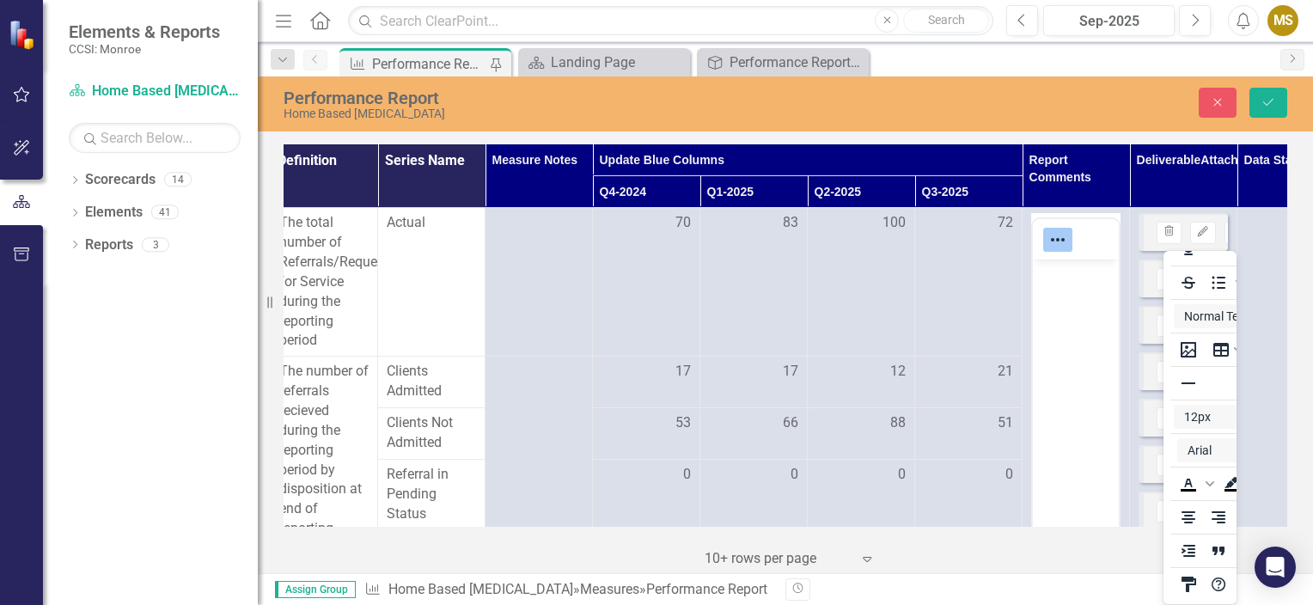
scroll to position [0, 147]
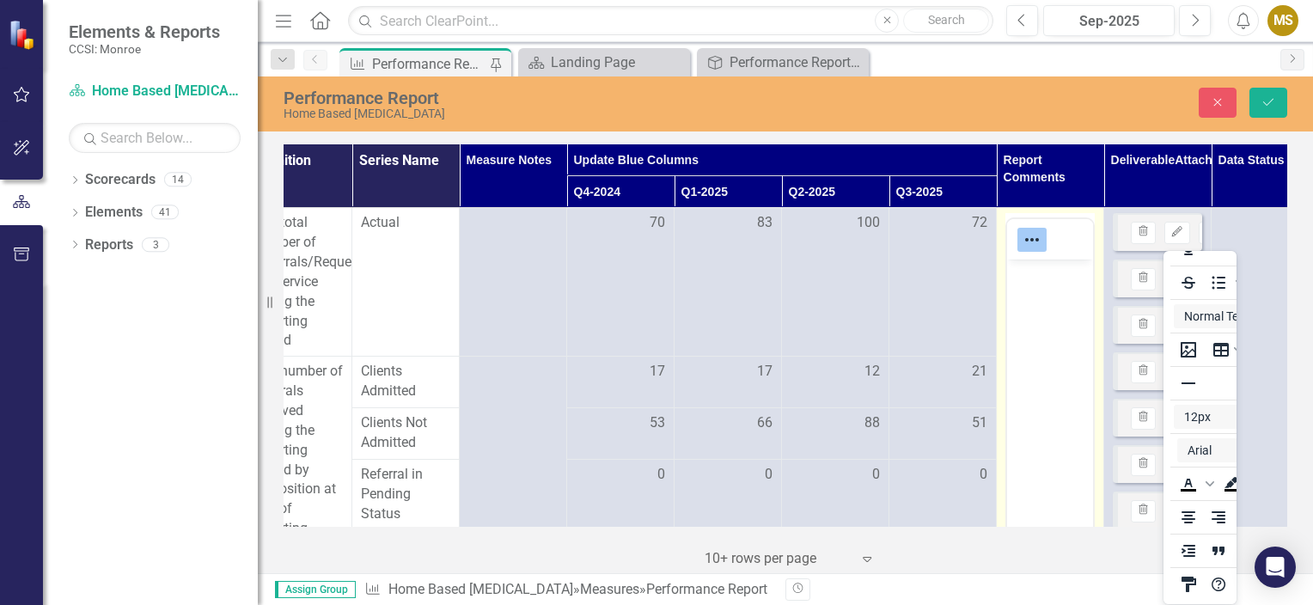
click at [1044, 320] on body "﻿" at bounding box center [1050, 388] width 86 height 258
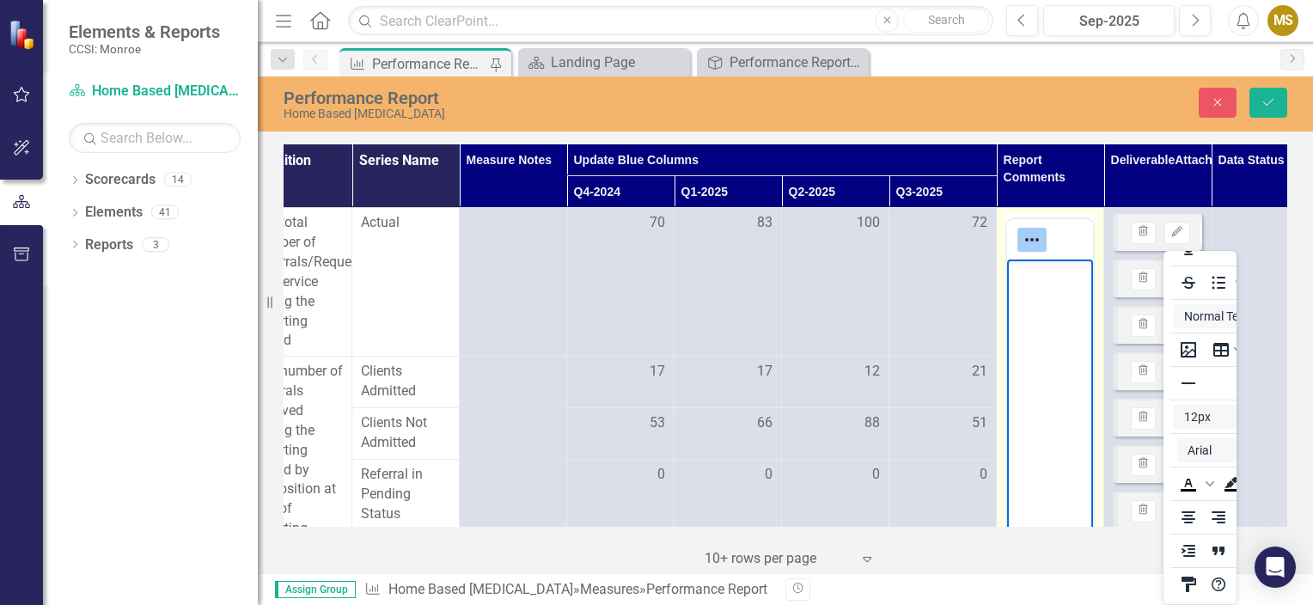
click at [1044, 320] on body "﻿" at bounding box center [1050, 388] width 86 height 258
click at [1033, 281] on p "﻿" at bounding box center [1049, 274] width 77 height 21
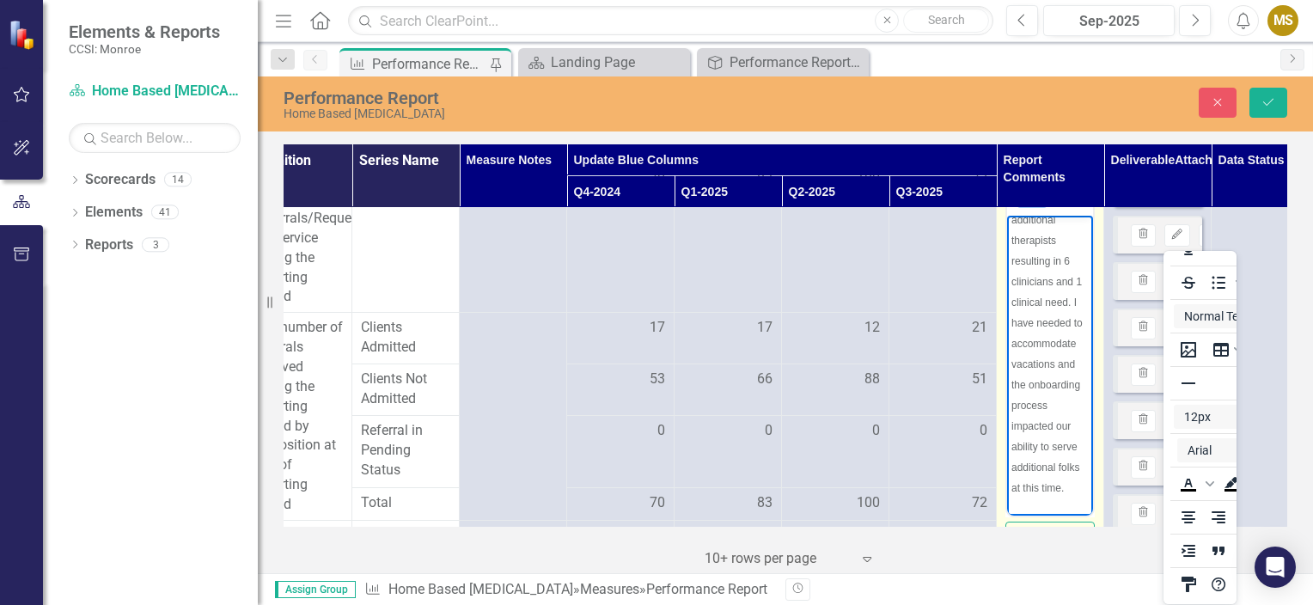
scroll to position [237, 0]
drag, startPoint x: 1036, startPoint y: 505, endPoint x: 1009, endPoint y: 469, distance: 45.4
click at [1016, 473] on span "Our newly hired team members have just begun with their own case load- we have …" at bounding box center [1047, 291] width 73 height 406
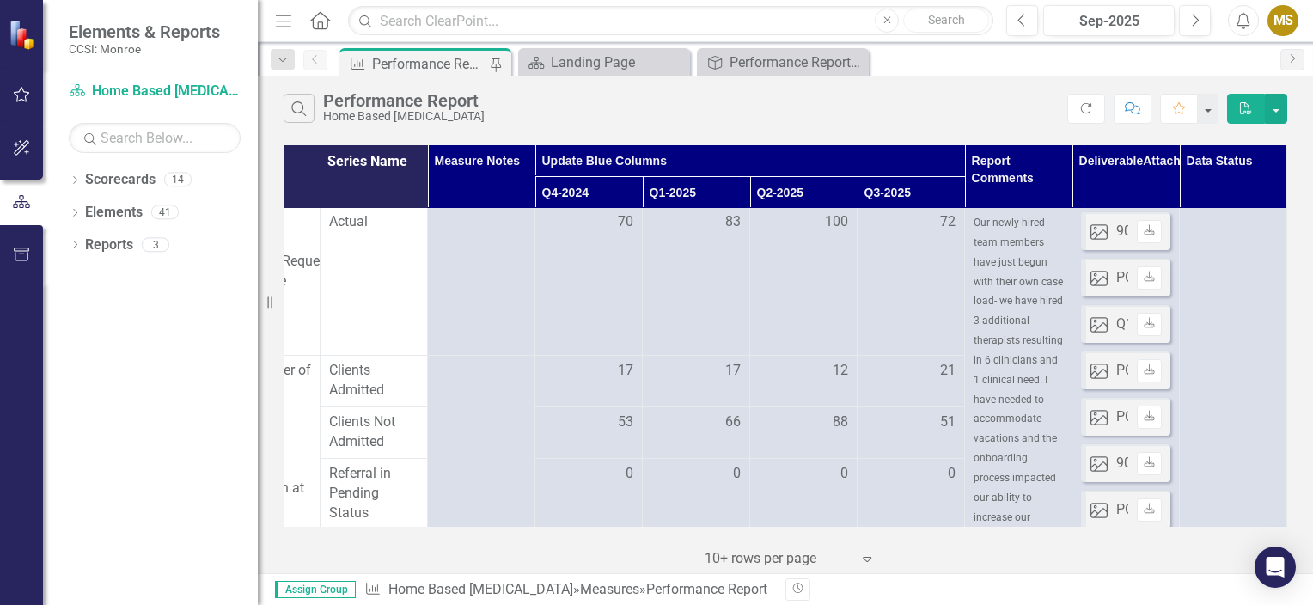
scroll to position [0, 190]
click at [955, 113] on div "Search Performance Report Home Based Crisis Intervention" at bounding box center [674, 108] width 783 height 29
click at [708, 112] on div "Search Performance Report Home Based Crisis Intervention" at bounding box center [674, 108] width 783 height 29
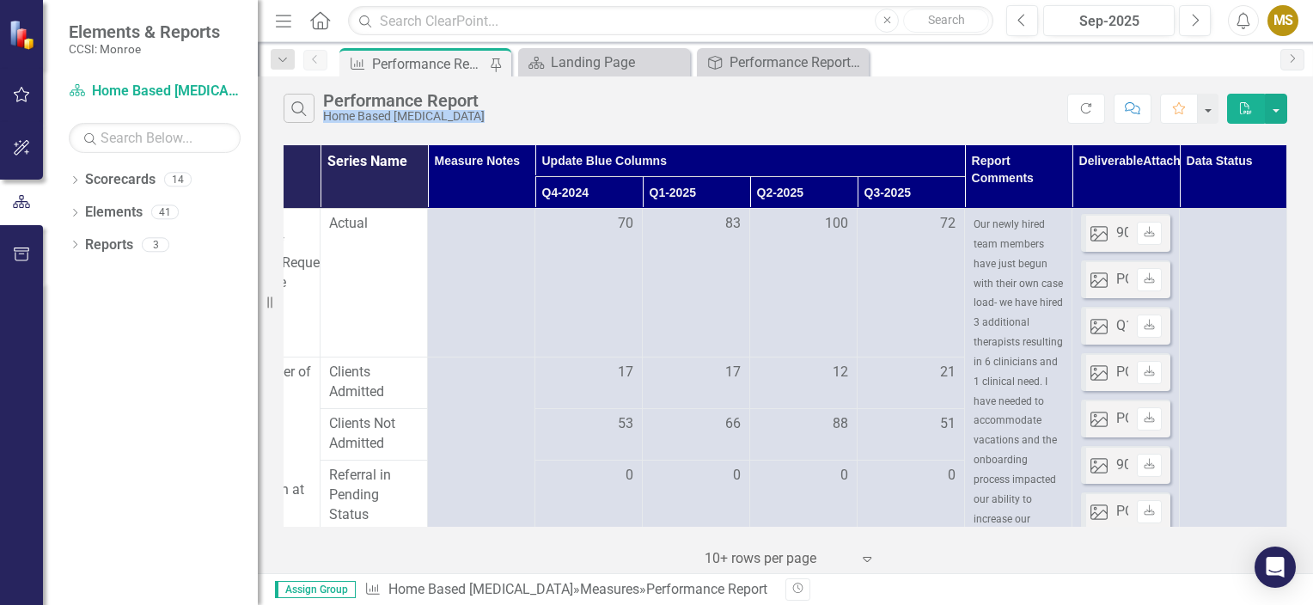
drag, startPoint x: 708, startPoint y: 112, endPoint x: 901, endPoint y: 120, distance: 193.5
click at [901, 120] on div "Search Performance Report Home Based Crisis Intervention" at bounding box center [674, 108] width 783 height 29
click at [1090, 185] on th "Deliverable Attachments" at bounding box center [1125, 177] width 107 height 64
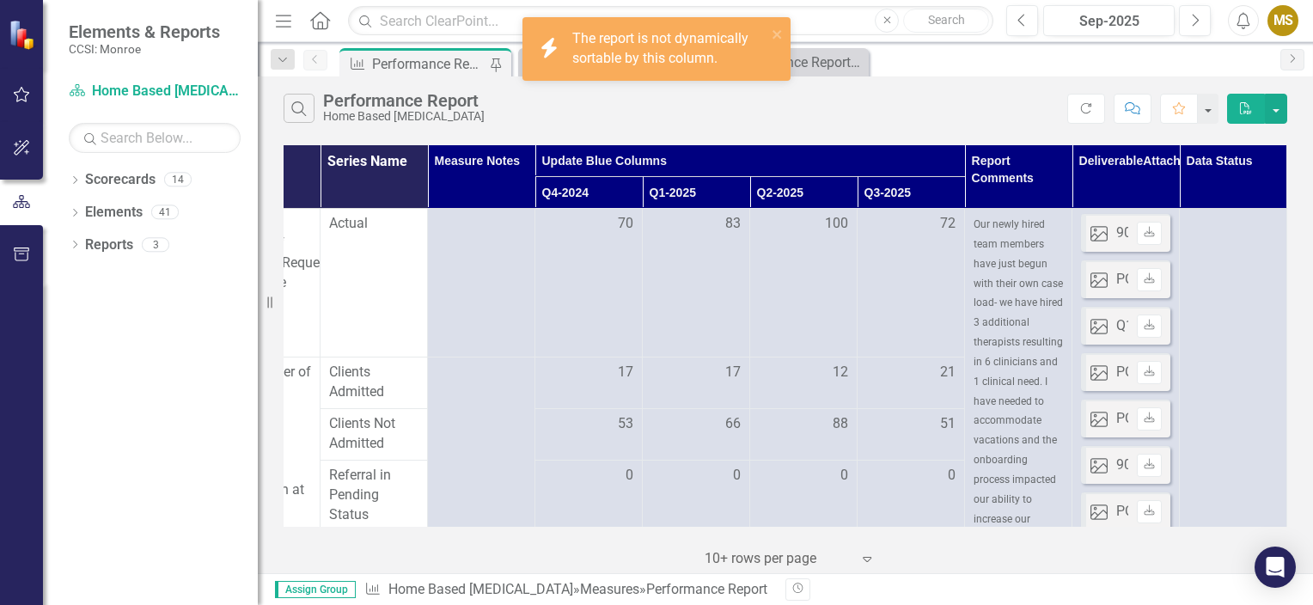
click at [1090, 185] on th "Deliverable Attachments" at bounding box center [1125, 177] width 107 height 64
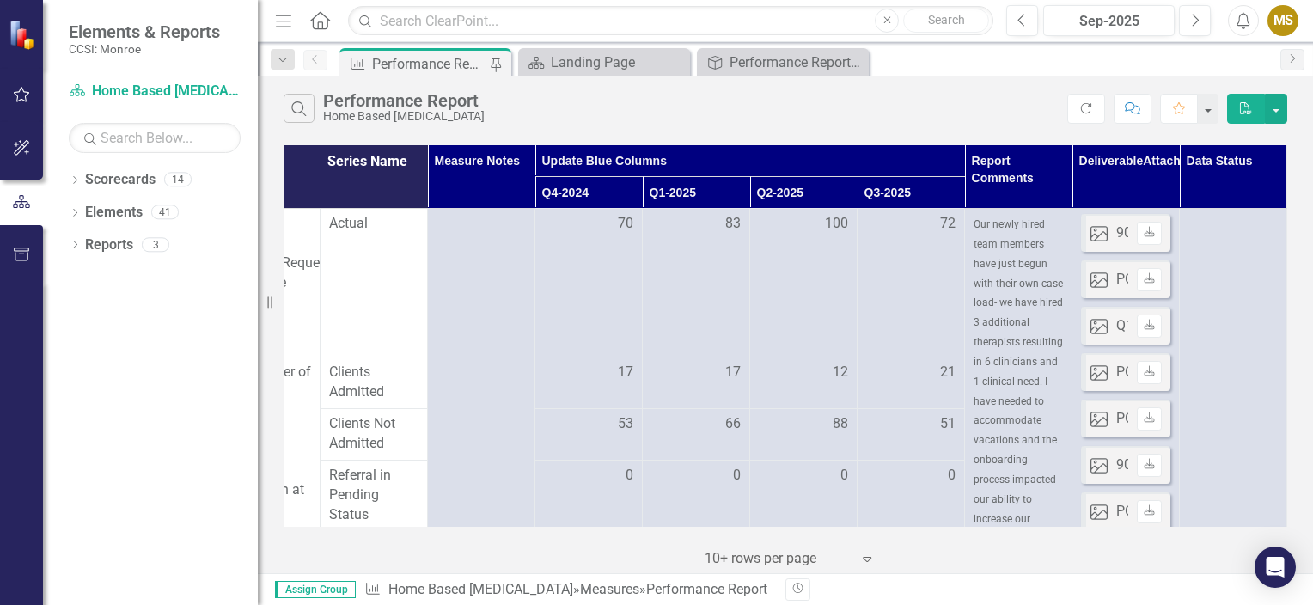
click at [1093, 188] on th "Deliverable Attachments" at bounding box center [1125, 177] width 107 height 64
click at [1093, 191] on th "Deliverable Attachments" at bounding box center [1125, 177] width 107 height 64
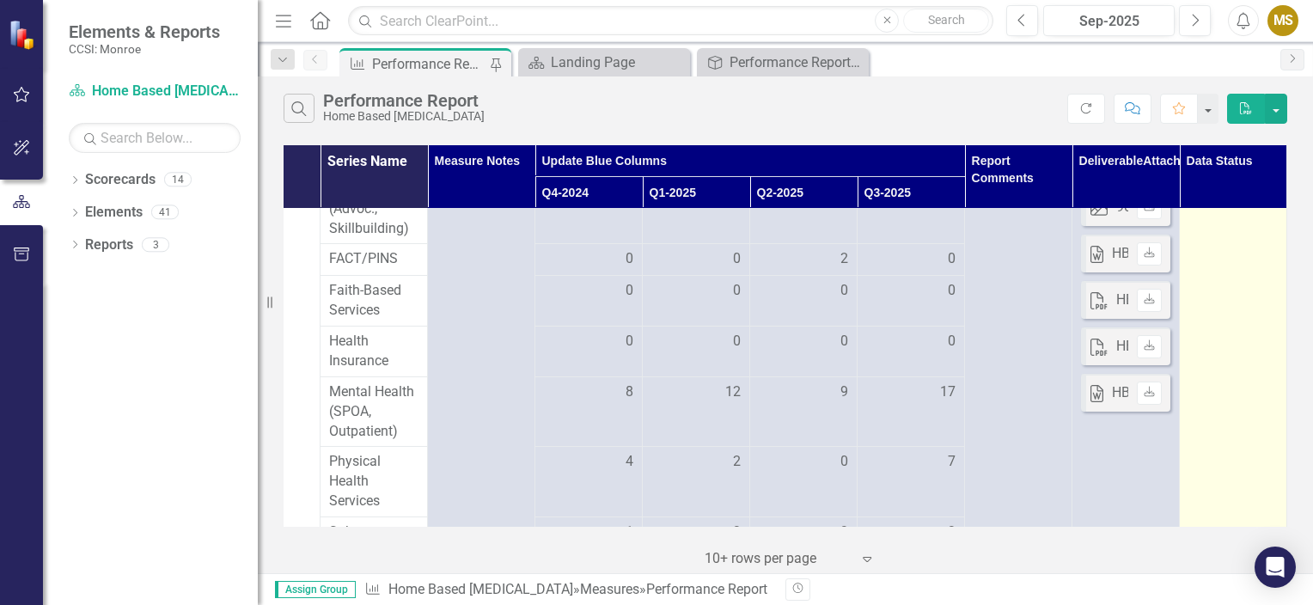
scroll to position [1515, 190]
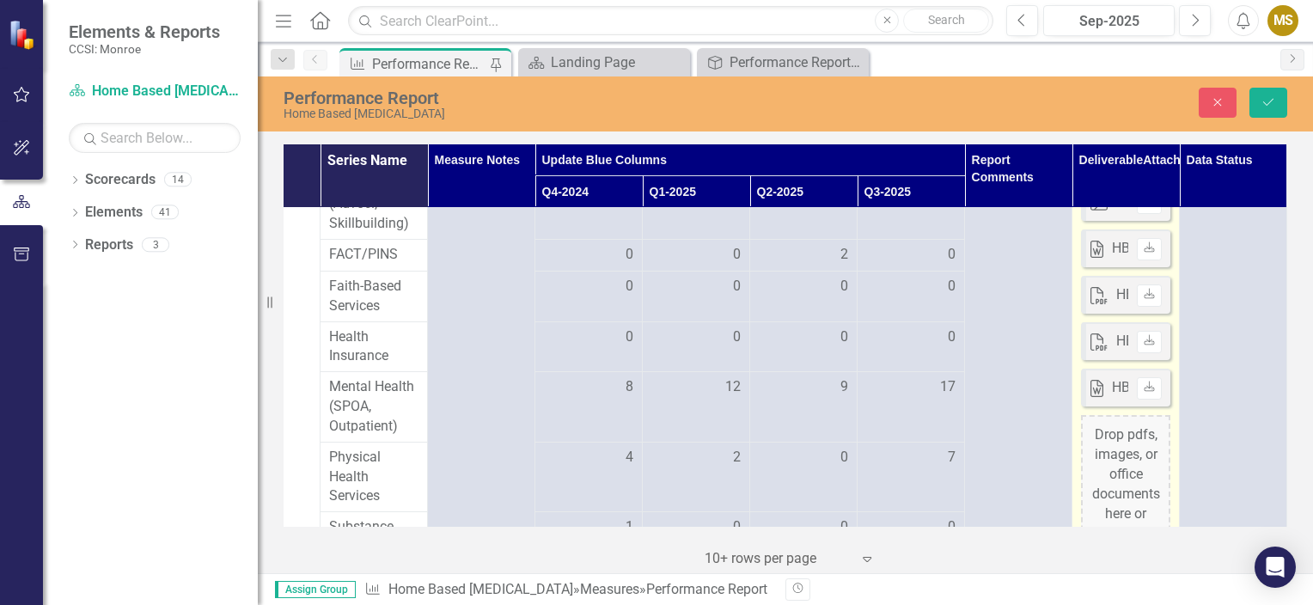
click at [1120, 450] on div "Drop pdfs, images, or office documents here or click to upload" at bounding box center [1125, 494] width 89 height 158
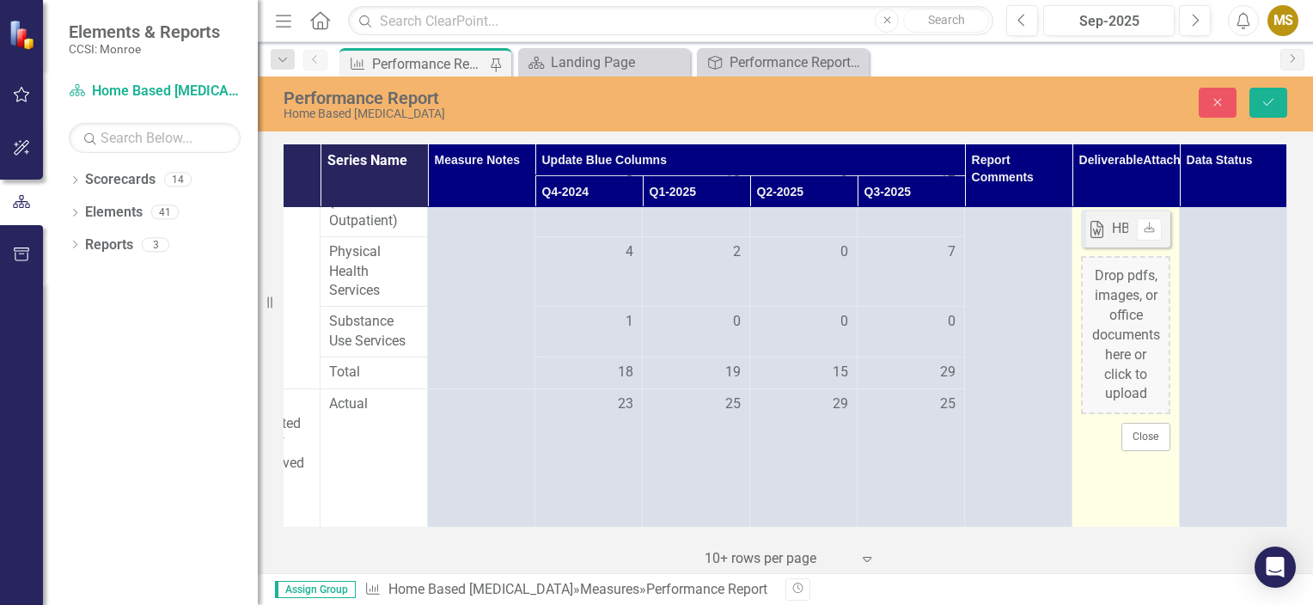
click at [1139, 349] on div "Drop pdfs, images, or office documents here or click to upload" at bounding box center [1125, 335] width 89 height 158
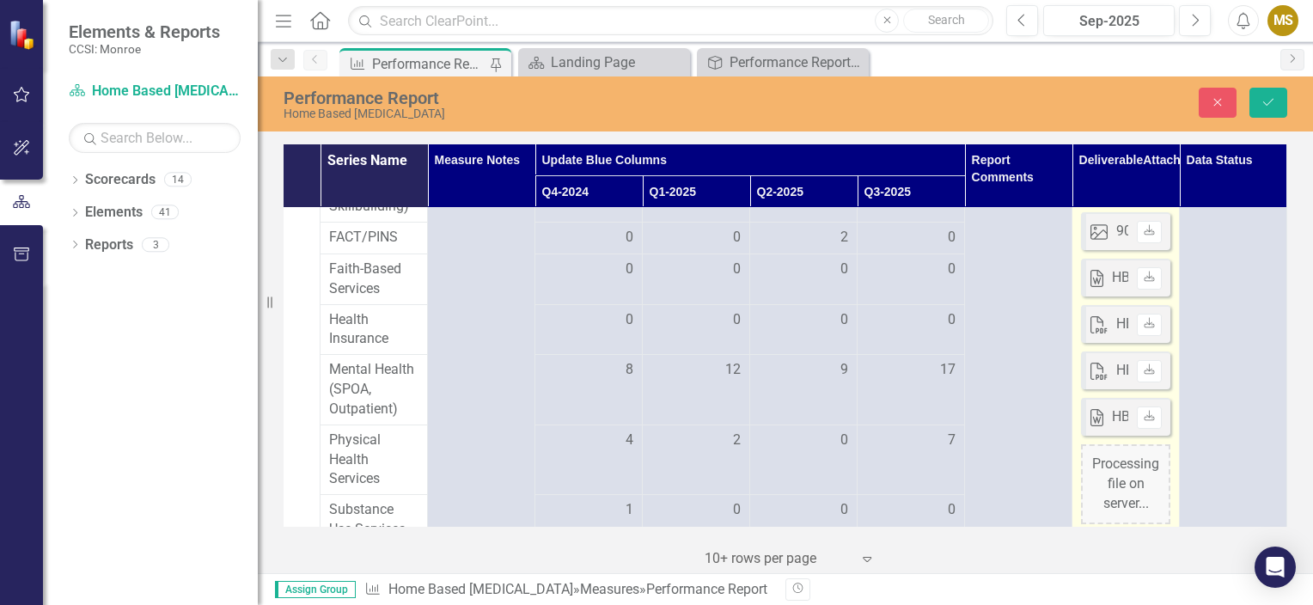
scroll to position [1634, 190]
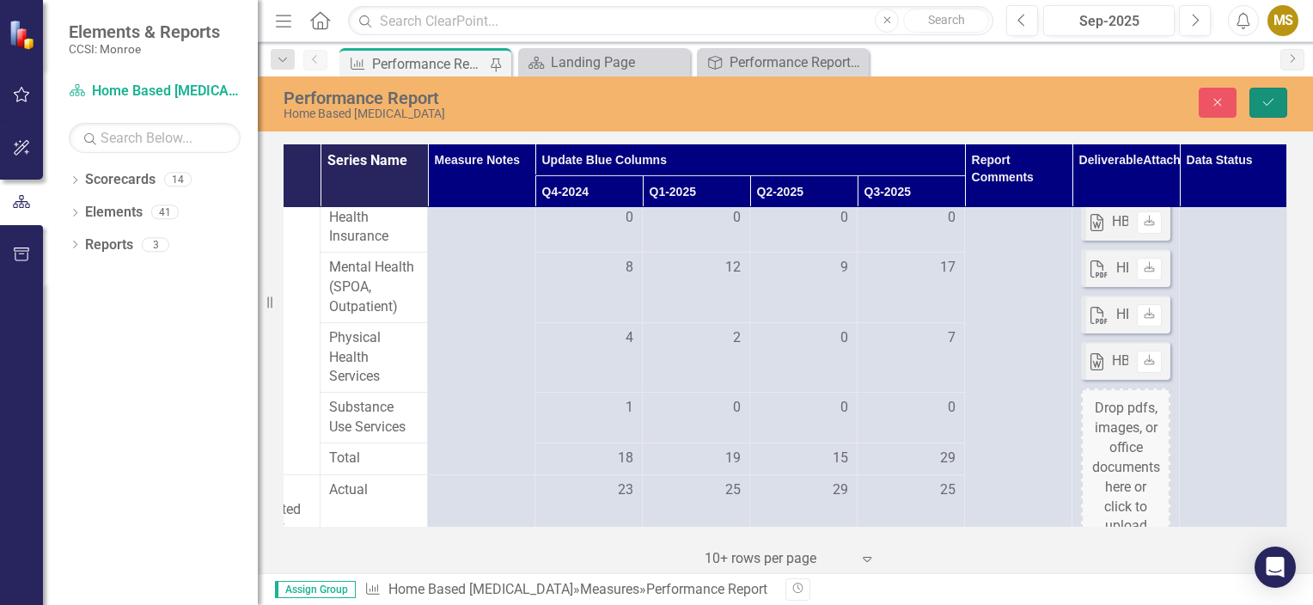
click at [1267, 100] on icon "Save" at bounding box center [1267, 102] width 15 height 12
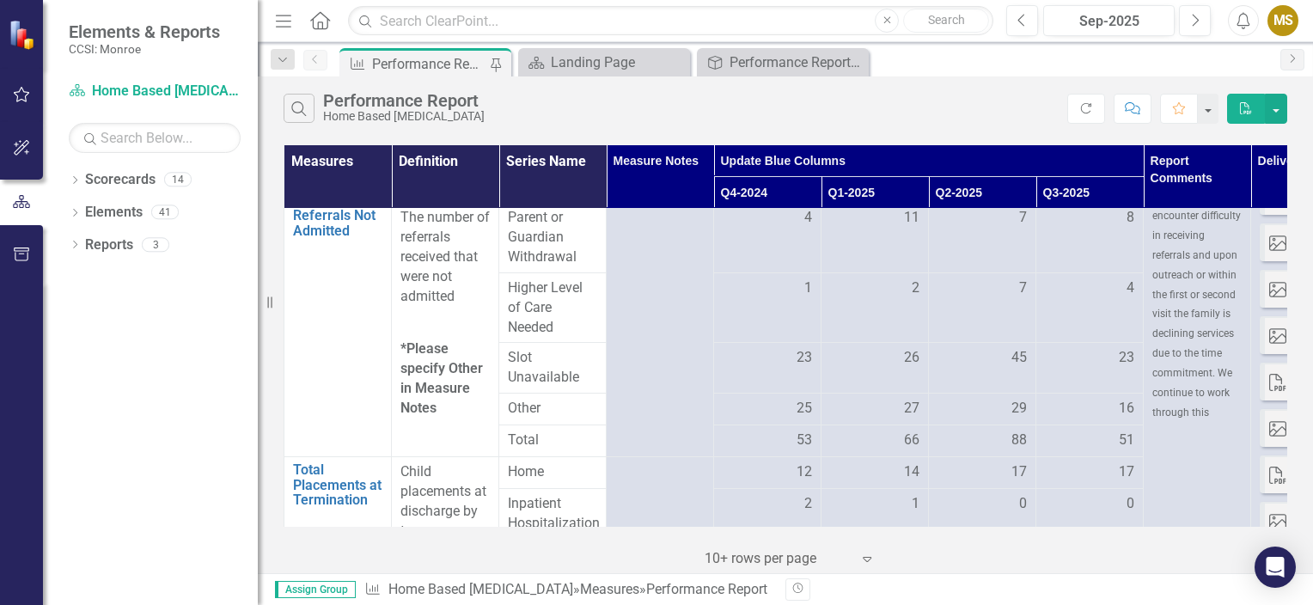
scroll to position [174, 0]
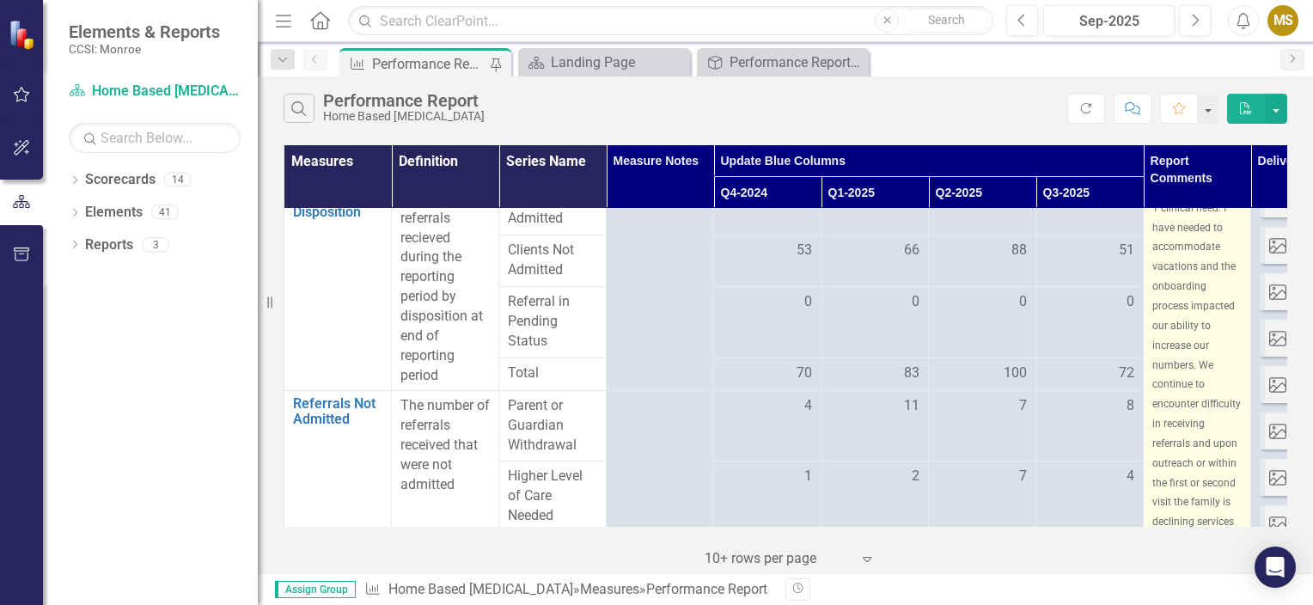
click at [1190, 344] on span "Our newly hired team members have just begun with their own case load- we have …" at bounding box center [1196, 326] width 89 height 562
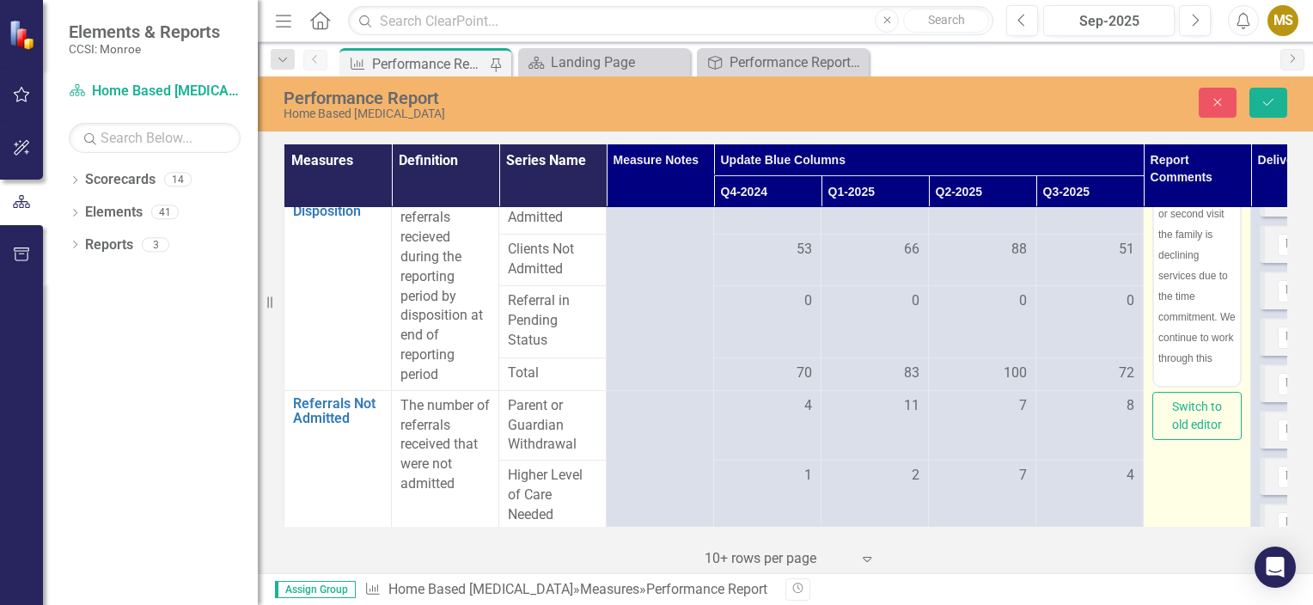
scroll to position [567, 0]
click at [1216, 357] on p "Our newly hired team members have just begun with their own case load- we have …" at bounding box center [1196, 7] width 77 height 722
click at [1202, 349] on span "Our newly hired team members have just begun with their own case load- we have …" at bounding box center [1196, 228] width 77 height 713
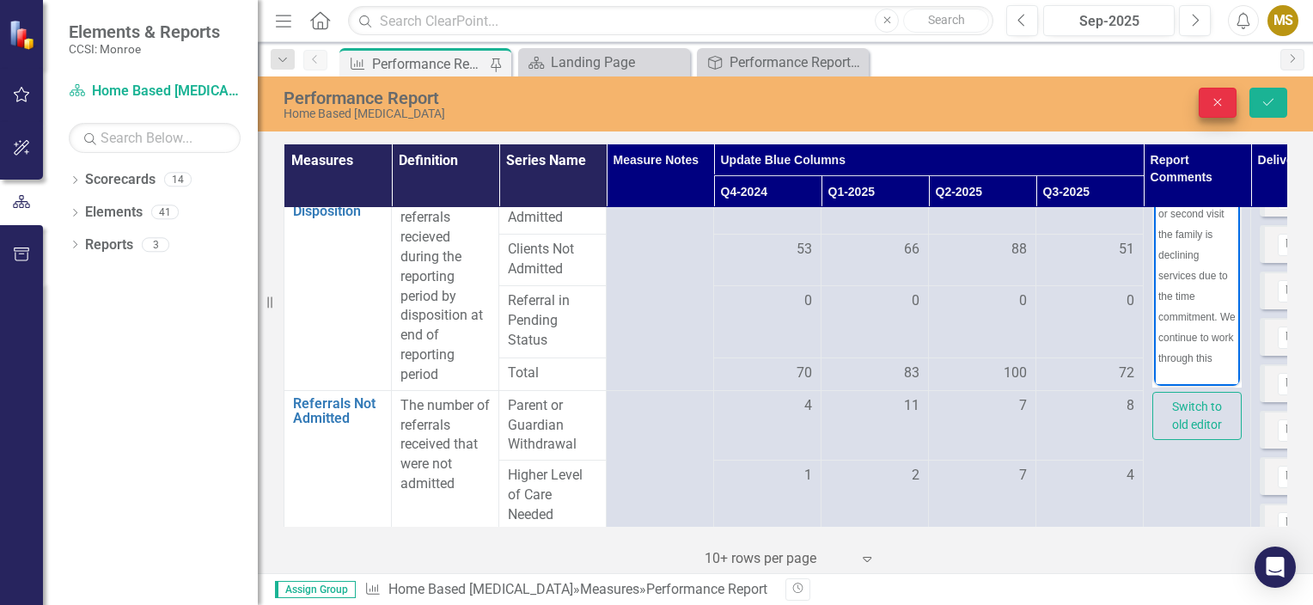
scroll to position [787, 0]
click at [1264, 88] on button "Save" at bounding box center [1268, 103] width 38 height 30
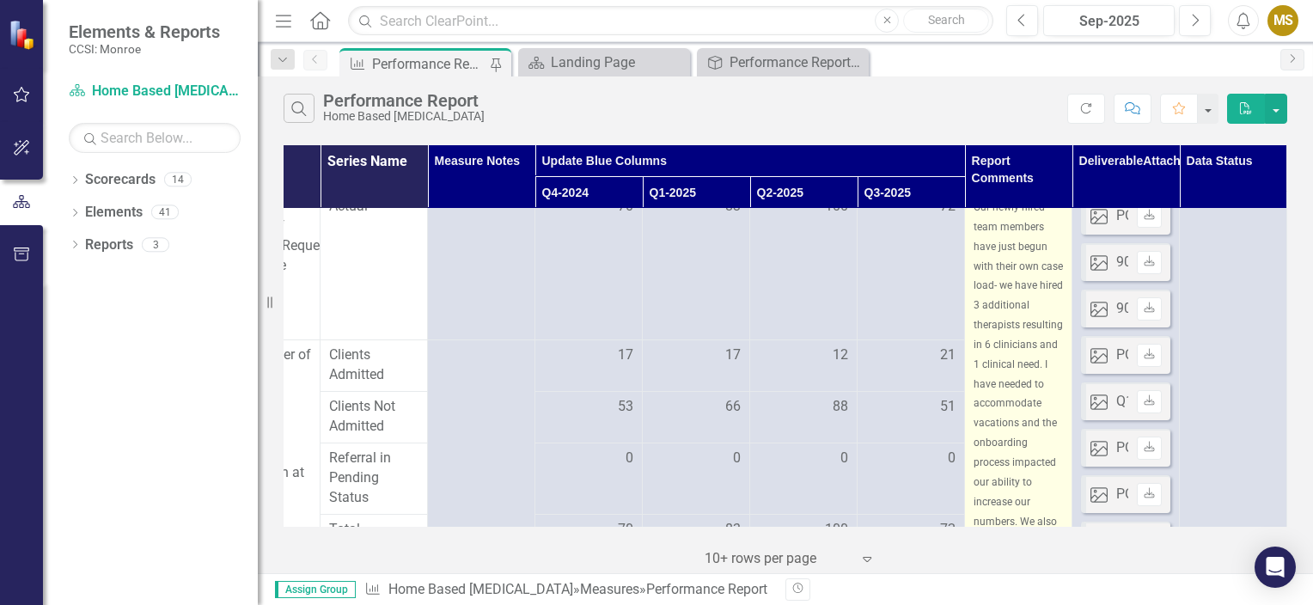
scroll to position [0, 190]
